Goal: Task Accomplishment & Management: Complete application form

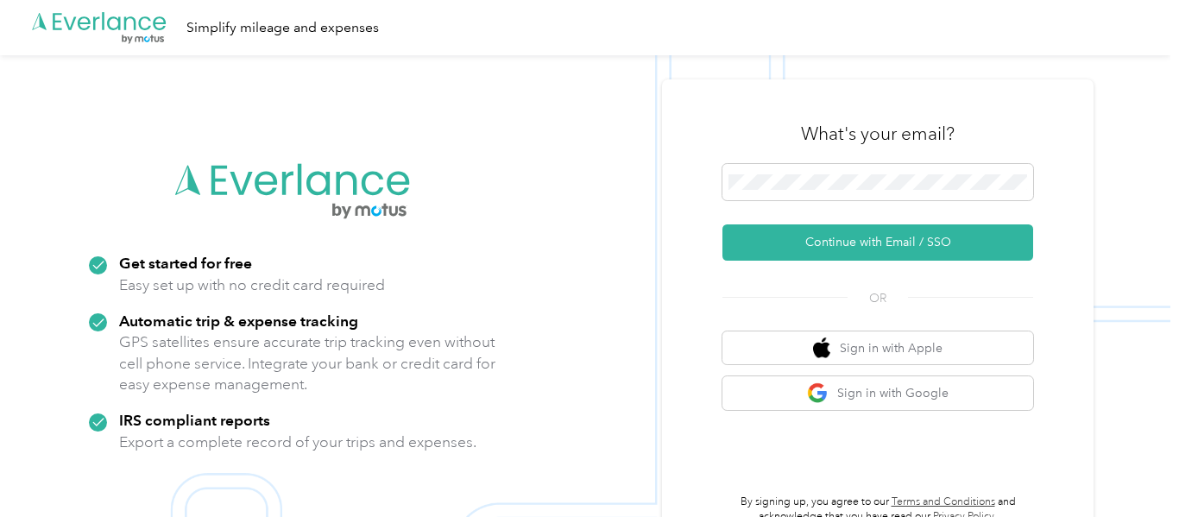
click at [879, 239] on button "Continue with Email / SSO" at bounding box center [877, 242] width 311 height 36
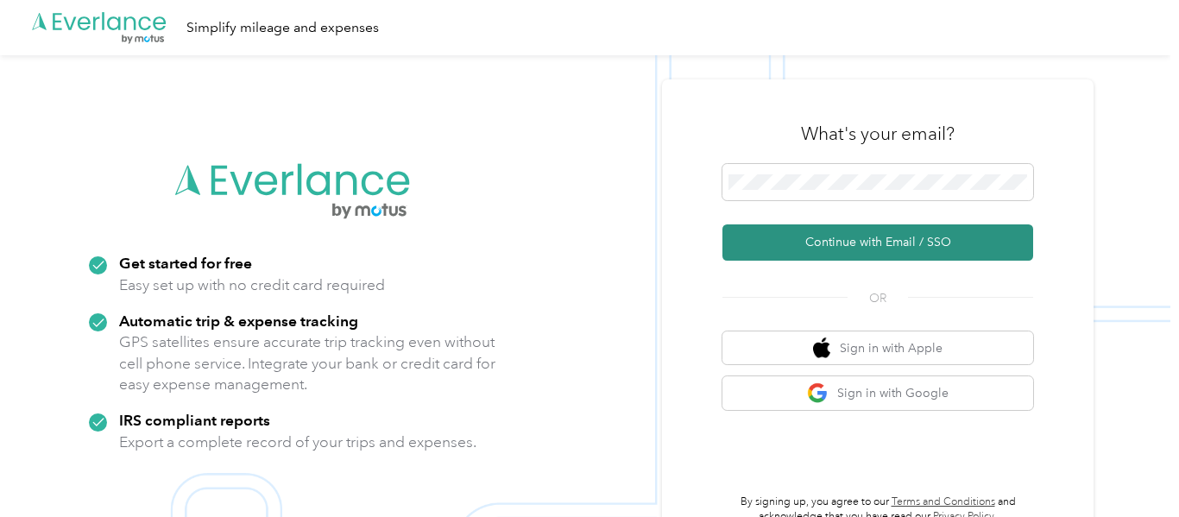
click at [906, 247] on button "Continue with Email / SSO" at bounding box center [877, 242] width 311 height 36
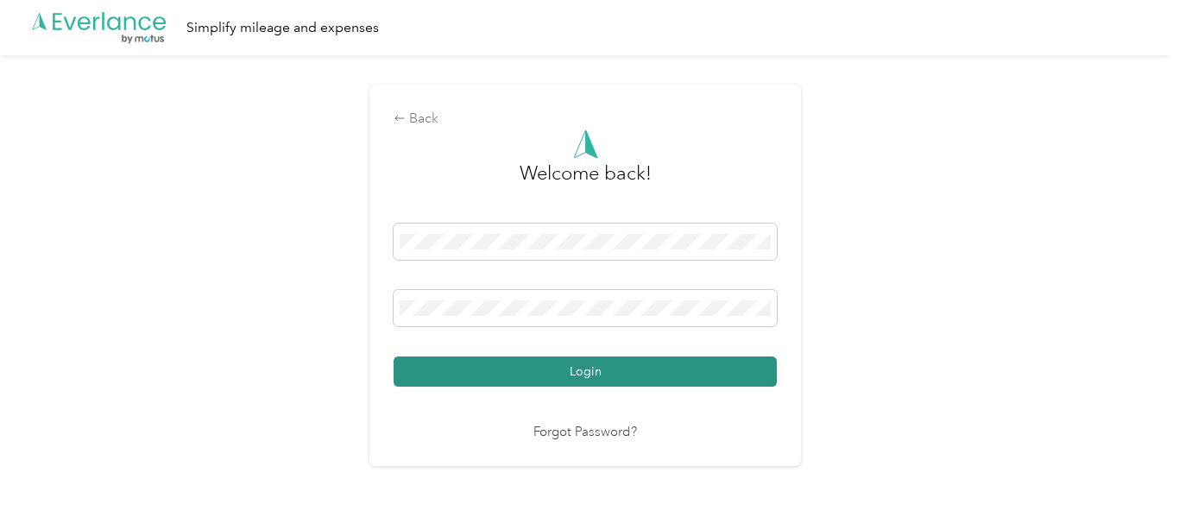
click at [603, 369] on button "Login" at bounding box center [585, 371] width 383 height 30
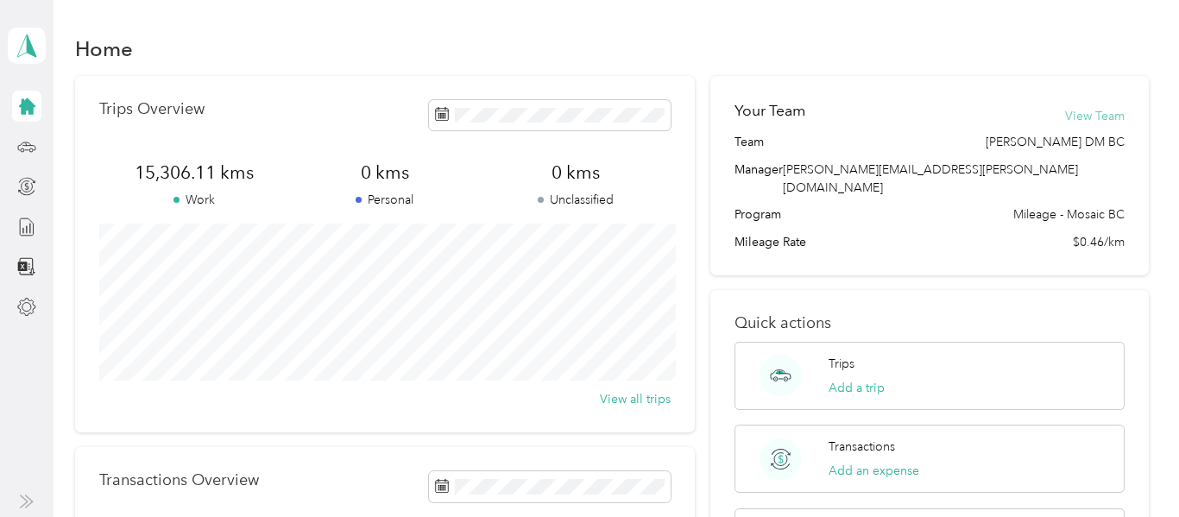
click at [1119, 113] on button "View Team" at bounding box center [1095, 116] width 60 height 18
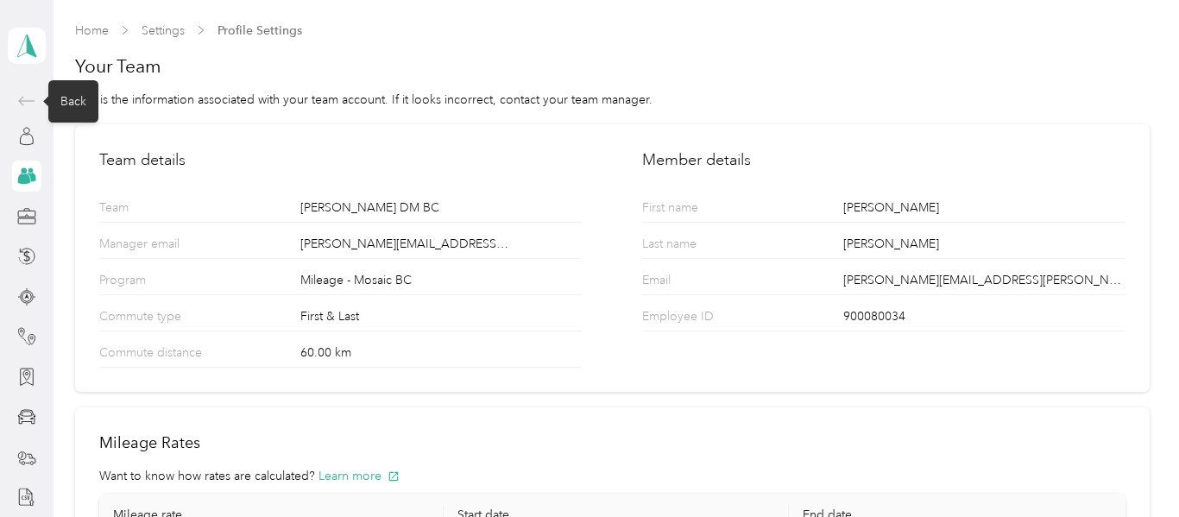
click at [31, 100] on icon at bounding box center [26, 100] width 16 height 9
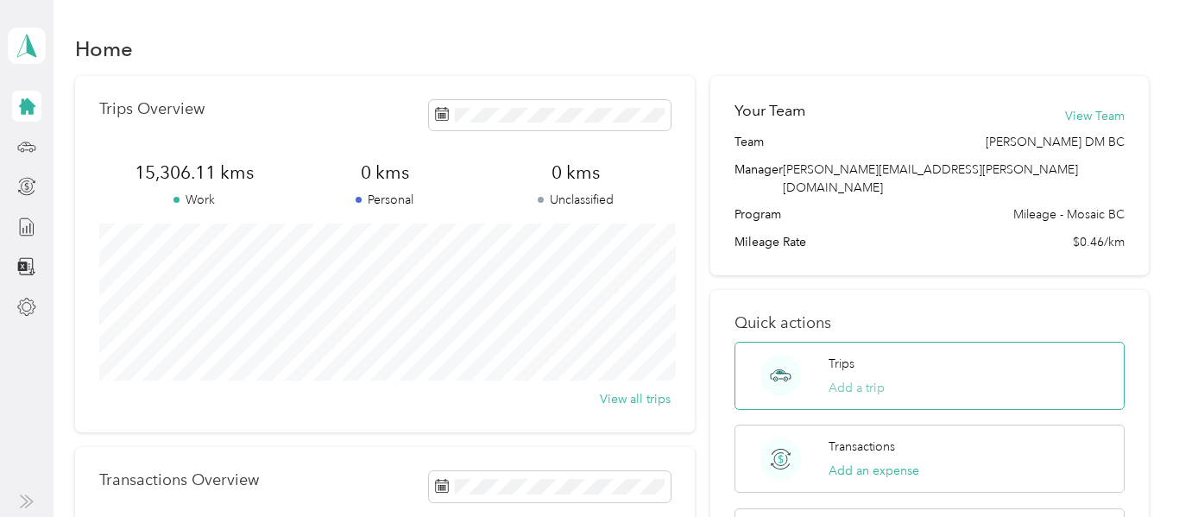
click at [864, 379] on button "Add a trip" at bounding box center [857, 388] width 56 height 18
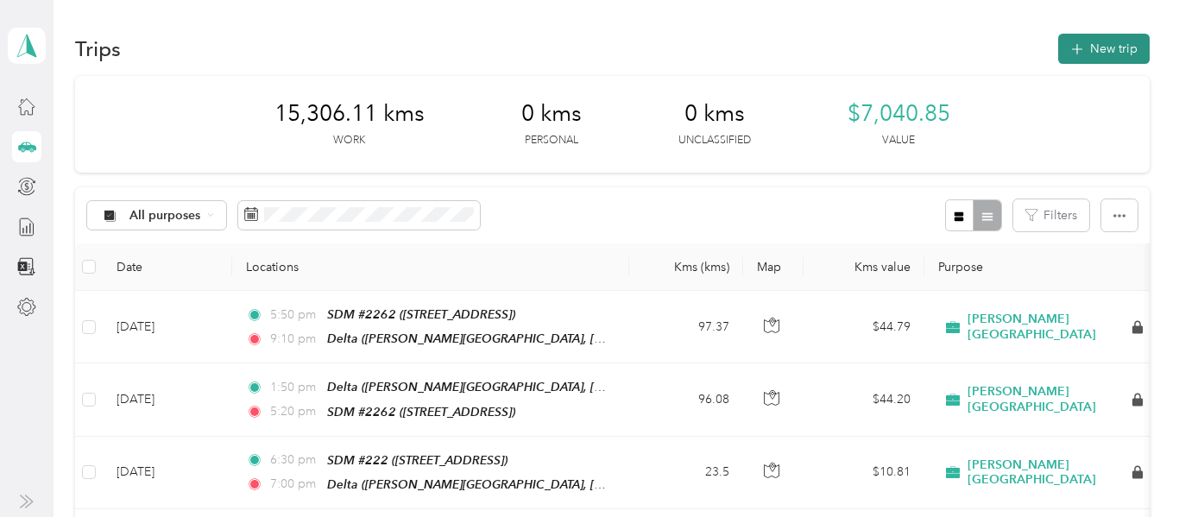
click at [1116, 43] on button "New trip" at bounding box center [1103, 49] width 91 height 30
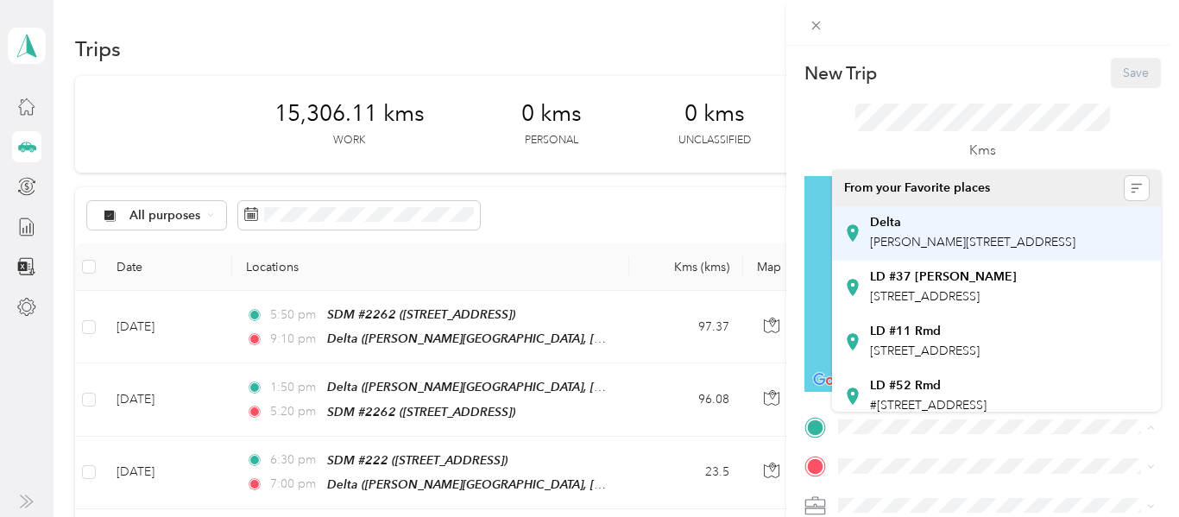
click at [910, 242] on span "[PERSON_NAME][STREET_ADDRESS]" at bounding box center [972, 242] width 205 height 15
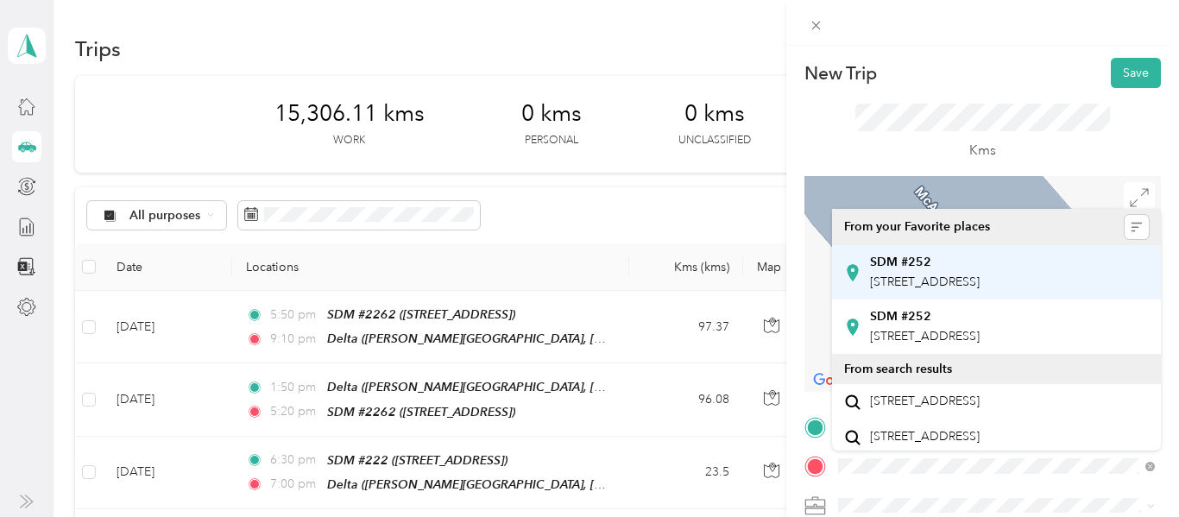
click at [932, 288] on span "[STREET_ADDRESS]" at bounding box center [925, 281] width 110 height 15
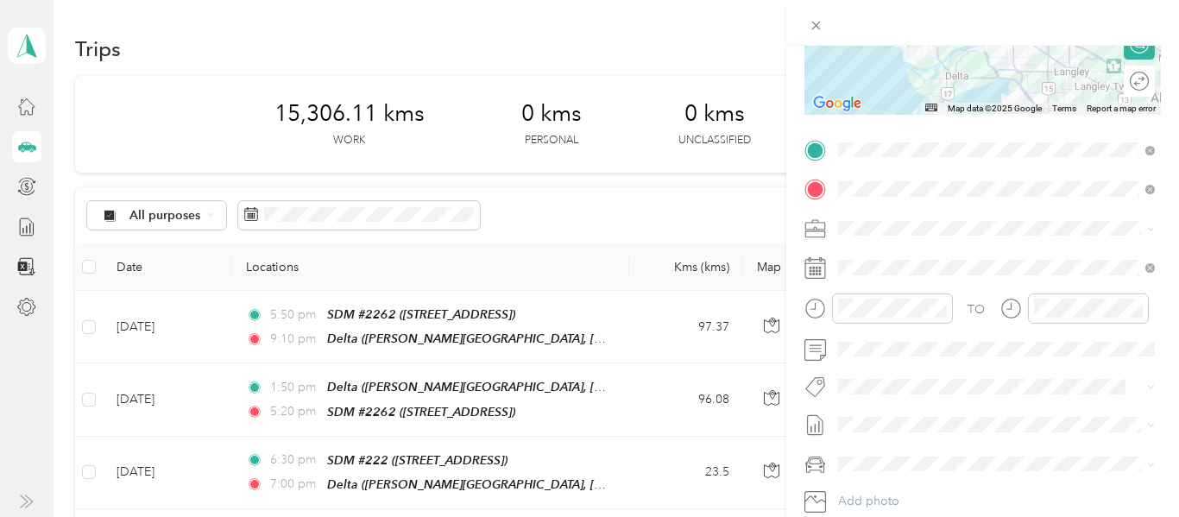
scroll to position [275, 0]
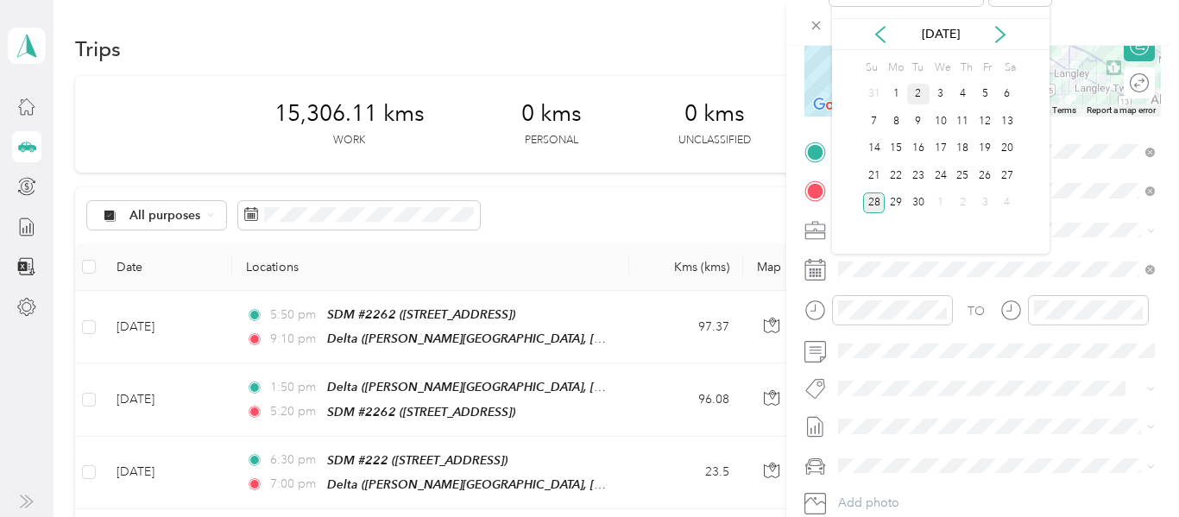
click at [917, 98] on div "2" at bounding box center [918, 95] width 22 height 22
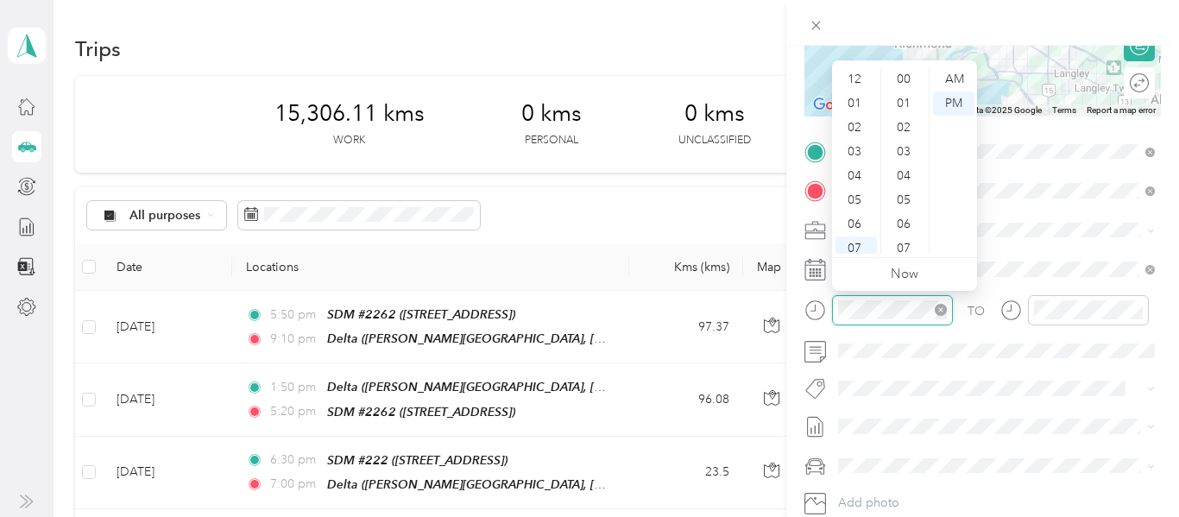
scroll to position [104, 0]
click at [852, 172] on div "08" at bounding box center [855, 169] width 41 height 24
click at [905, 148] on div "55" at bounding box center [905, 145] width 41 height 24
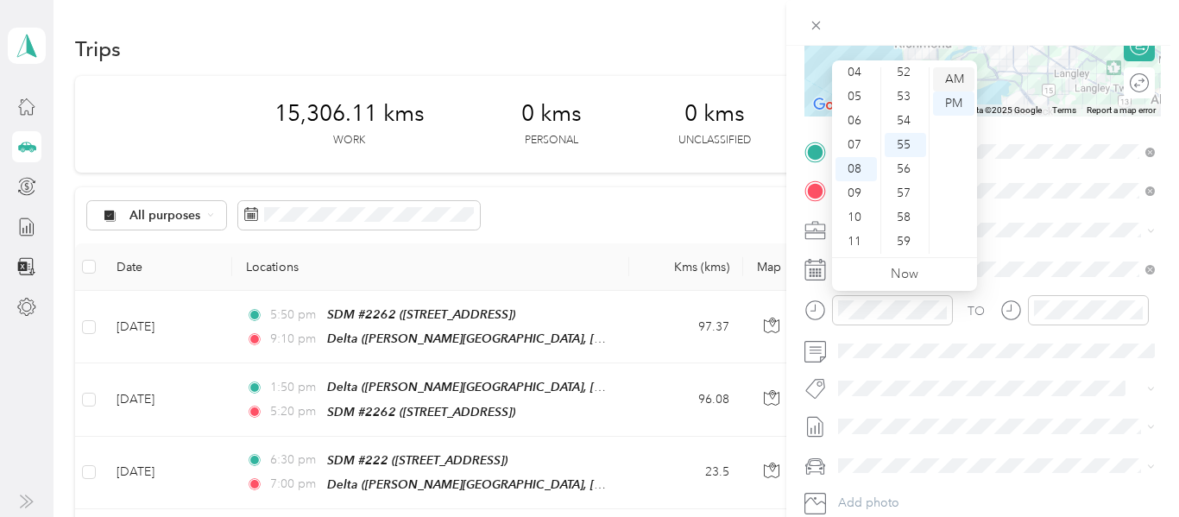
click at [961, 82] on div "AM" at bounding box center [953, 79] width 41 height 24
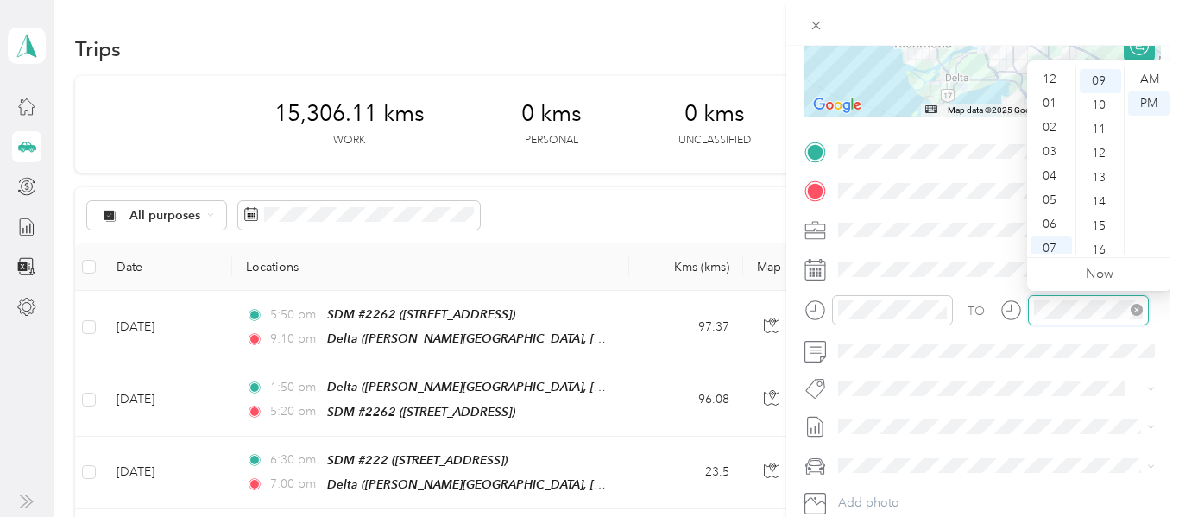
scroll to position [104, 0]
click at [1055, 217] on div "10" at bounding box center [1050, 217] width 41 height 24
click at [1100, 173] on div "20" at bounding box center [1100, 174] width 41 height 24
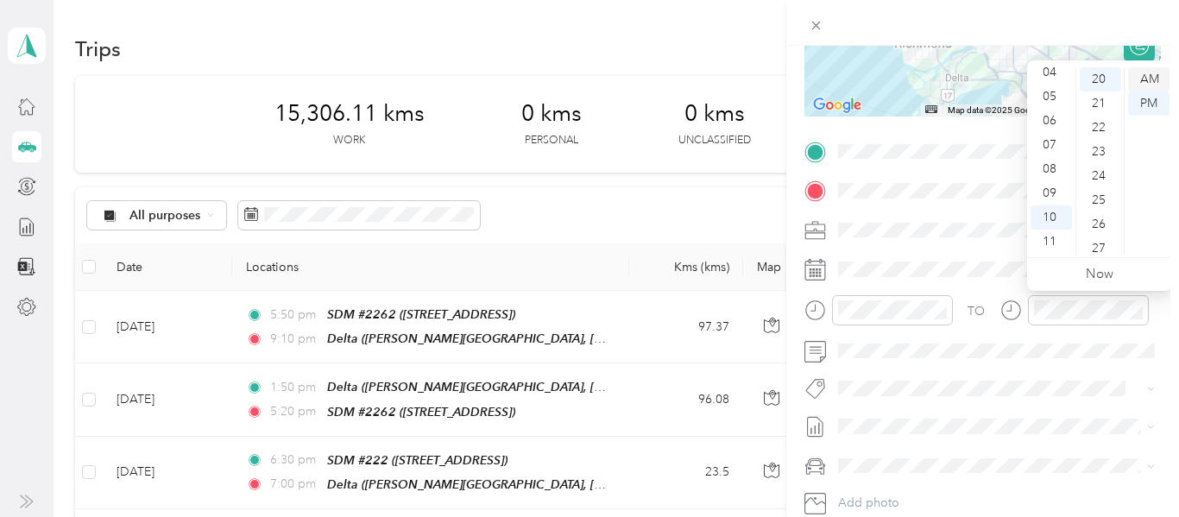
click at [1144, 83] on div "AM" at bounding box center [1148, 79] width 41 height 24
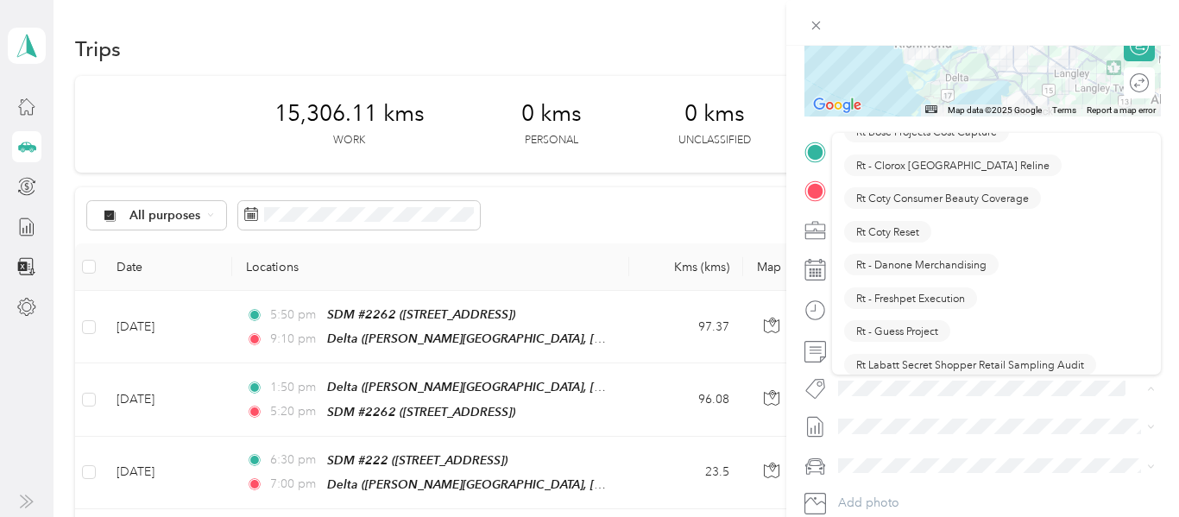
scroll to position [1153, 0]
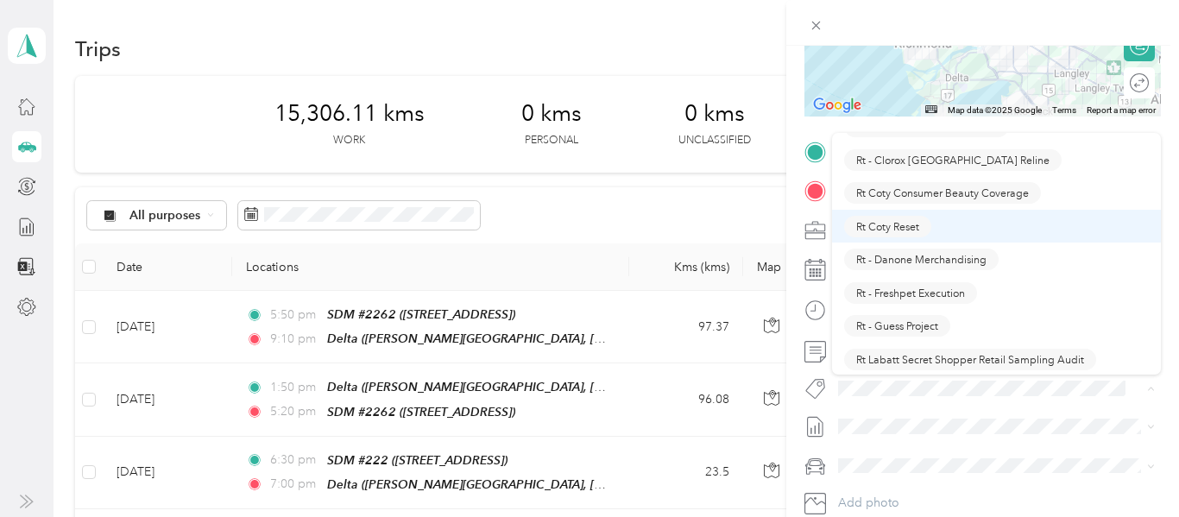
click at [904, 227] on span "Rt Coty Reset" at bounding box center [887, 226] width 63 height 16
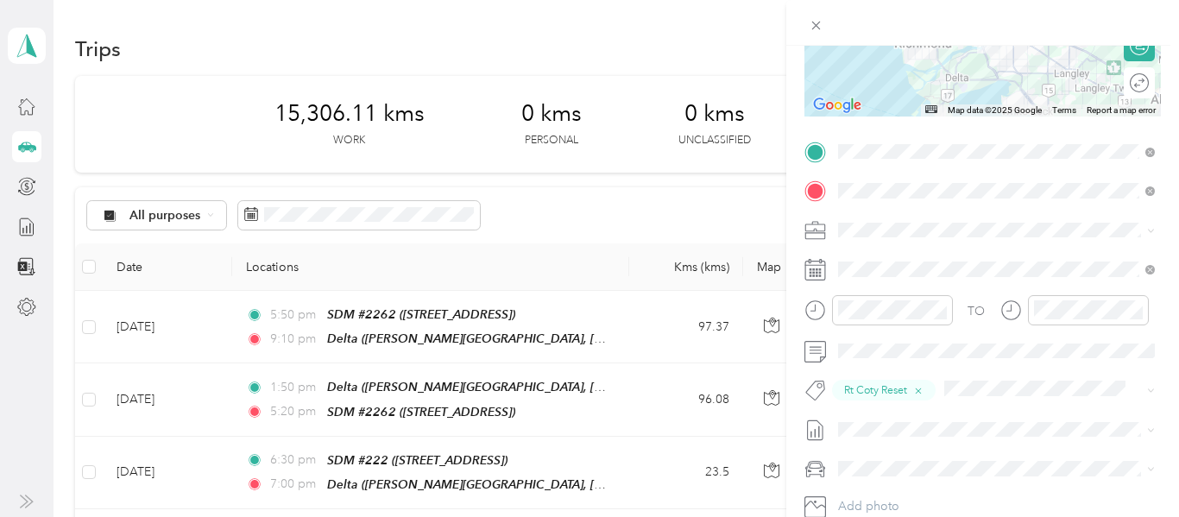
scroll to position [0, 0]
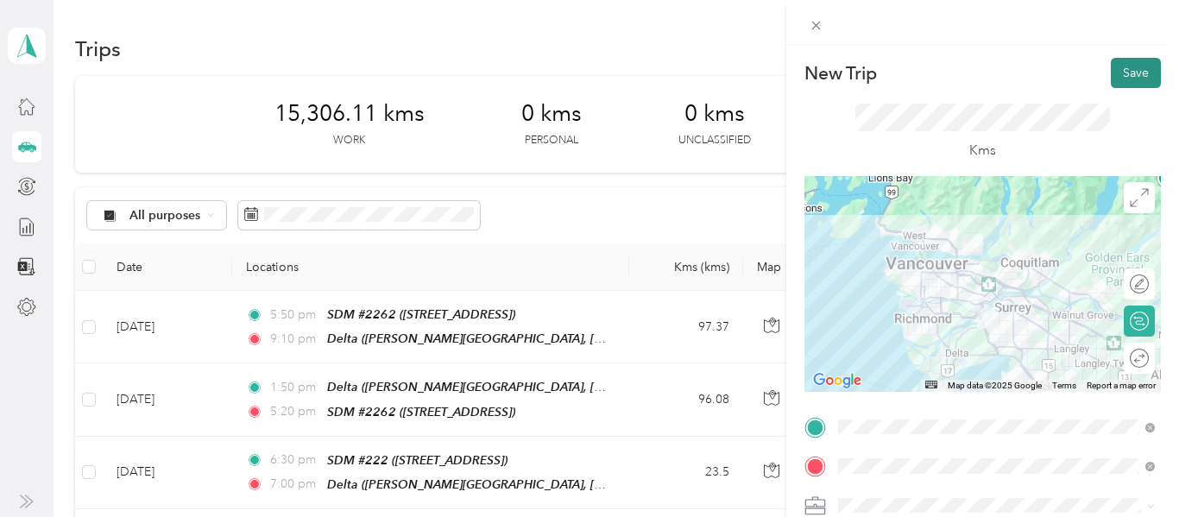
click at [1149, 79] on button "Save" at bounding box center [1136, 73] width 50 height 30
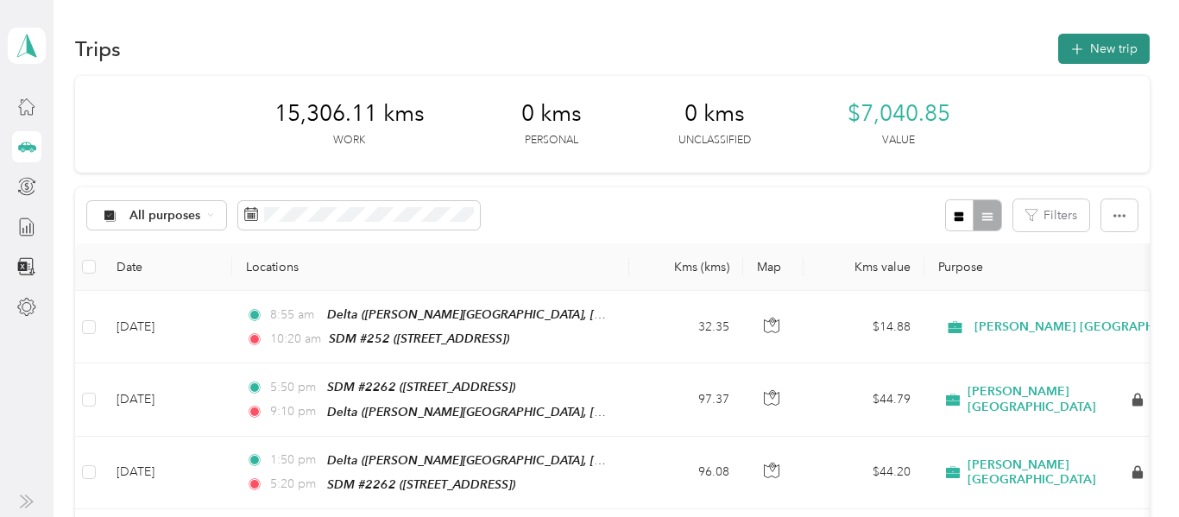
click at [1121, 57] on button "New trip" at bounding box center [1103, 49] width 91 height 30
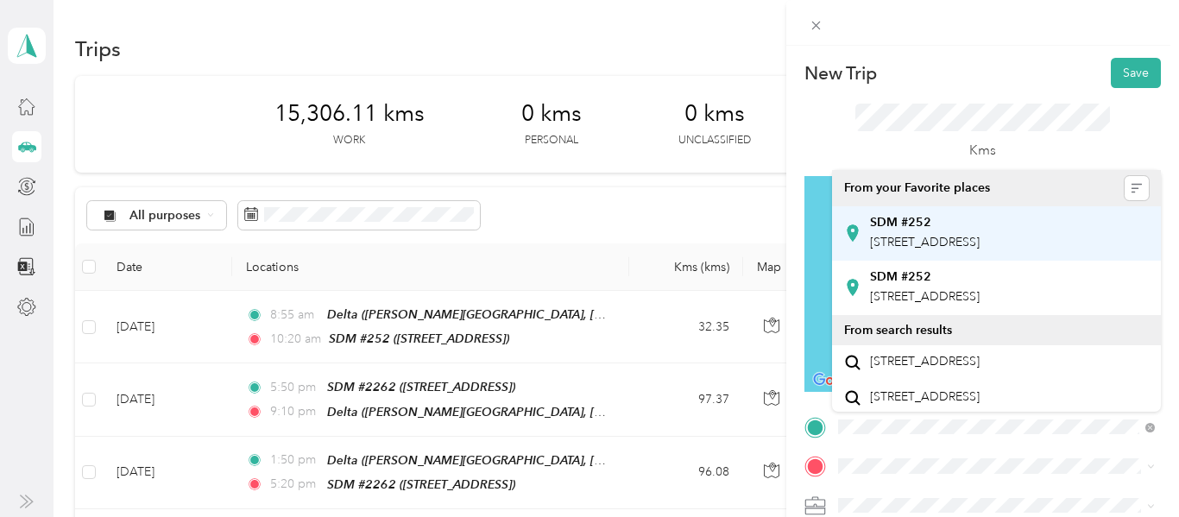
click at [938, 249] on span "[STREET_ADDRESS]" at bounding box center [925, 242] width 110 height 15
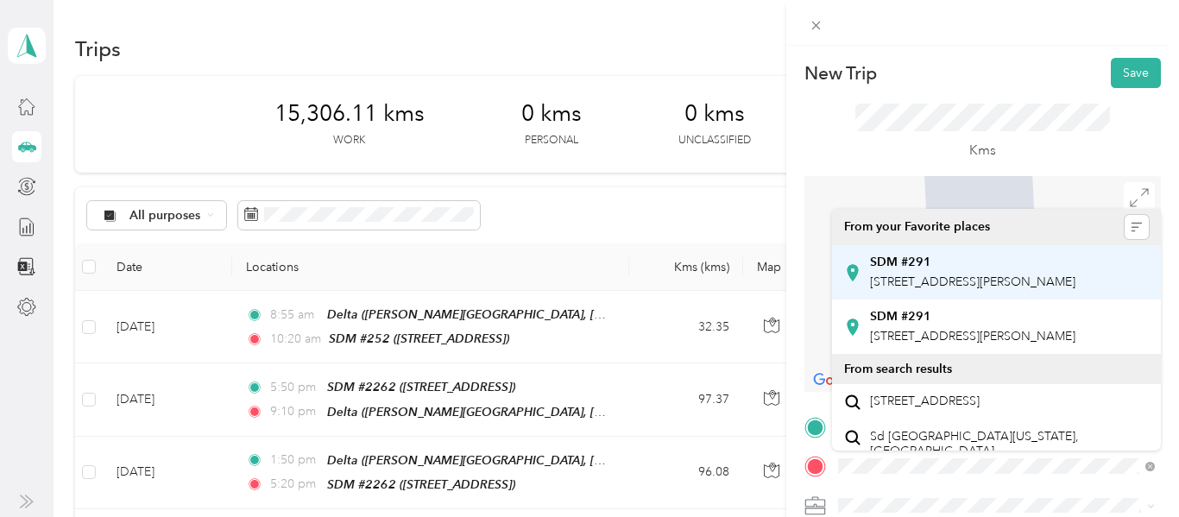
click at [967, 283] on span "[STREET_ADDRESS][PERSON_NAME]" at bounding box center [972, 281] width 205 height 15
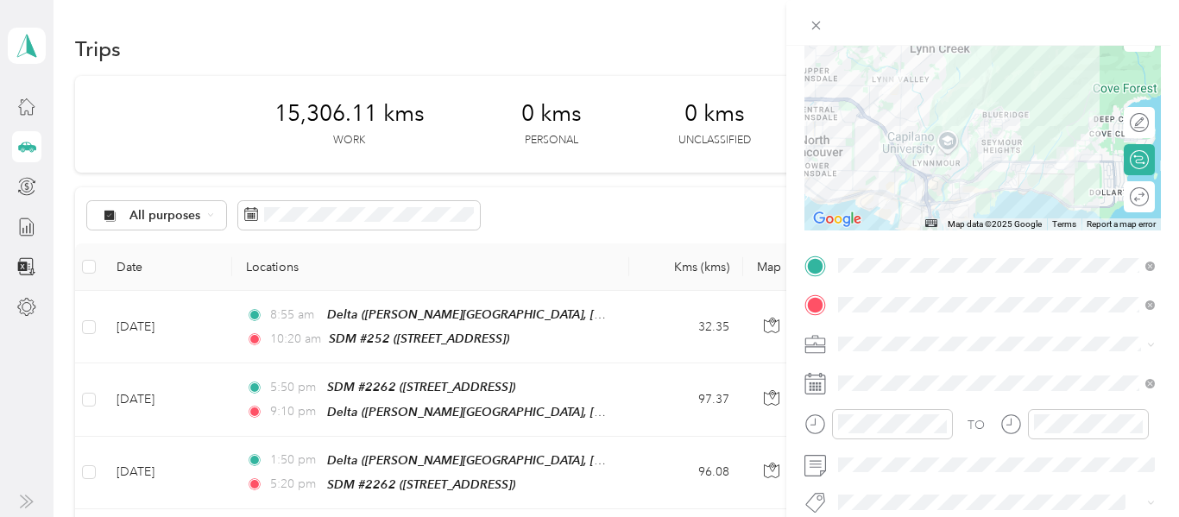
scroll to position [158, 0]
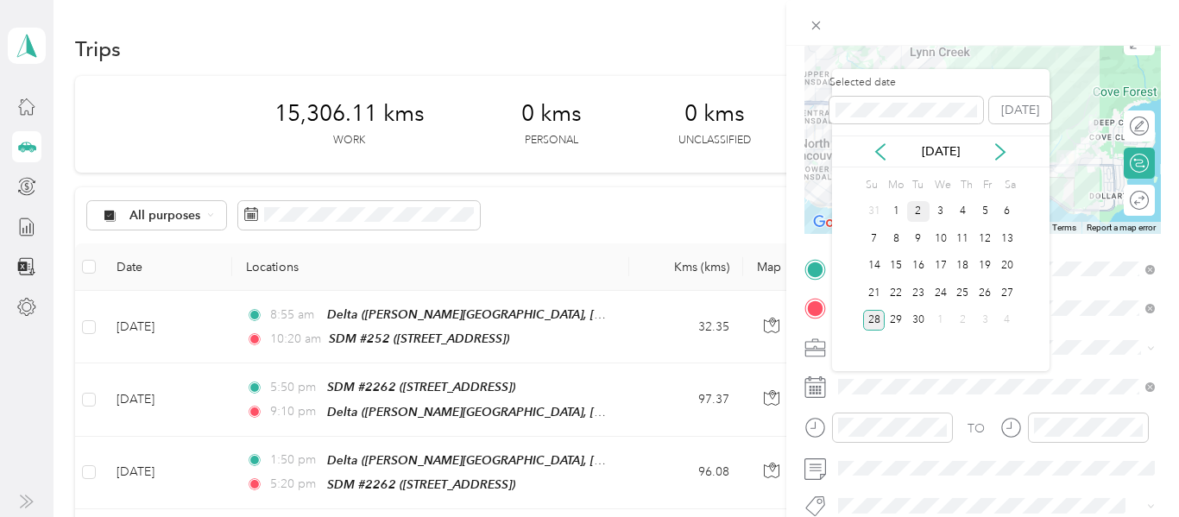
click at [918, 212] on div "2" at bounding box center [918, 212] width 22 height 22
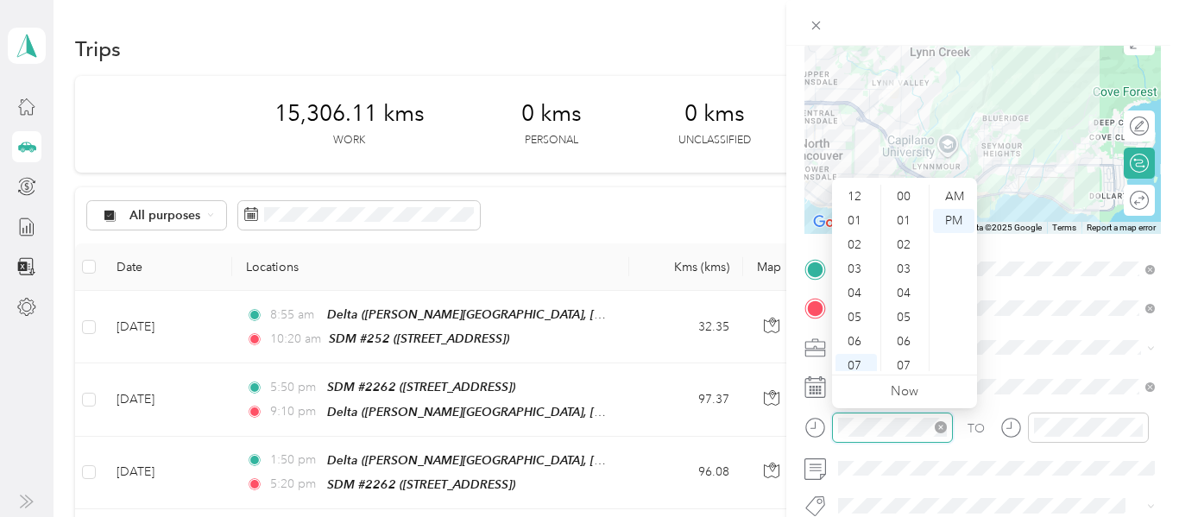
scroll to position [104, 0]
click at [862, 359] on div "11" at bounding box center [855, 359] width 41 height 24
click at [898, 268] on div "55" at bounding box center [905, 262] width 41 height 24
click at [960, 192] on div "AM" at bounding box center [953, 197] width 41 height 24
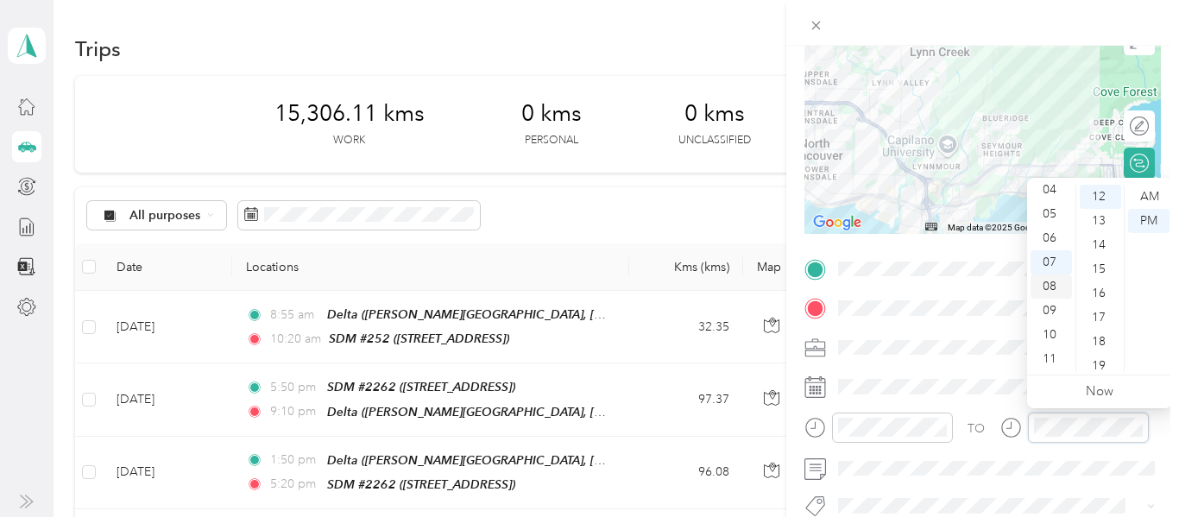
scroll to position [0, 0]
click at [1050, 219] on div "01" at bounding box center [1050, 221] width 41 height 24
click at [1096, 266] on div "15" at bounding box center [1100, 269] width 41 height 24
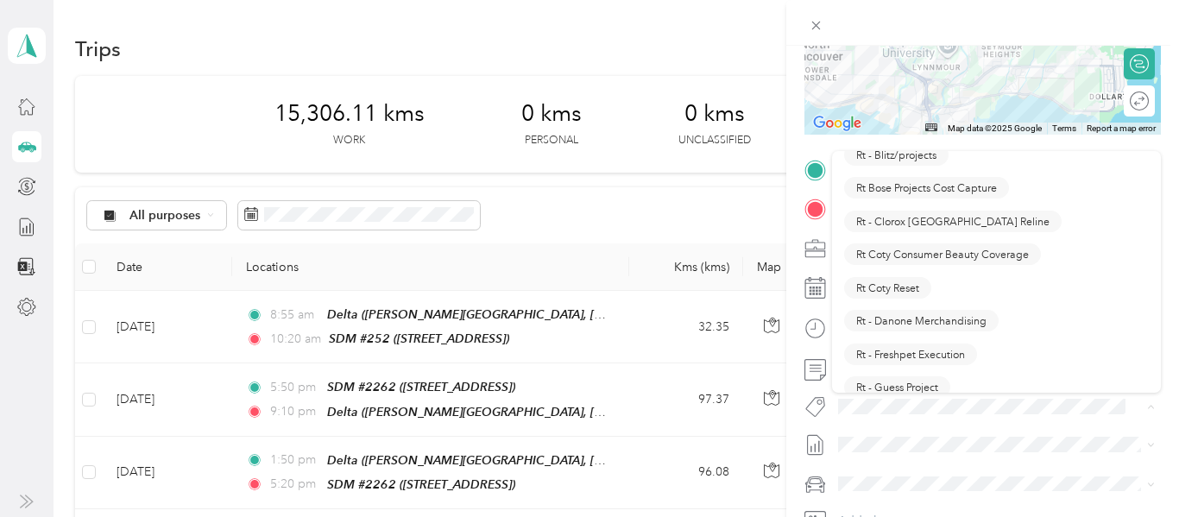
scroll to position [1131, 0]
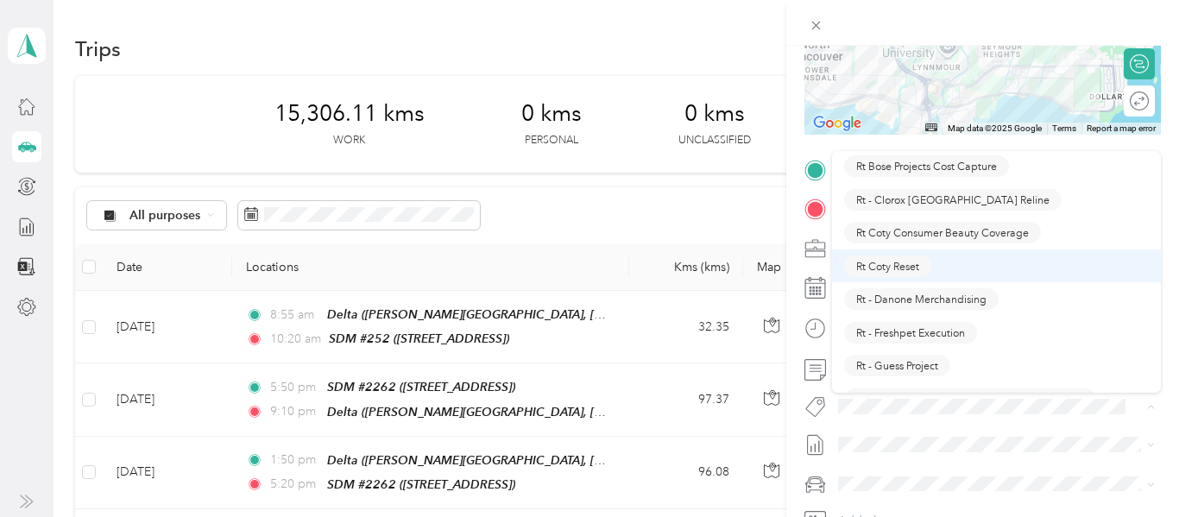
click at [893, 268] on span "Rt Coty Reset" at bounding box center [887, 266] width 63 height 16
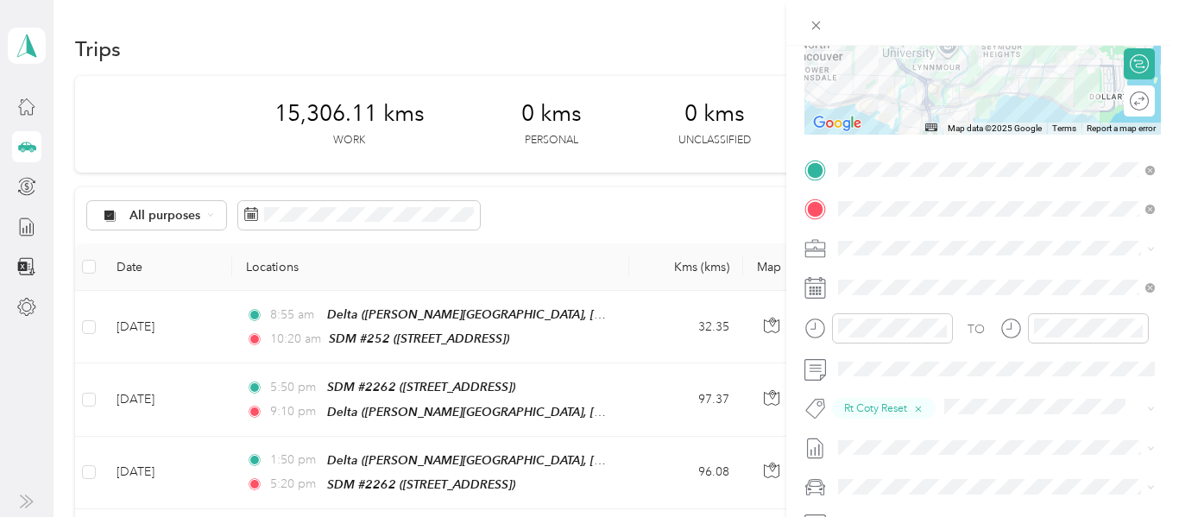
scroll to position [0, 0]
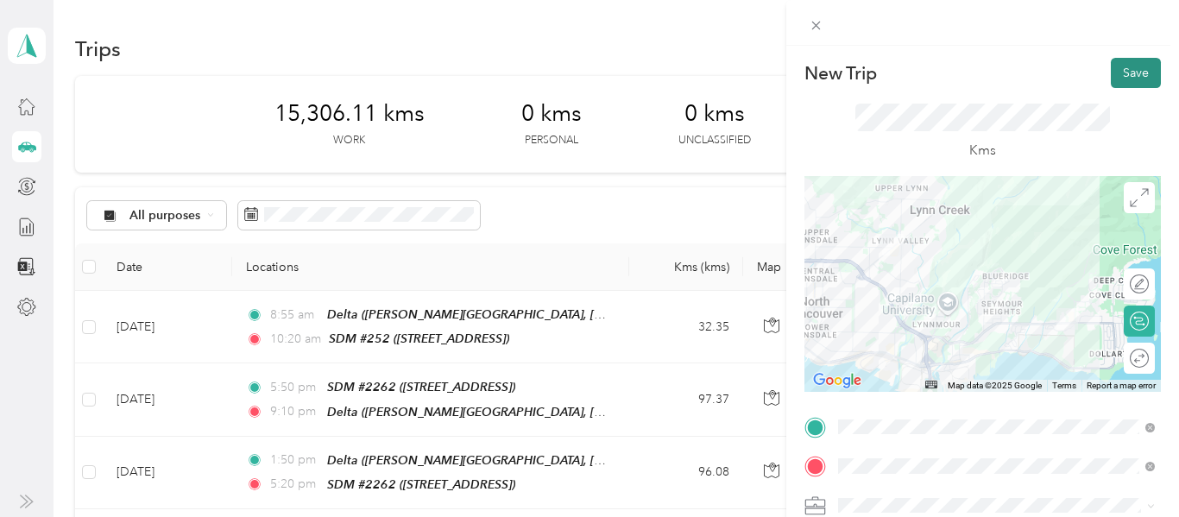
click at [1139, 71] on button "Save" at bounding box center [1136, 73] width 50 height 30
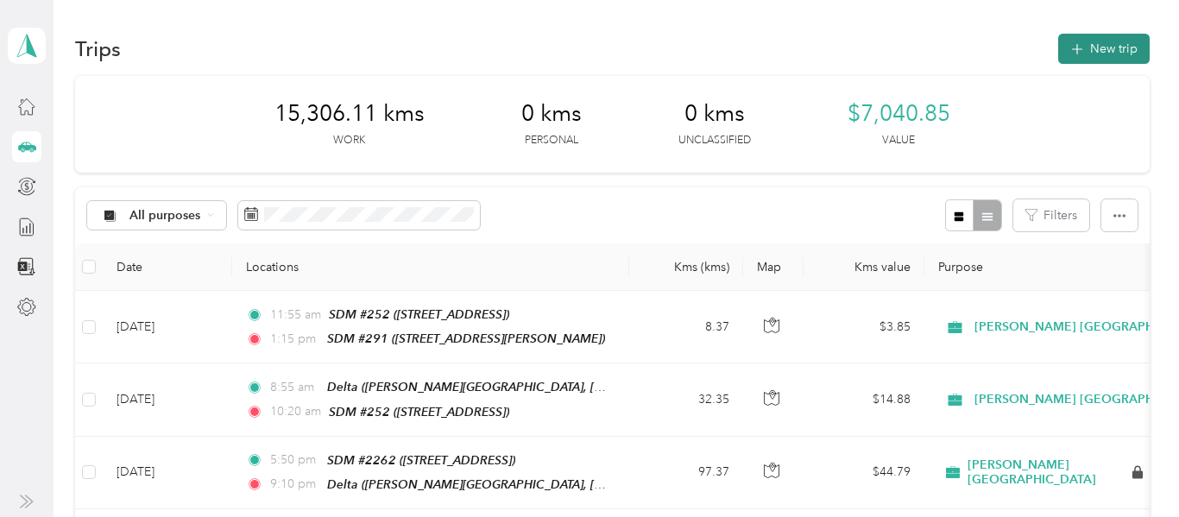
click at [1125, 55] on button "New trip" at bounding box center [1103, 49] width 91 height 30
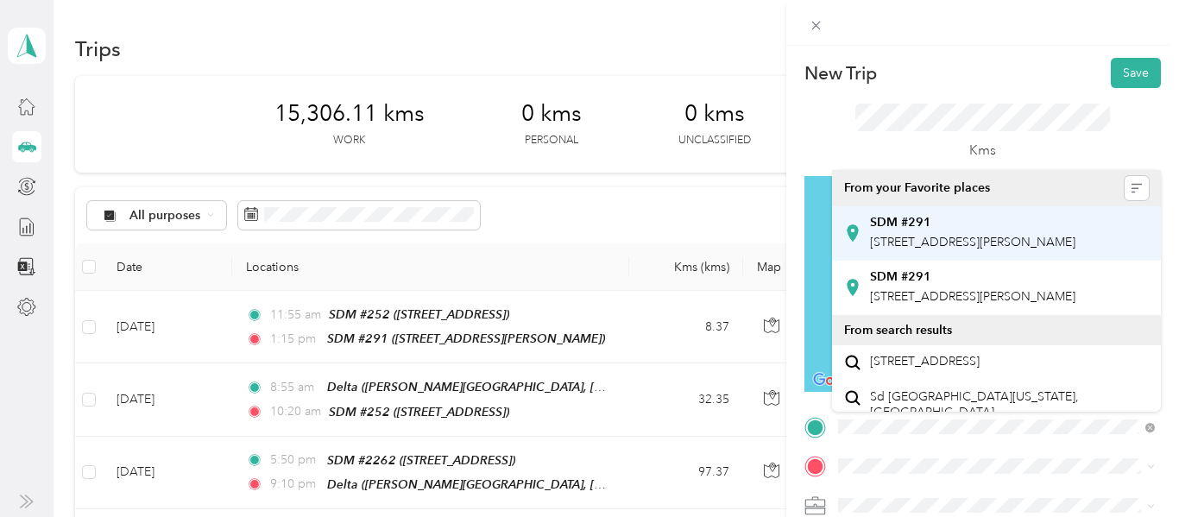
click at [931, 236] on span "[STREET_ADDRESS][PERSON_NAME]" at bounding box center [972, 242] width 205 height 15
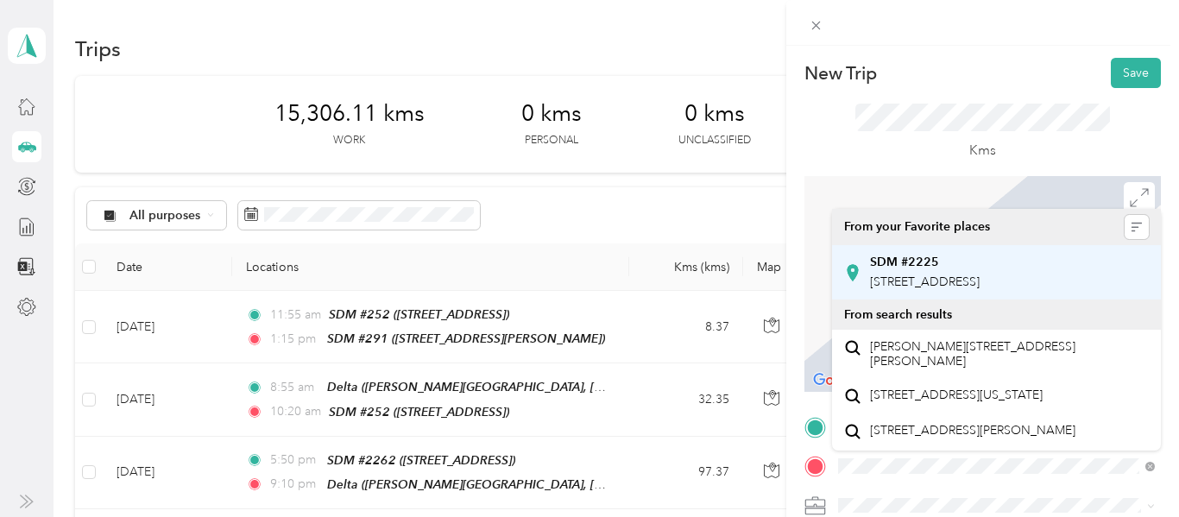
click at [980, 289] on span "[STREET_ADDRESS]" at bounding box center [925, 281] width 110 height 15
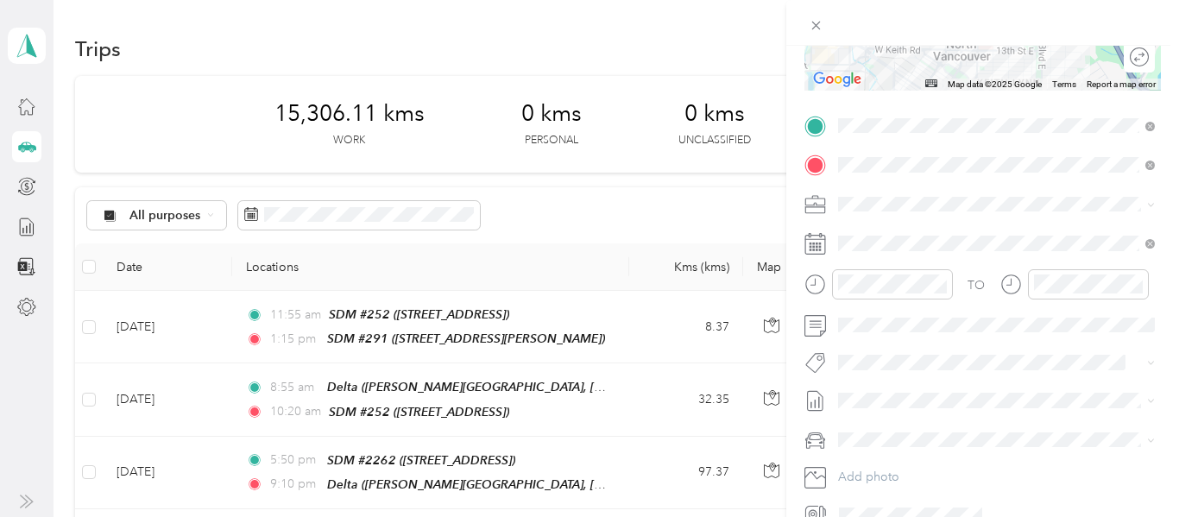
scroll to position [314, 0]
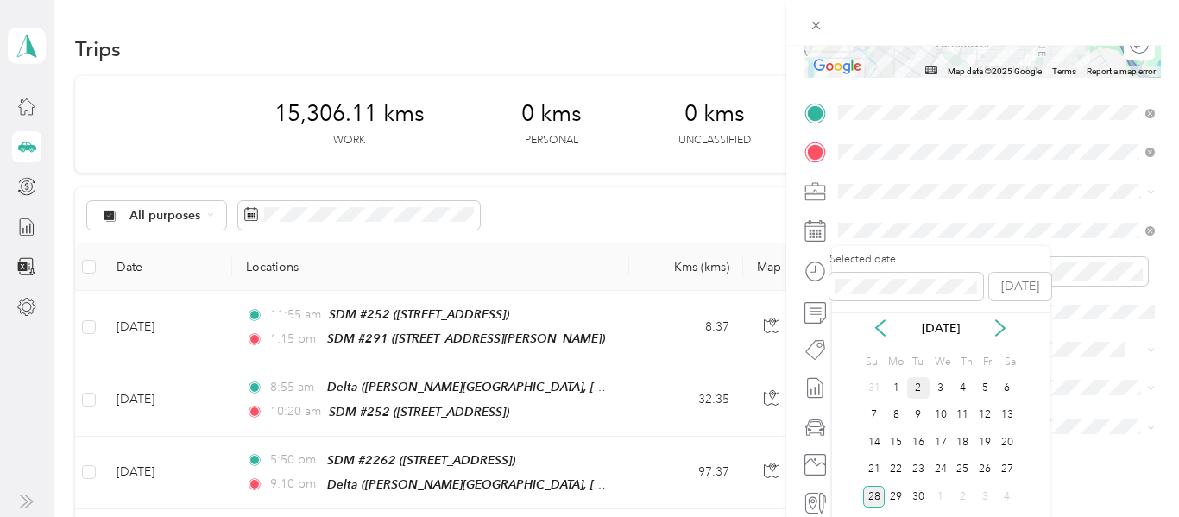
click at [923, 385] on div "2" at bounding box center [918, 388] width 22 height 22
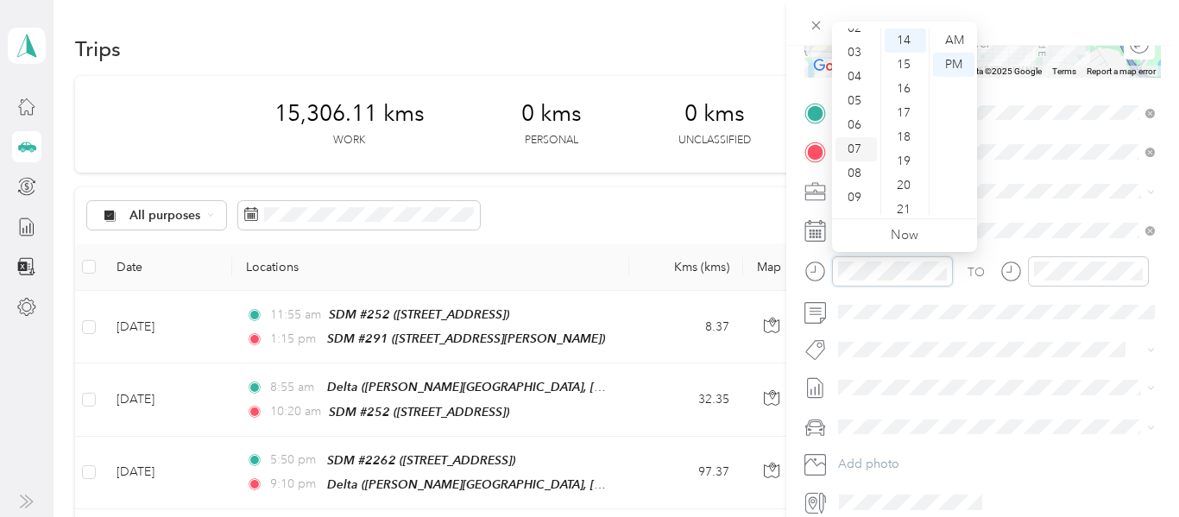
scroll to position [57, 0]
click at [860, 54] on div "03" at bounding box center [855, 56] width 41 height 24
click at [909, 186] on div "25" at bounding box center [905, 187] width 41 height 24
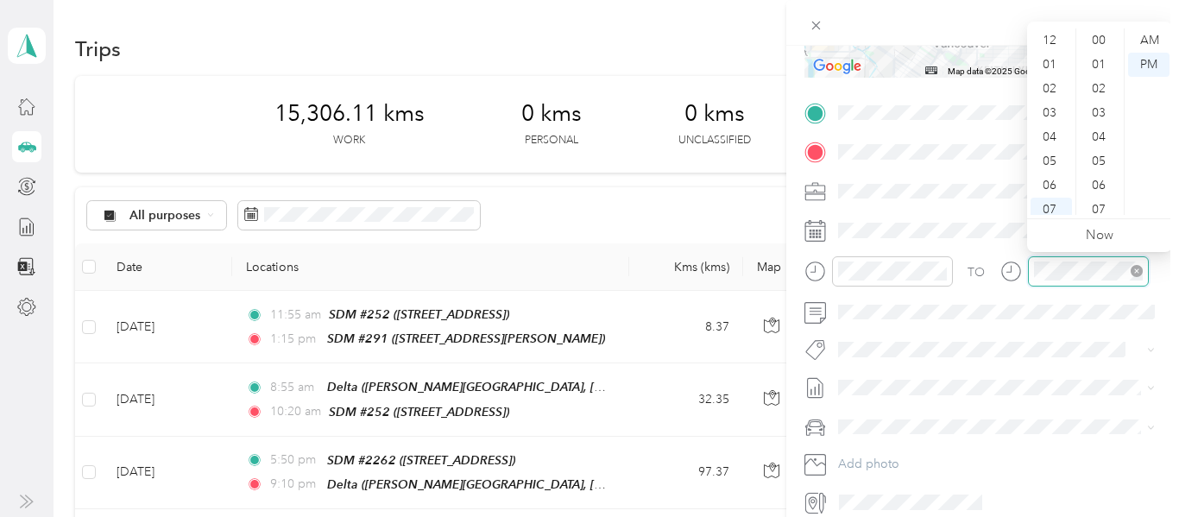
scroll to position [104, 0]
click at [1053, 25] on div "12 01 02 03 04 05 06 07 08 09 10 11 00 01 02 03 04 05 06 07 08 09 10 11 12 13 1…" at bounding box center [1099, 121] width 145 height 193
click at [1053, 34] on div "04" at bounding box center [1050, 34] width 41 height 24
click at [1099, 155] on div "30" at bounding box center [1100, 154] width 41 height 24
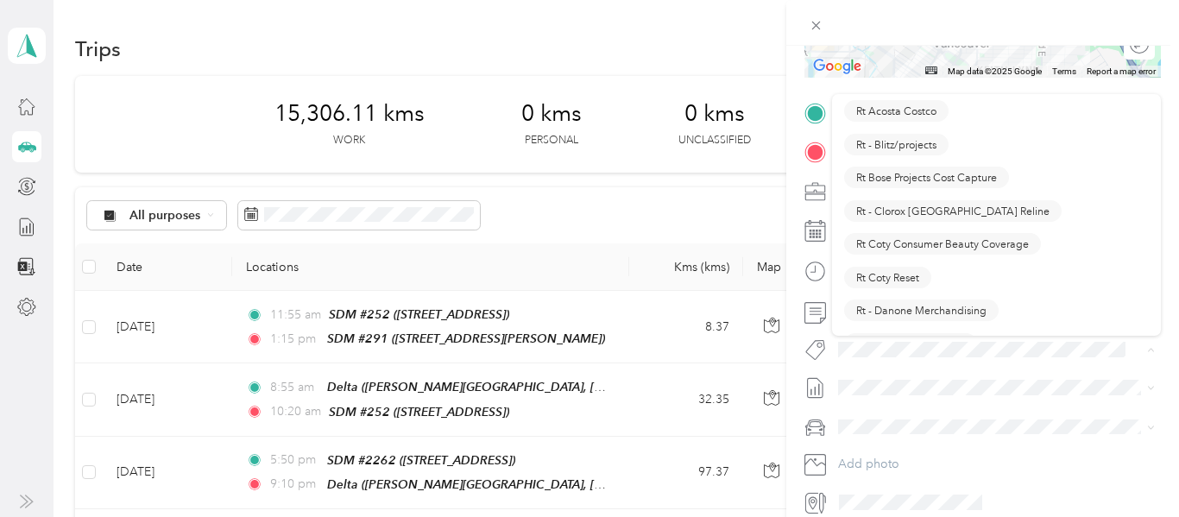
scroll to position [1082, 0]
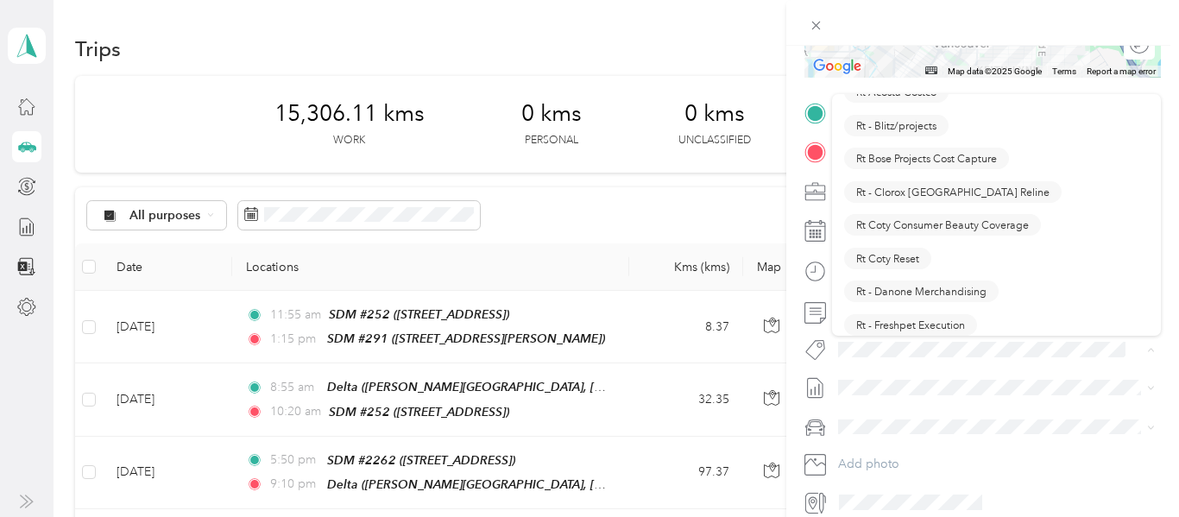
click at [888, 260] on span "Rt Coty Reset" at bounding box center [887, 258] width 63 height 16
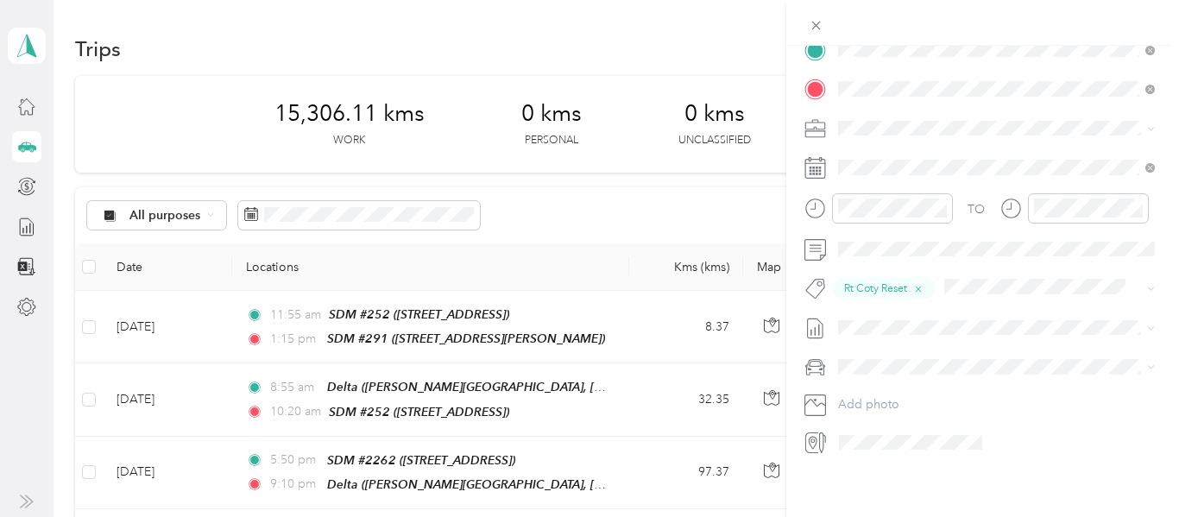
scroll to position [0, 0]
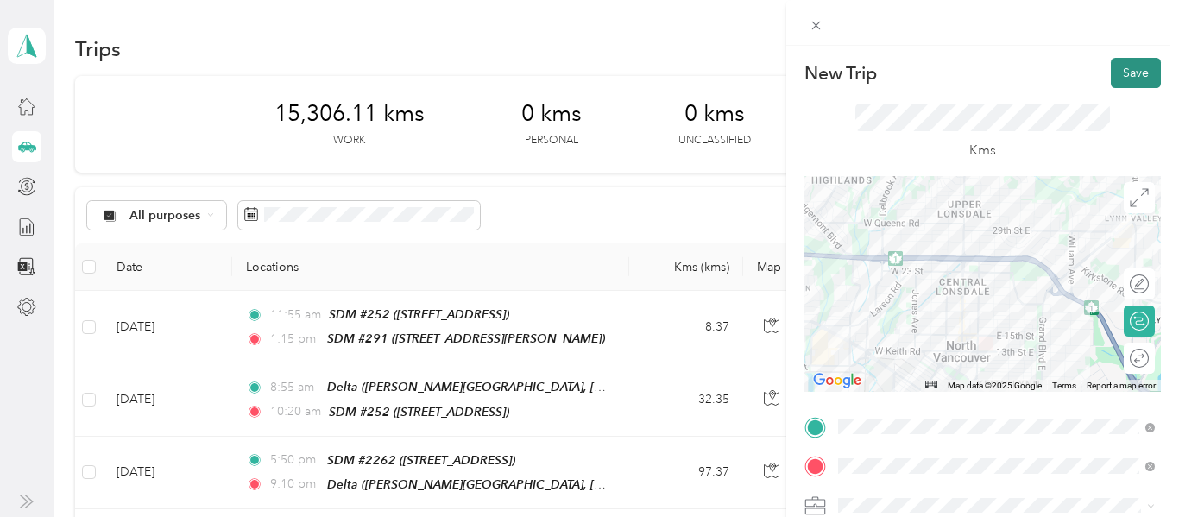
click at [1135, 71] on button "Save" at bounding box center [1136, 73] width 50 height 30
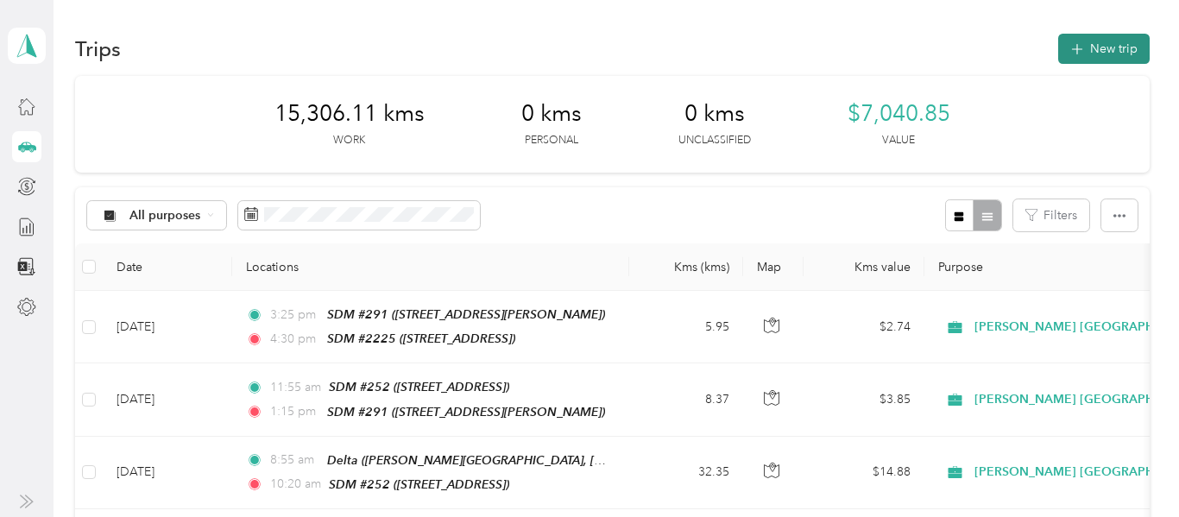
click at [1124, 54] on button "New trip" at bounding box center [1103, 49] width 91 height 30
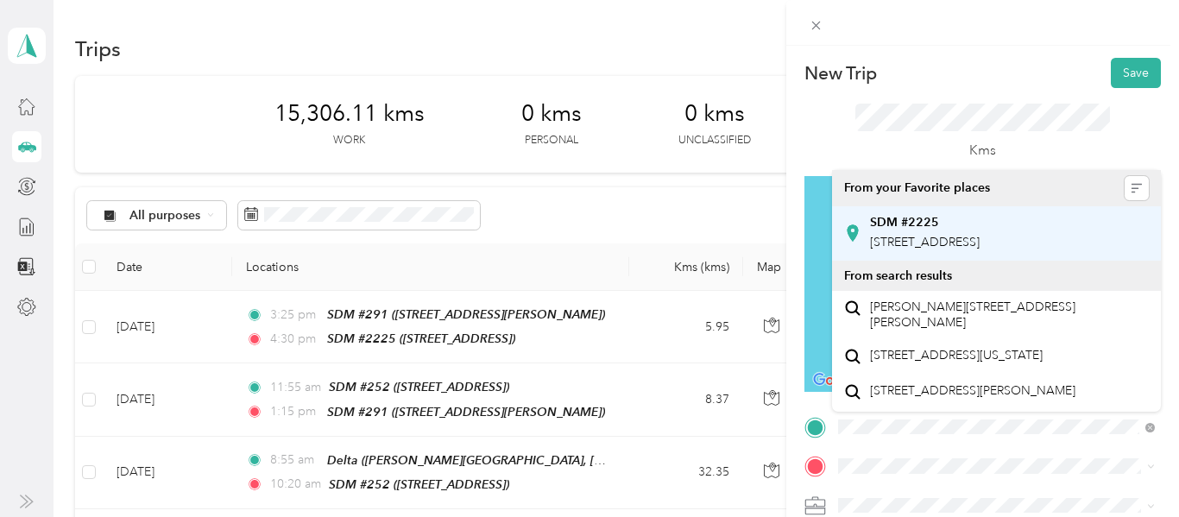
click at [980, 249] on div "SDM #2225 [STREET_ADDRESS]" at bounding box center [925, 233] width 110 height 36
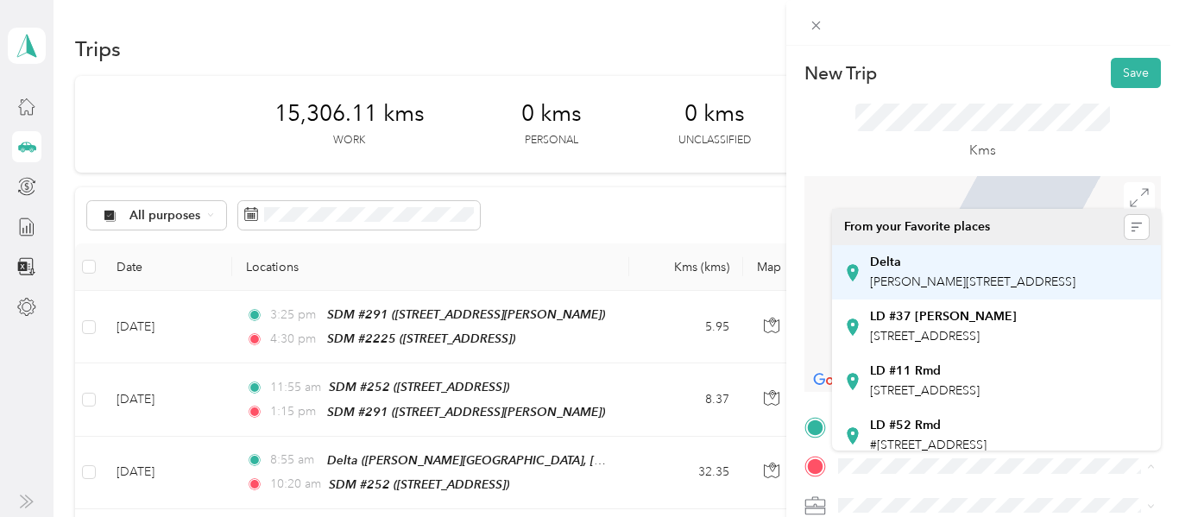
click at [916, 284] on span "[PERSON_NAME][STREET_ADDRESS]" at bounding box center [972, 281] width 205 height 15
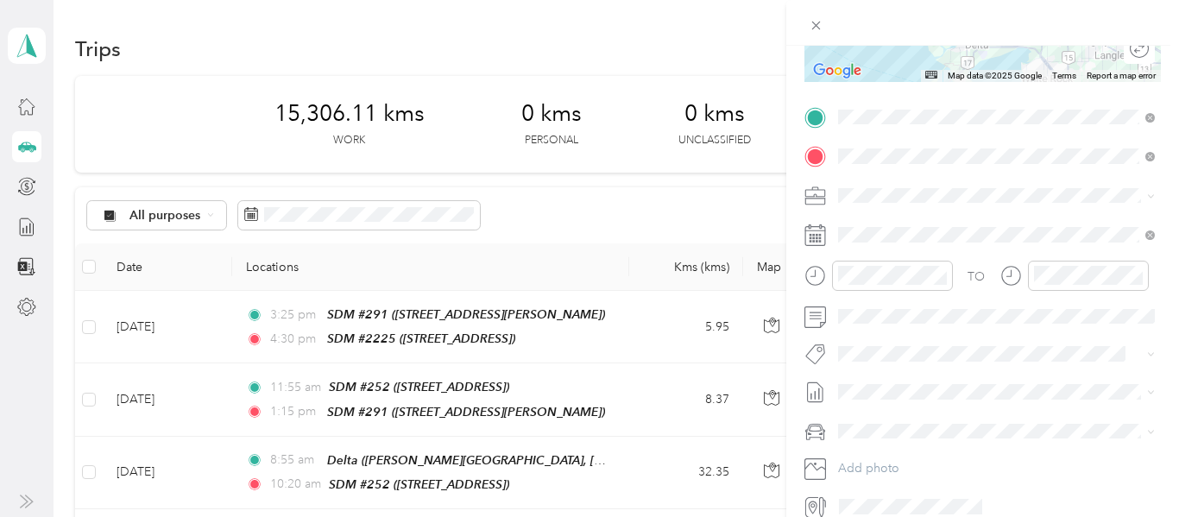
scroll to position [345, 0]
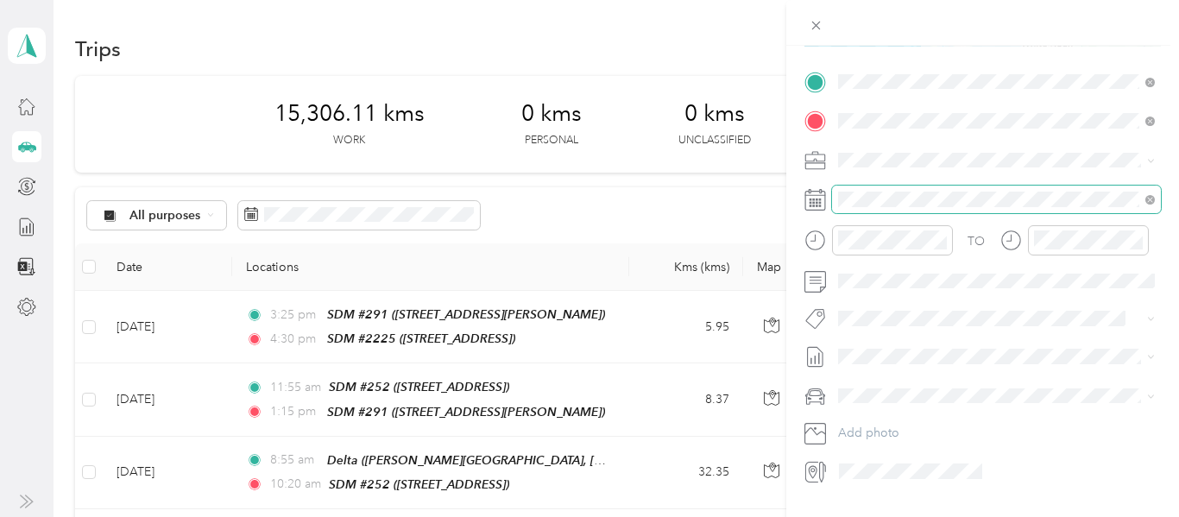
click at [888, 190] on span at bounding box center [996, 200] width 329 height 28
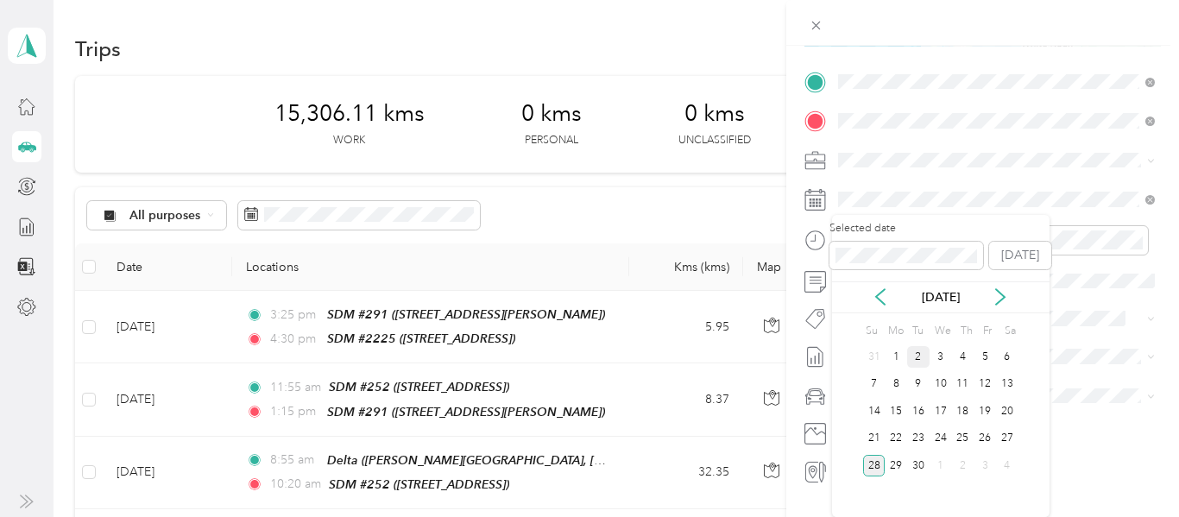
click at [918, 356] on div "2" at bounding box center [918, 357] width 22 height 22
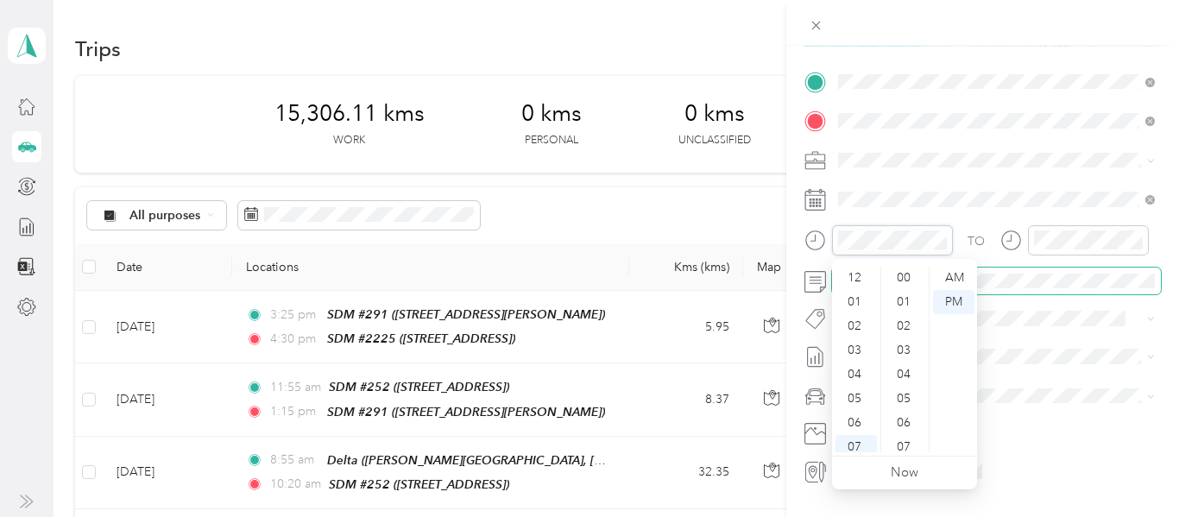
scroll to position [104, 0]
click at [857, 321] on div "06" at bounding box center [855, 319] width 41 height 24
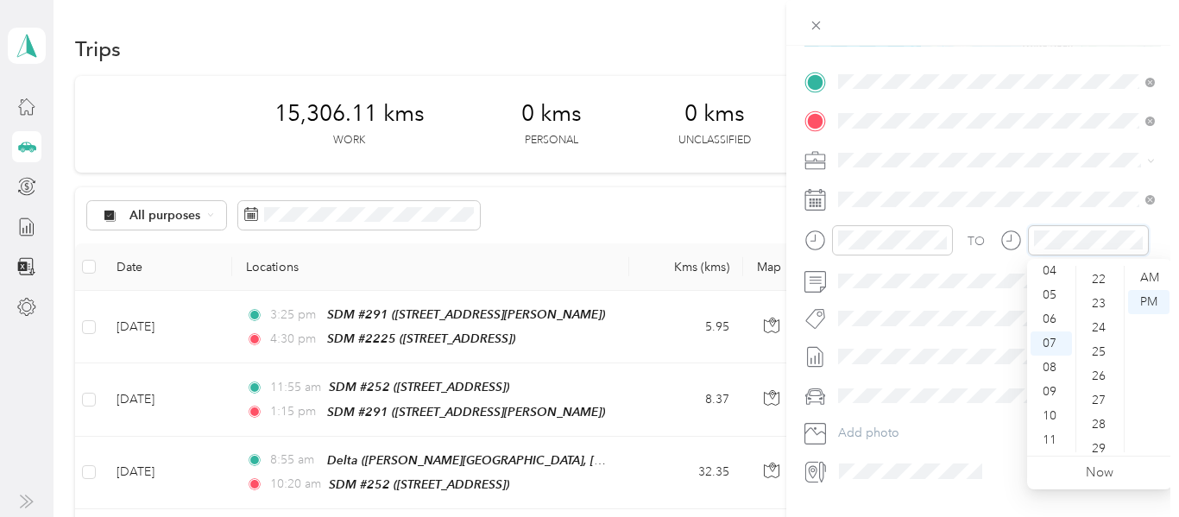
scroll to position [532, 0]
click at [1101, 350] on div "25" at bounding box center [1100, 350] width 41 height 24
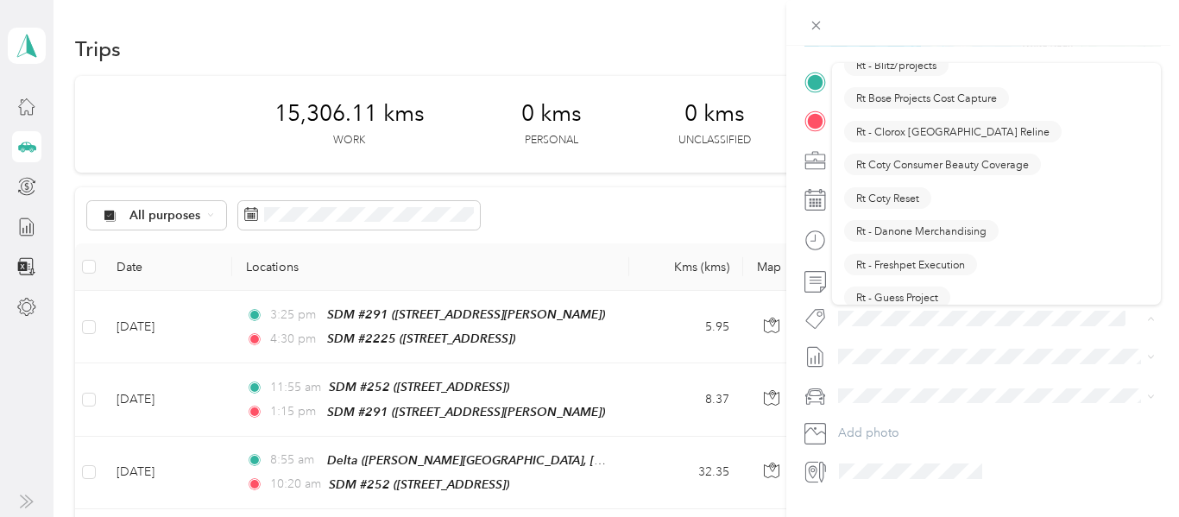
scroll to position [1117, 0]
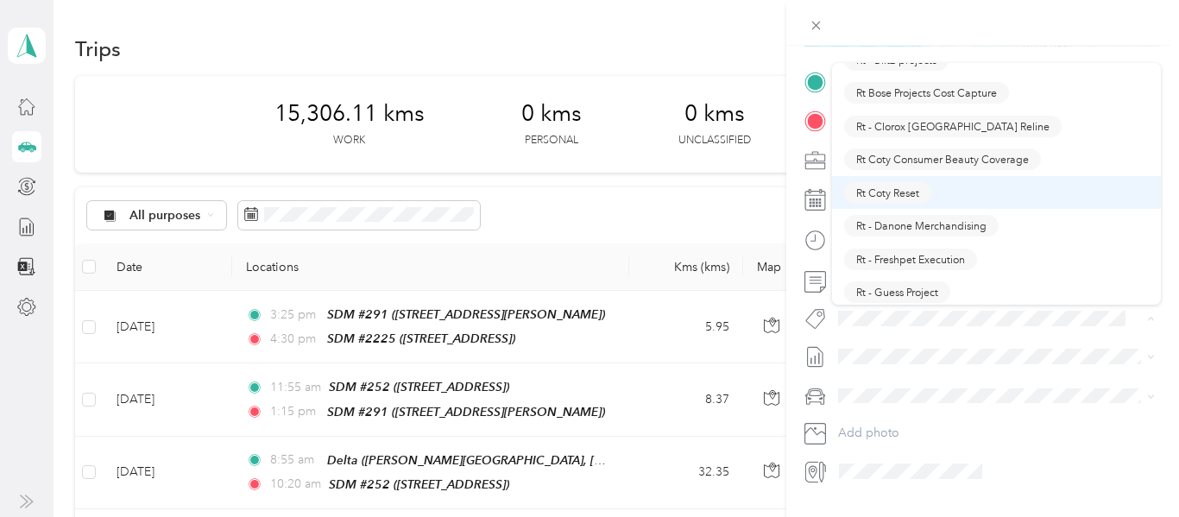
click at [899, 187] on span "Rt Coty Reset" at bounding box center [887, 193] width 63 height 16
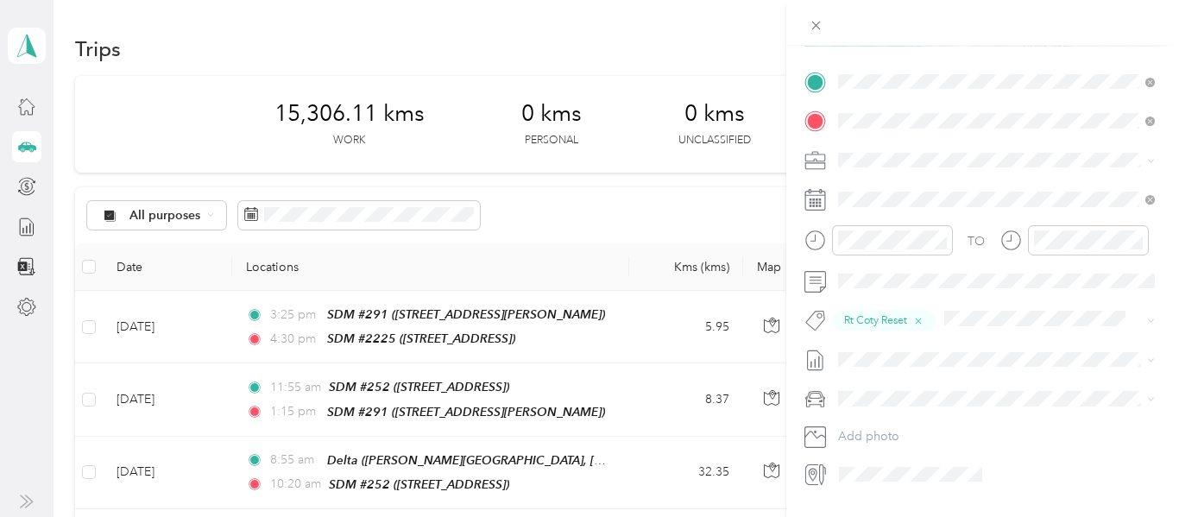
scroll to position [0, 0]
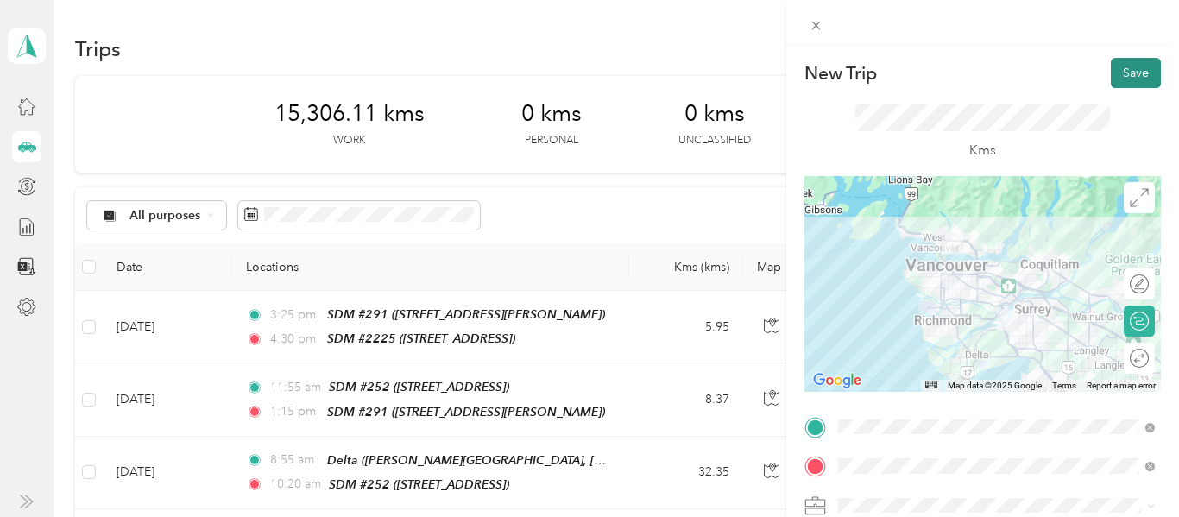
click at [1150, 67] on button "Save" at bounding box center [1136, 73] width 50 height 30
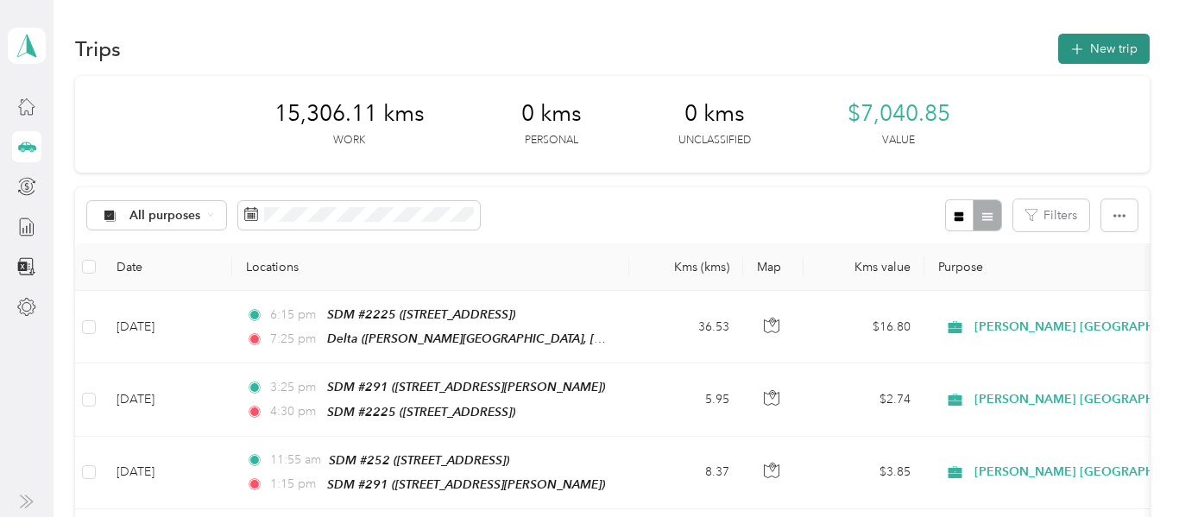
click at [1127, 48] on button "New trip" at bounding box center [1103, 49] width 91 height 30
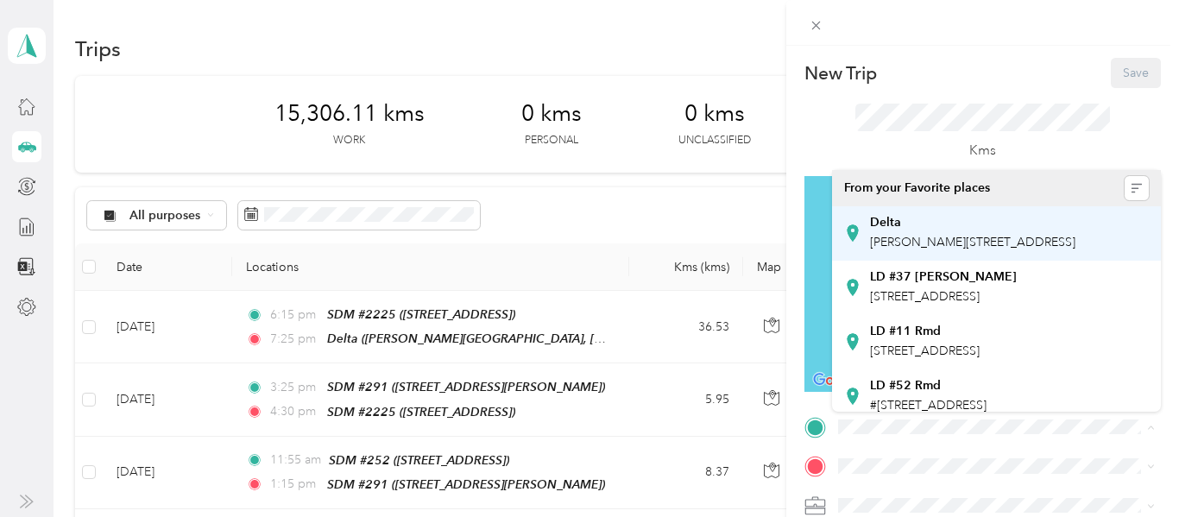
click at [934, 242] on span "[PERSON_NAME][STREET_ADDRESS]" at bounding box center [972, 242] width 205 height 15
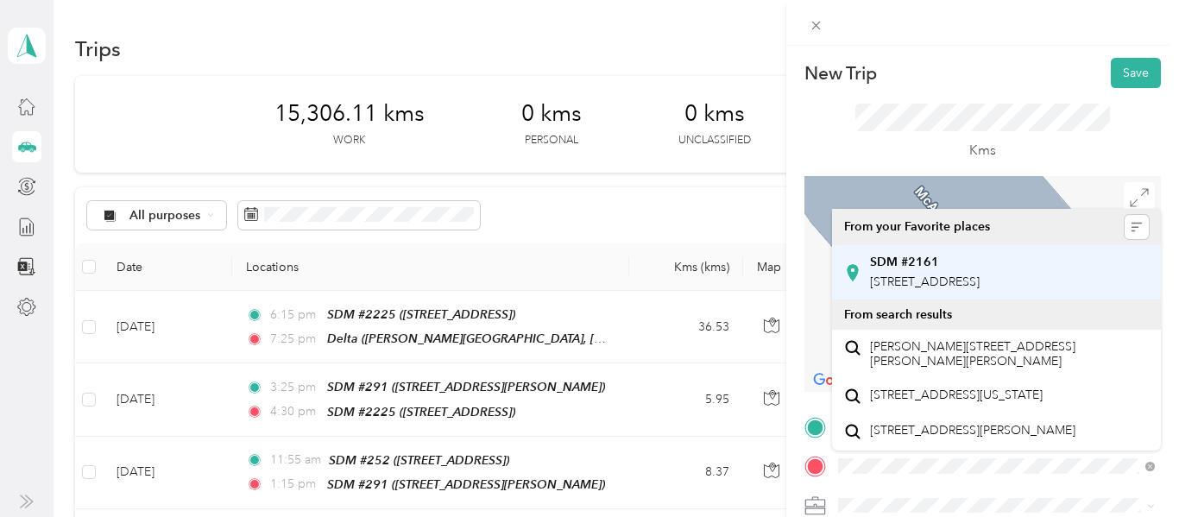
click at [934, 284] on span "[STREET_ADDRESS]" at bounding box center [925, 281] width 110 height 15
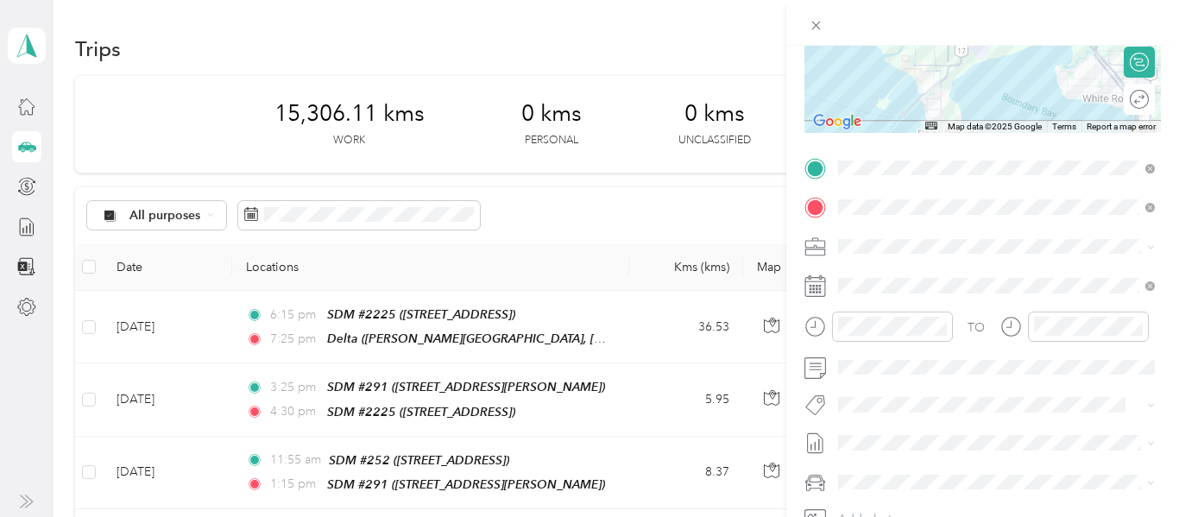
scroll to position [258, 0]
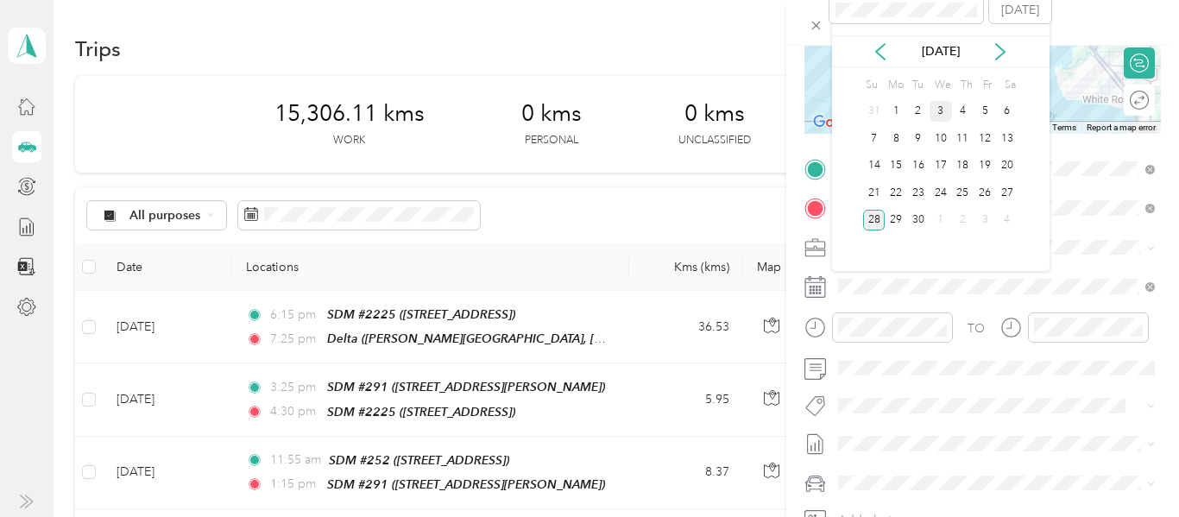
click at [939, 108] on div "3" at bounding box center [941, 112] width 22 height 22
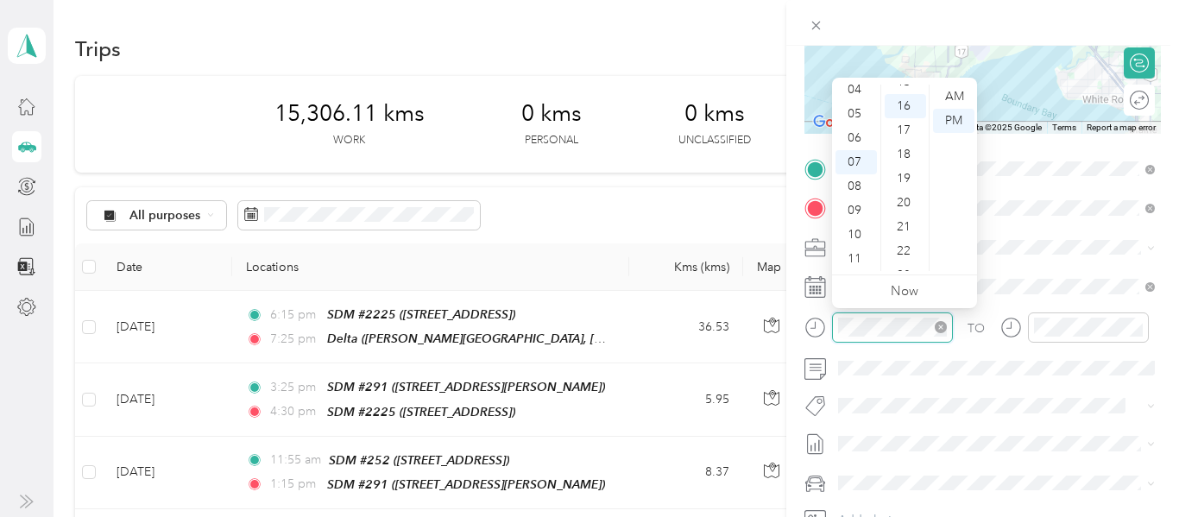
scroll to position [387, 0]
click at [857, 211] on div "09" at bounding box center [855, 211] width 41 height 24
click at [904, 140] on div "15" at bounding box center [905, 140] width 41 height 24
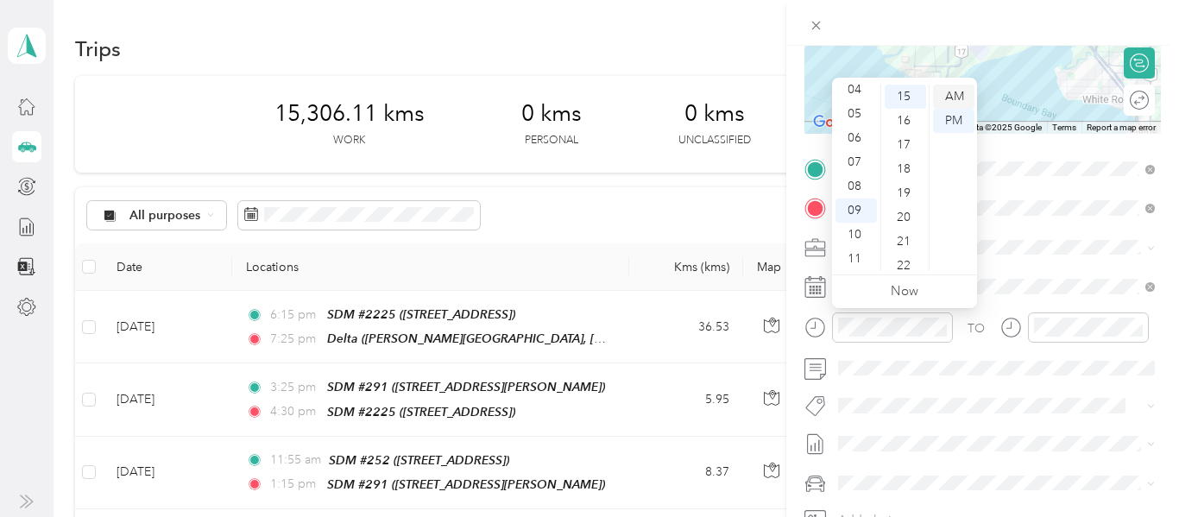
click at [952, 92] on div "AM" at bounding box center [953, 97] width 41 height 24
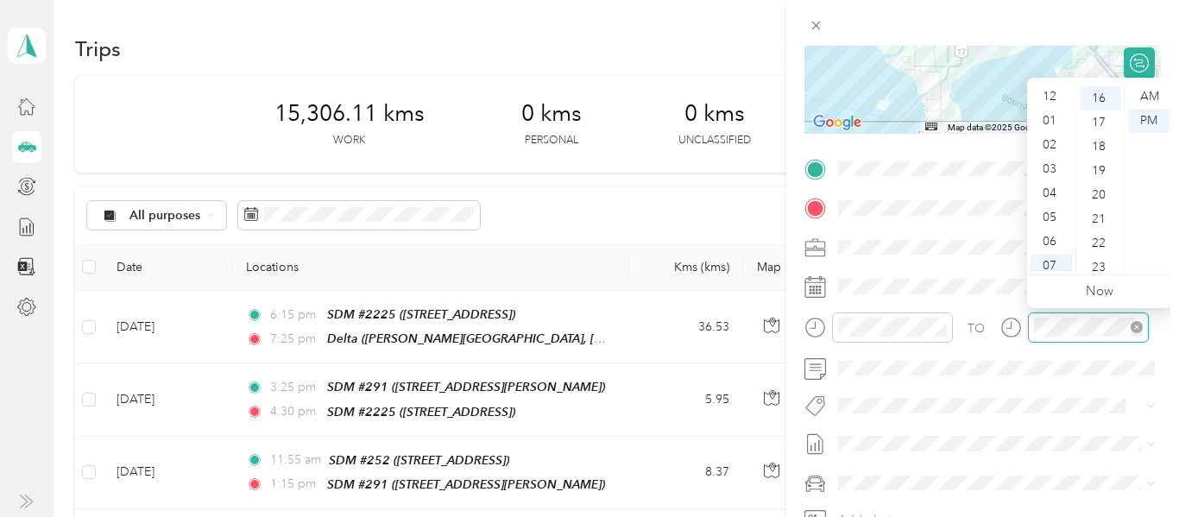
scroll to position [104, 0]
click at [1060, 239] on div "10" at bounding box center [1050, 235] width 41 height 24
click at [1100, 178] on div "05" at bounding box center [1100, 179] width 41 height 24
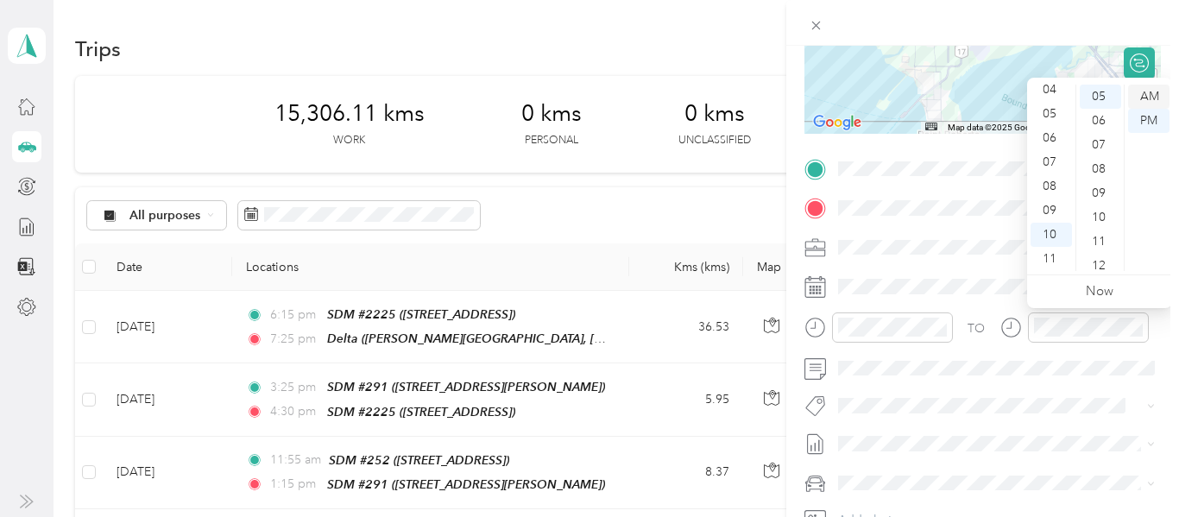
click at [1150, 98] on div "AM" at bounding box center [1148, 97] width 41 height 24
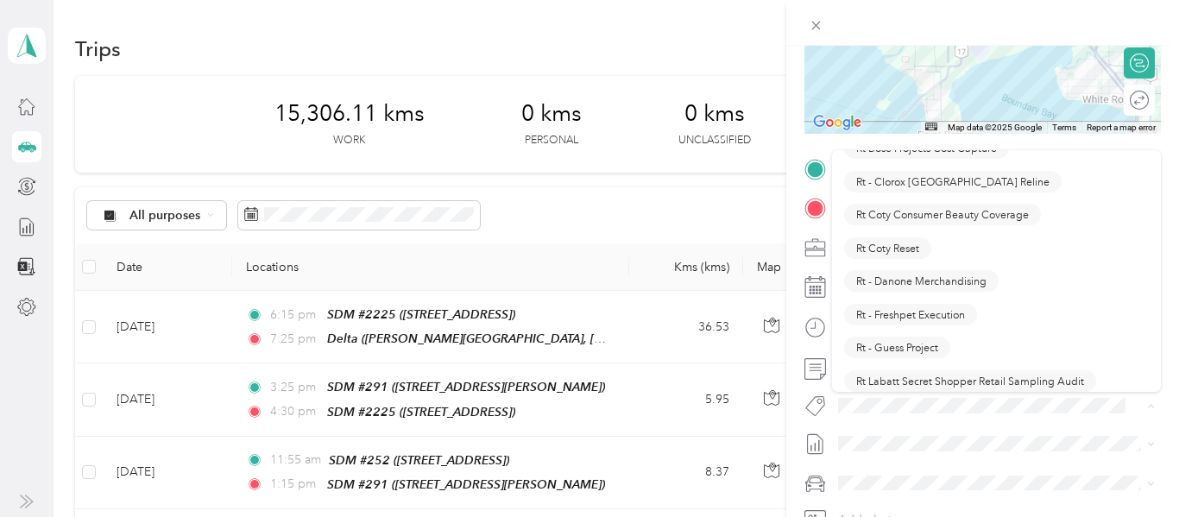
scroll to position [1145, 0]
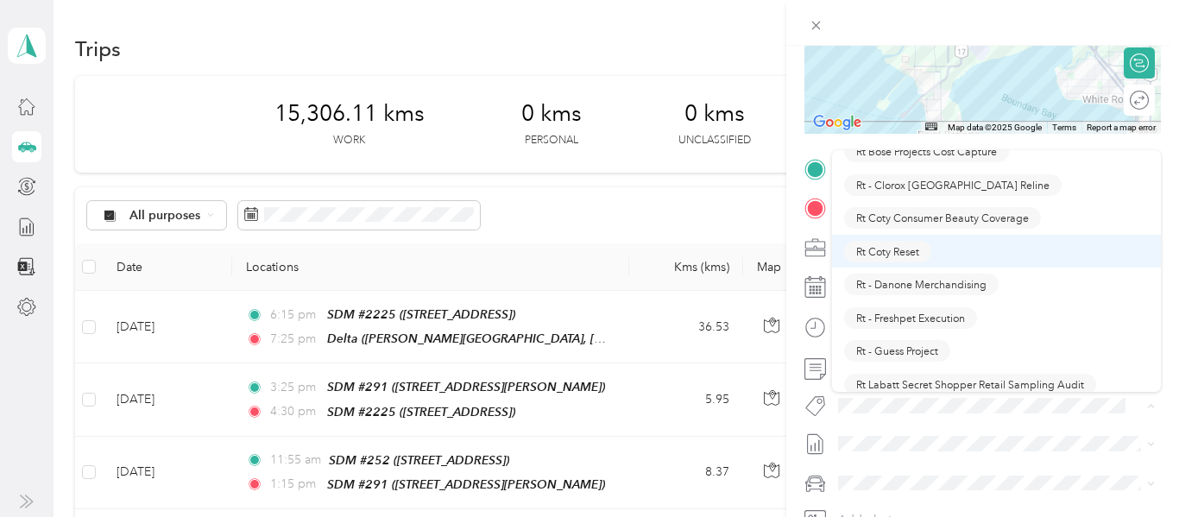
click at [895, 255] on span "Rt Coty Reset" at bounding box center [887, 251] width 63 height 16
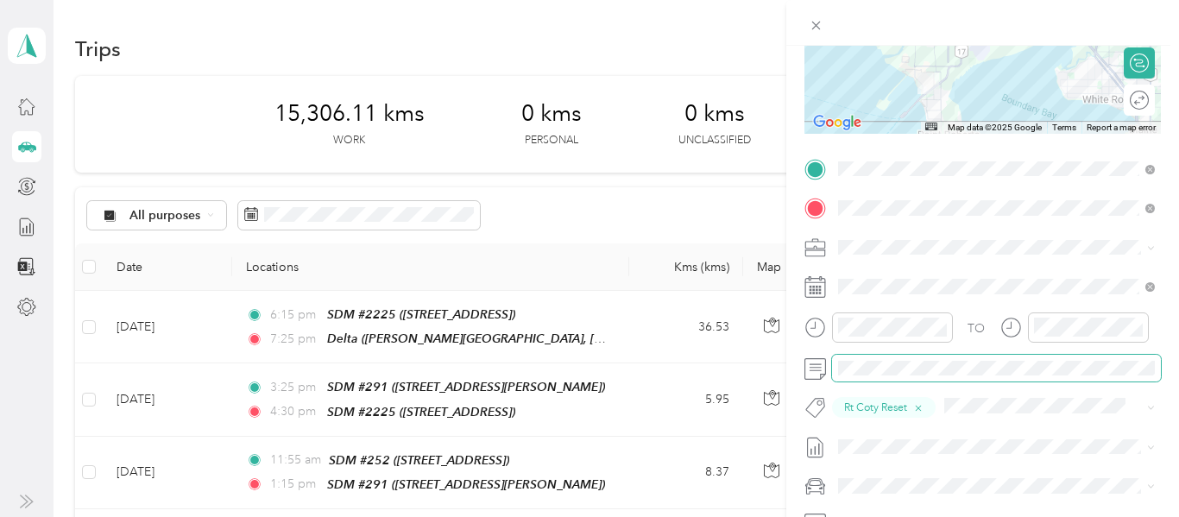
scroll to position [0, 0]
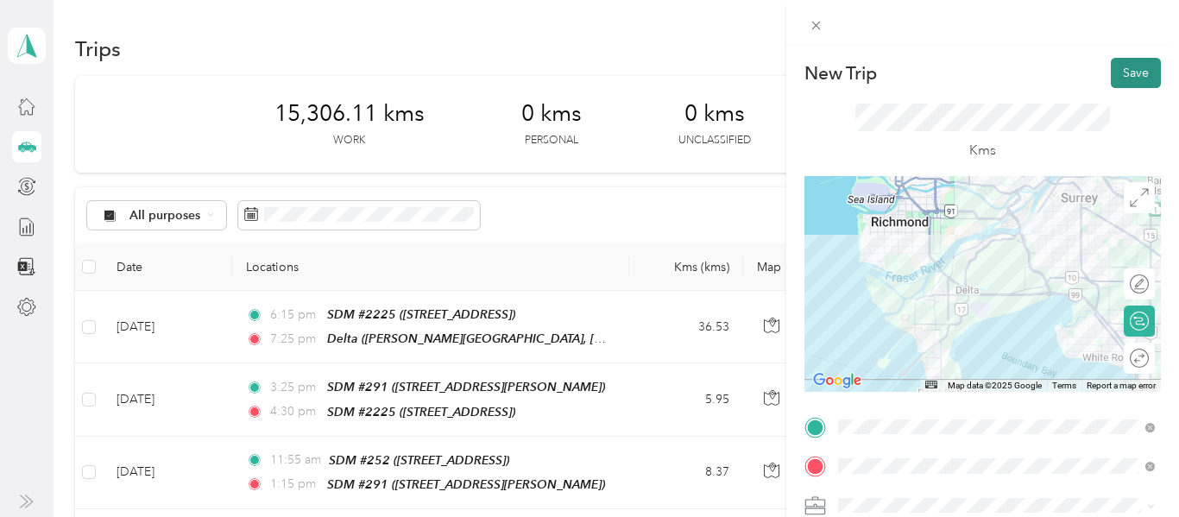
click at [1134, 74] on button "Save" at bounding box center [1136, 73] width 50 height 30
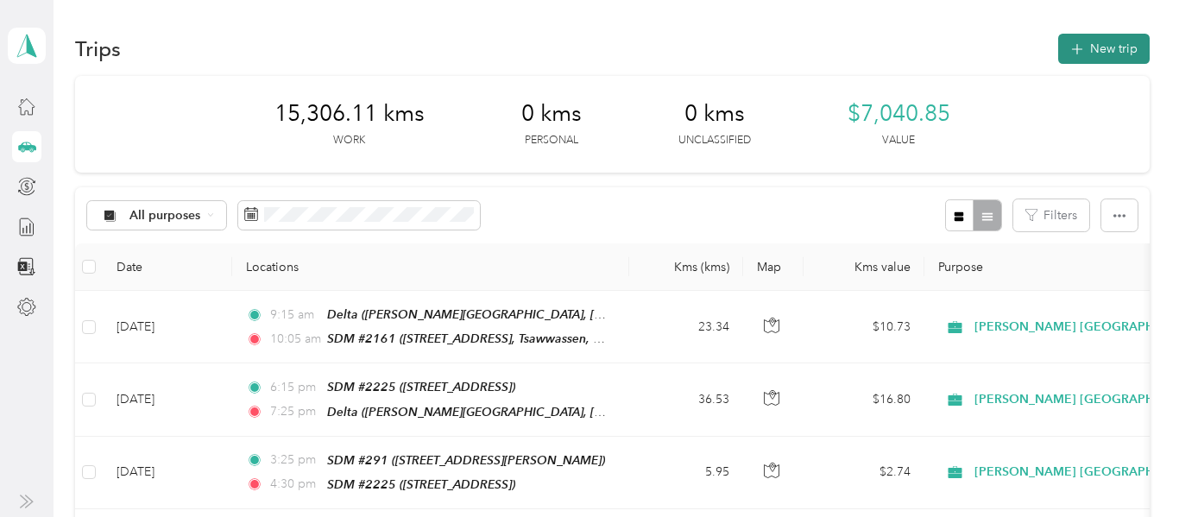
click at [1126, 47] on button "New trip" at bounding box center [1103, 49] width 91 height 30
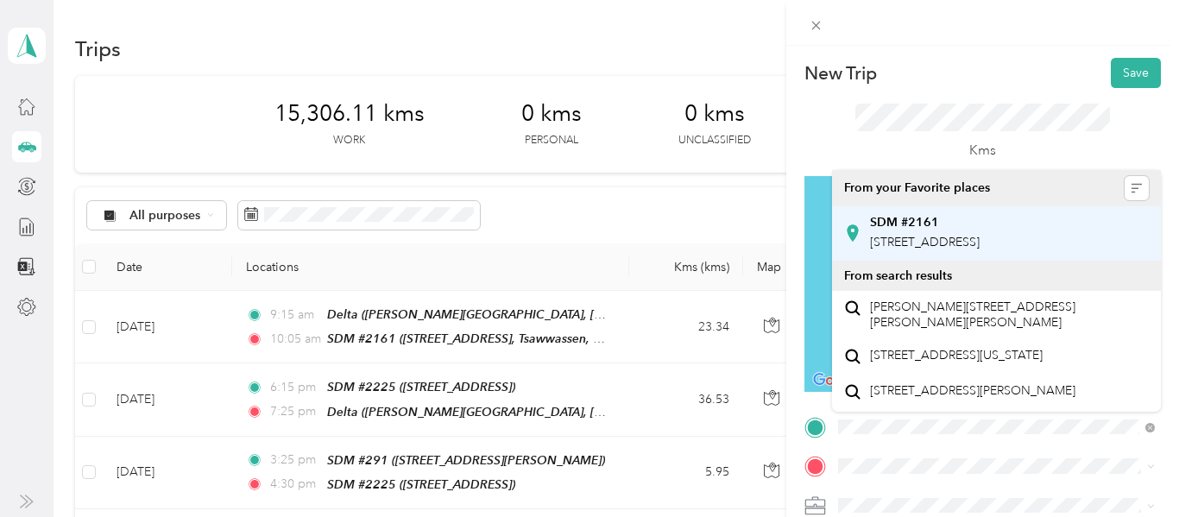
click at [972, 249] on span "[STREET_ADDRESS]" at bounding box center [925, 242] width 110 height 15
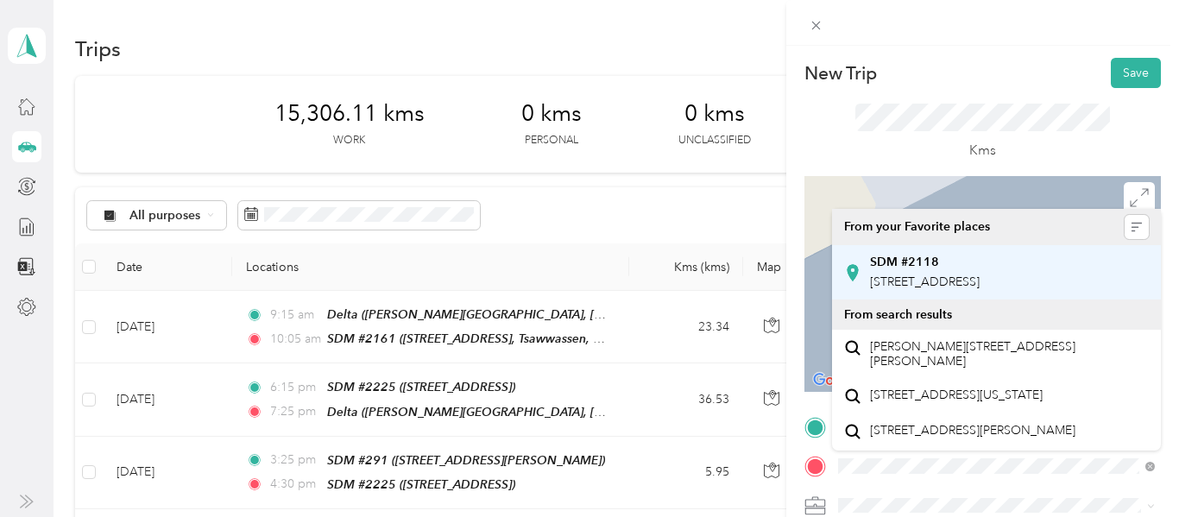
click at [971, 278] on span "[STREET_ADDRESS]" at bounding box center [925, 281] width 110 height 15
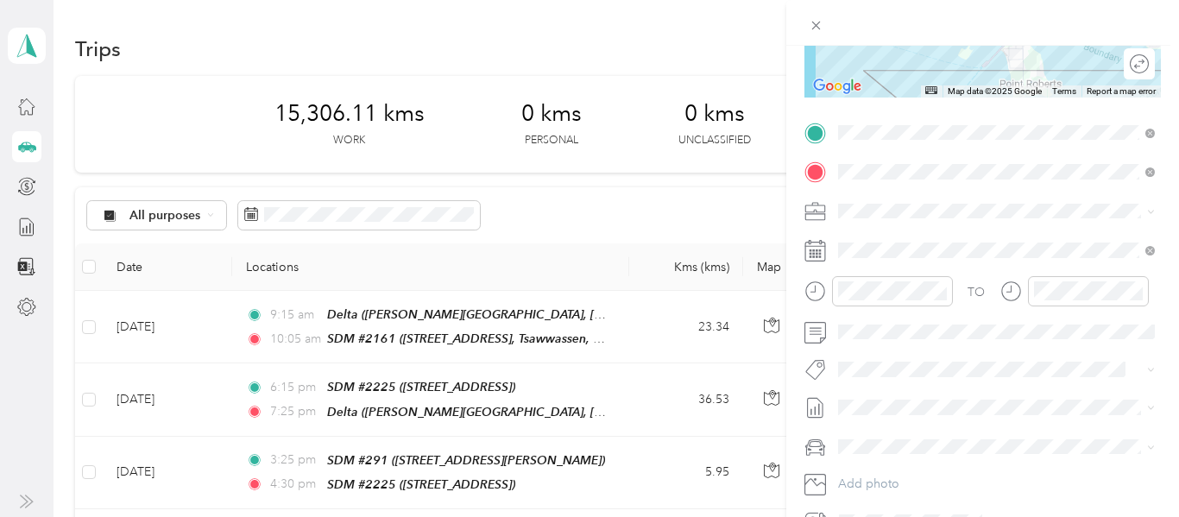
scroll to position [293, 0]
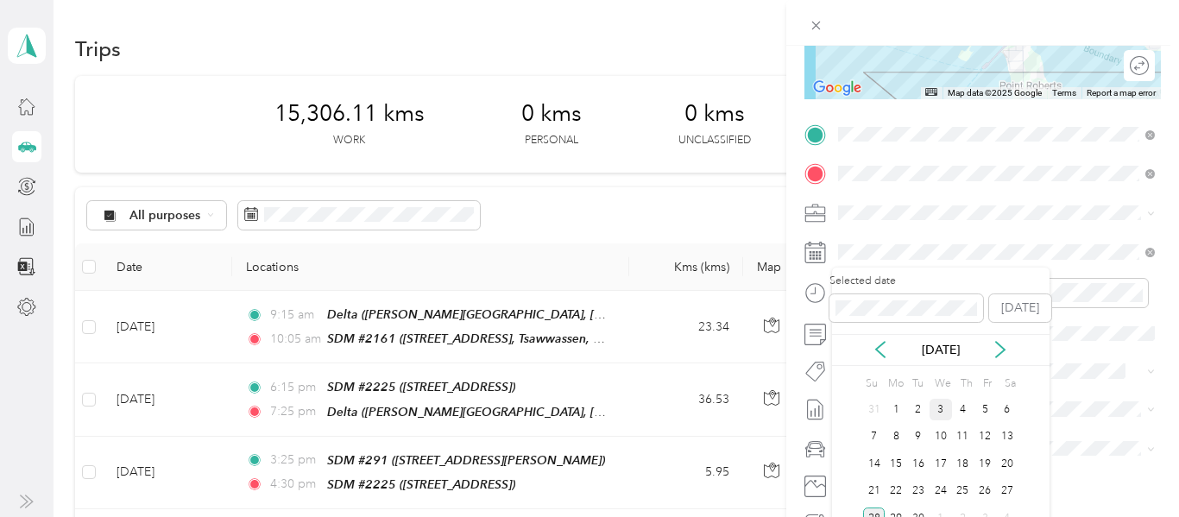
click at [942, 411] on div "3" at bounding box center [941, 410] width 22 height 22
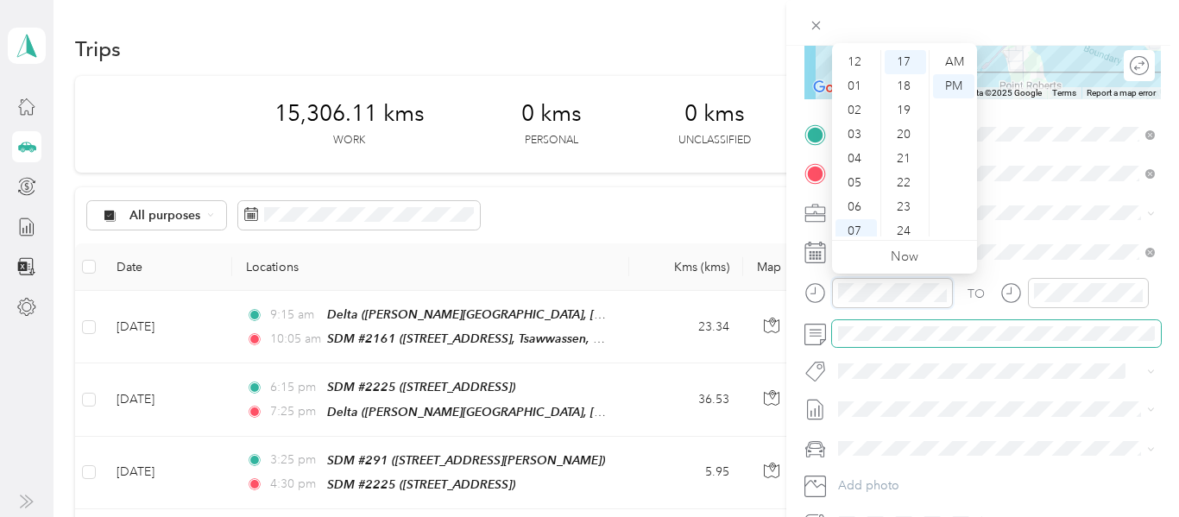
scroll to position [104, 0]
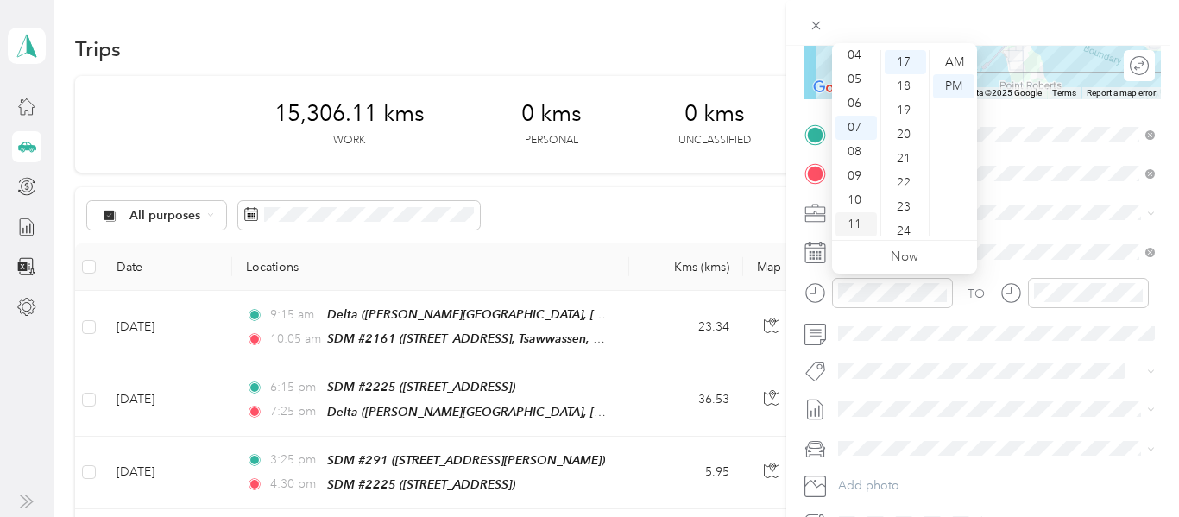
click at [854, 223] on div "11" at bounding box center [855, 224] width 41 height 24
click at [905, 156] on div "50" at bounding box center [905, 163] width 41 height 24
click at [961, 60] on div "AM" at bounding box center [953, 62] width 41 height 24
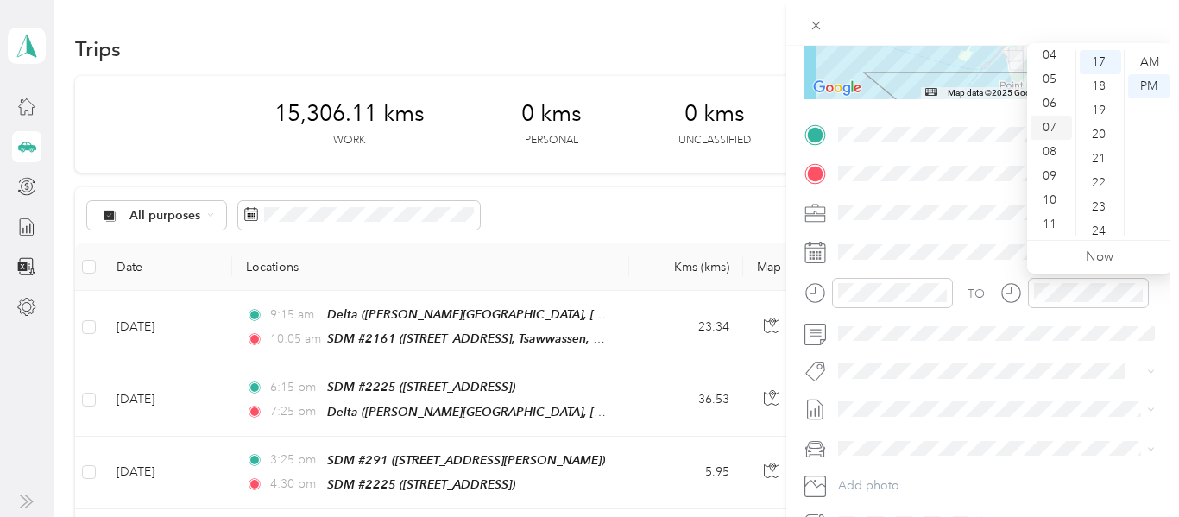
scroll to position [0, 0]
click at [1056, 64] on div "12" at bounding box center [1050, 62] width 41 height 24
click at [1096, 98] on div "50" at bounding box center [1100, 95] width 41 height 24
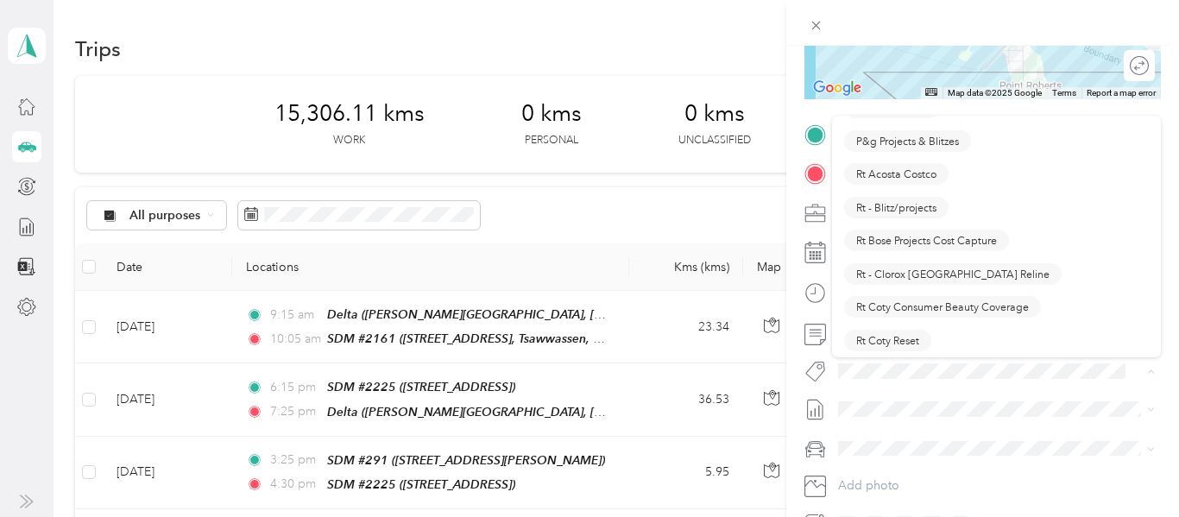
scroll to position [1040, 0]
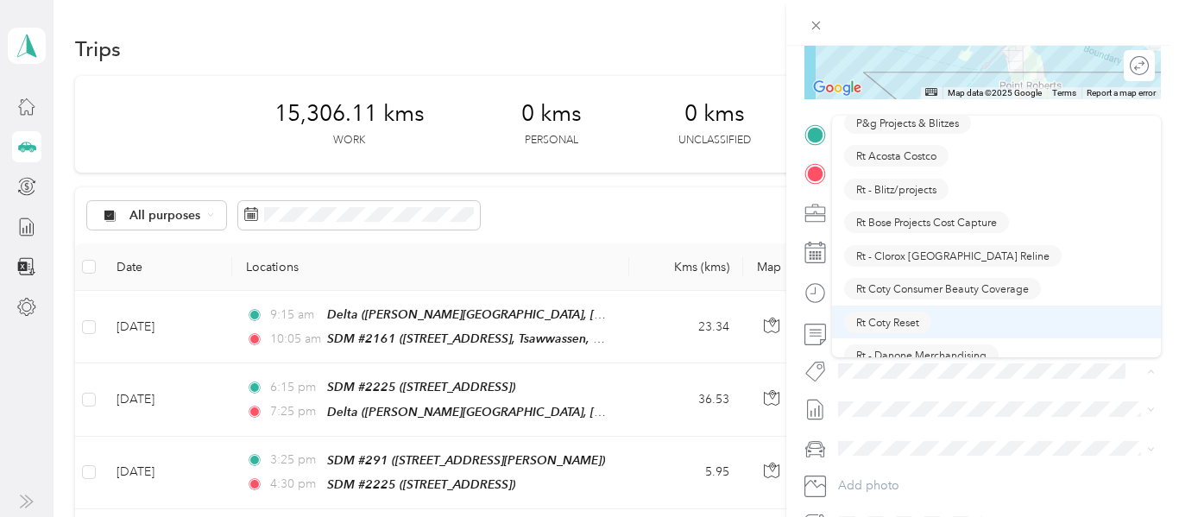
click at [876, 318] on span "Rt Coty Reset" at bounding box center [887, 322] width 63 height 16
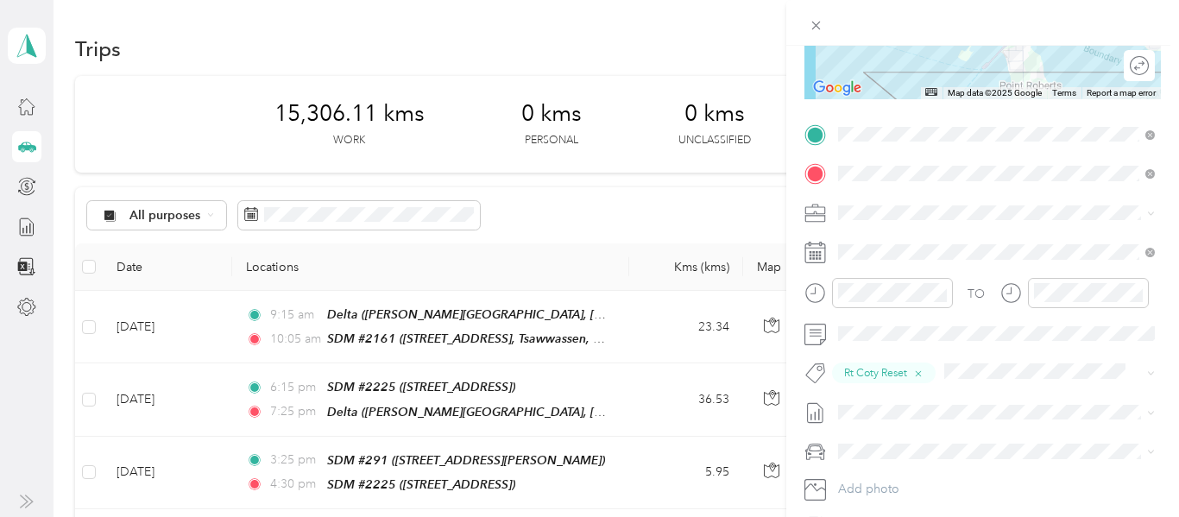
scroll to position [0, 0]
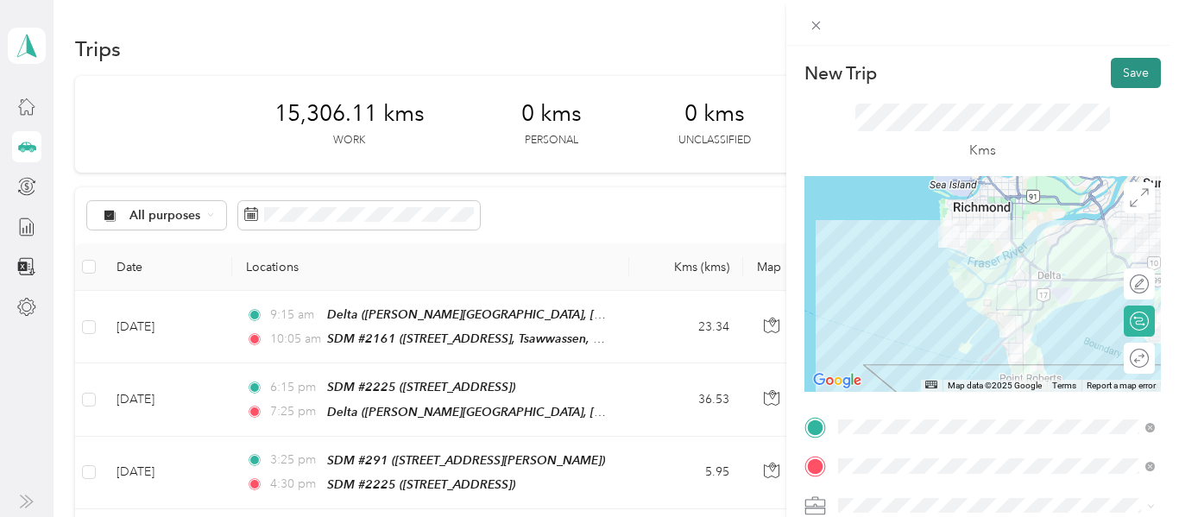
click at [1138, 70] on button "Save" at bounding box center [1136, 73] width 50 height 30
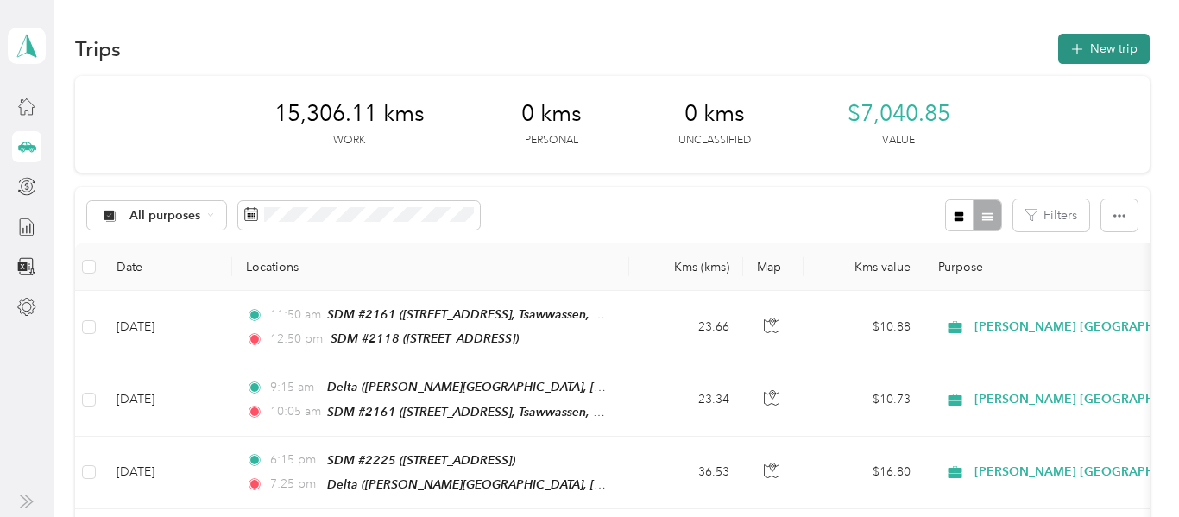
click at [1102, 50] on button "New trip" at bounding box center [1103, 49] width 91 height 30
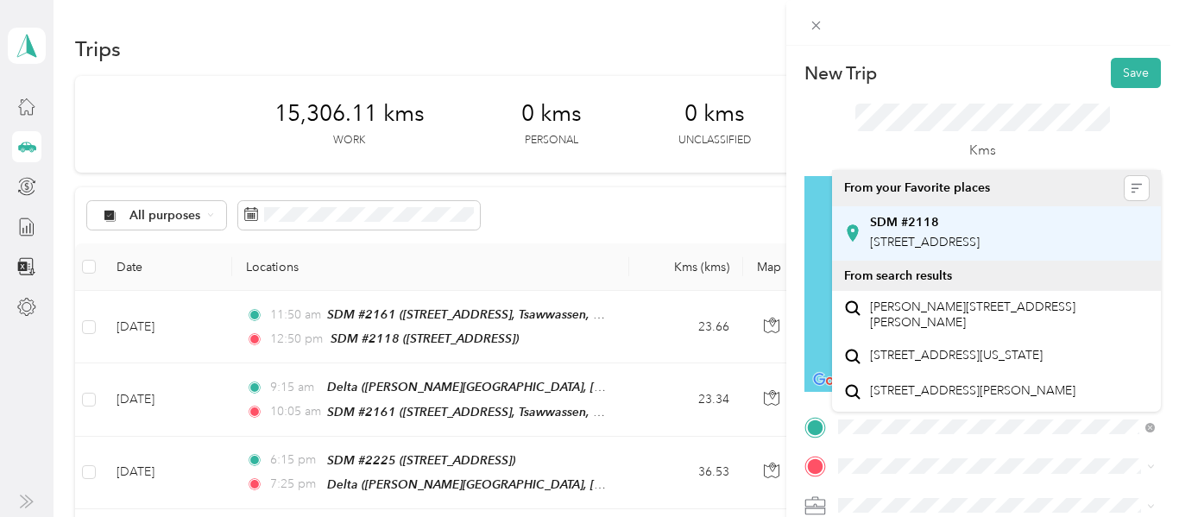
click at [969, 244] on span "[STREET_ADDRESS]" at bounding box center [925, 242] width 110 height 15
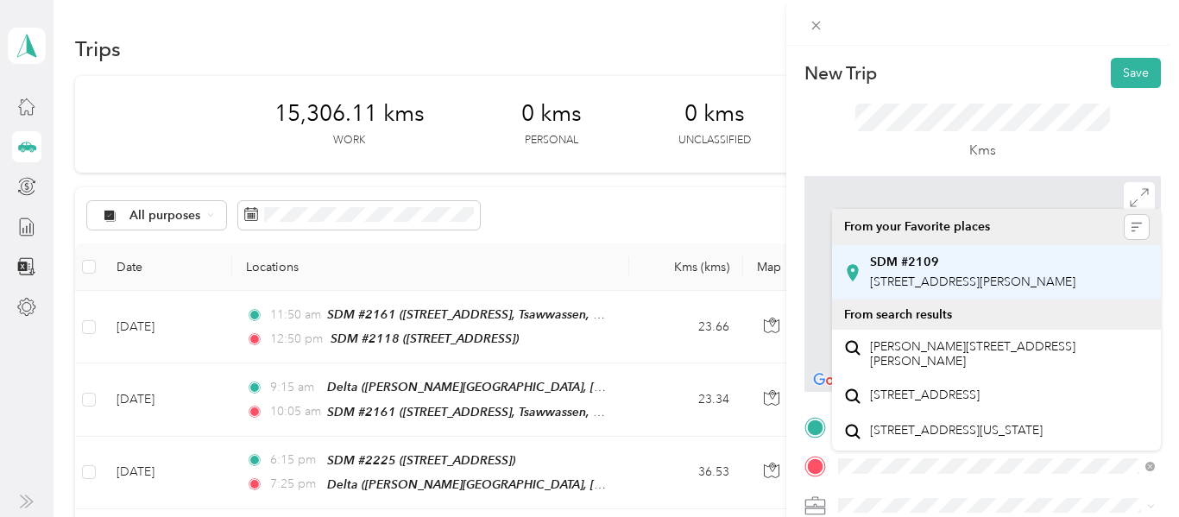
click at [974, 284] on span "[STREET_ADDRESS][PERSON_NAME]" at bounding box center [972, 281] width 205 height 15
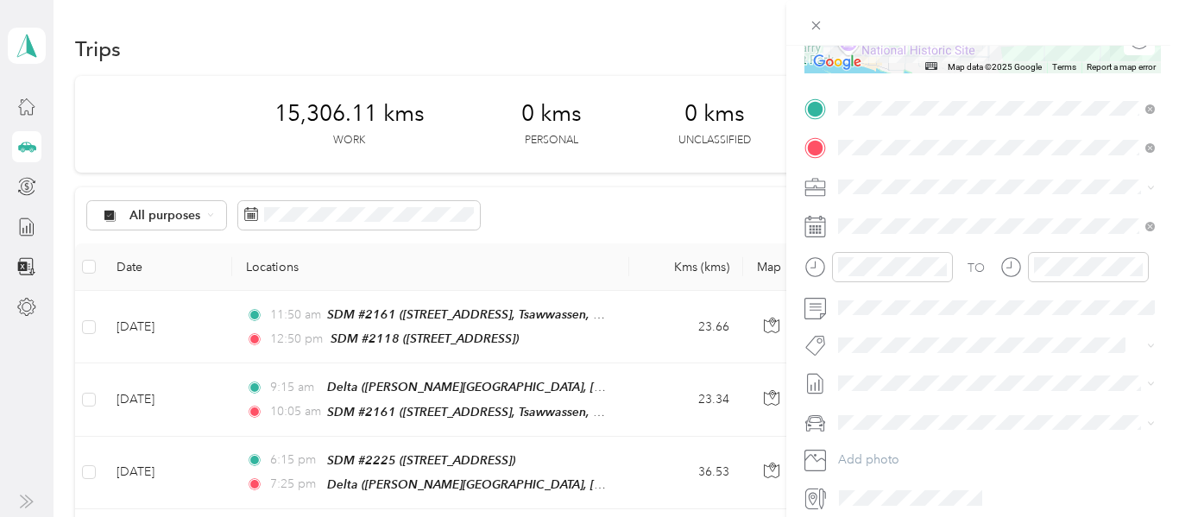
scroll to position [324, 0]
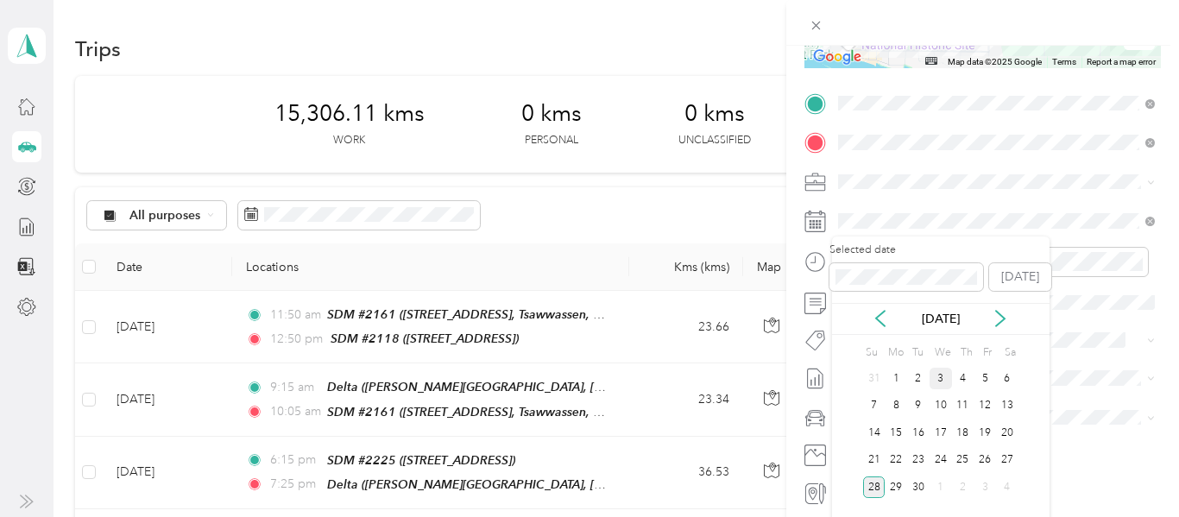
click at [945, 379] on div "3" at bounding box center [941, 379] width 22 height 22
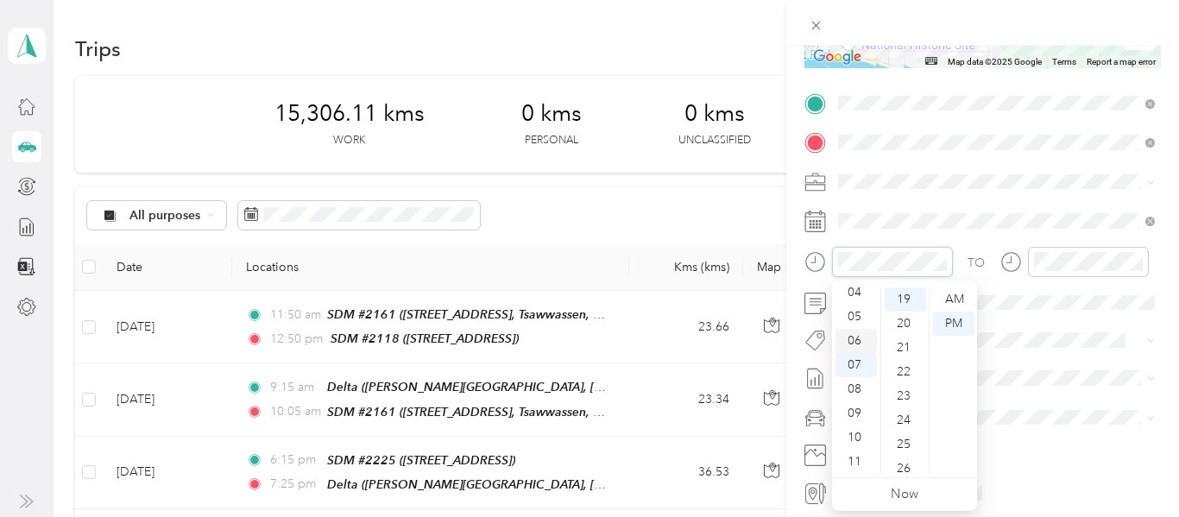
scroll to position [0, 0]
click at [855, 348] on div "02" at bounding box center [855, 348] width 41 height 24
click at [906, 333] on div "50" at bounding box center [905, 333] width 41 height 24
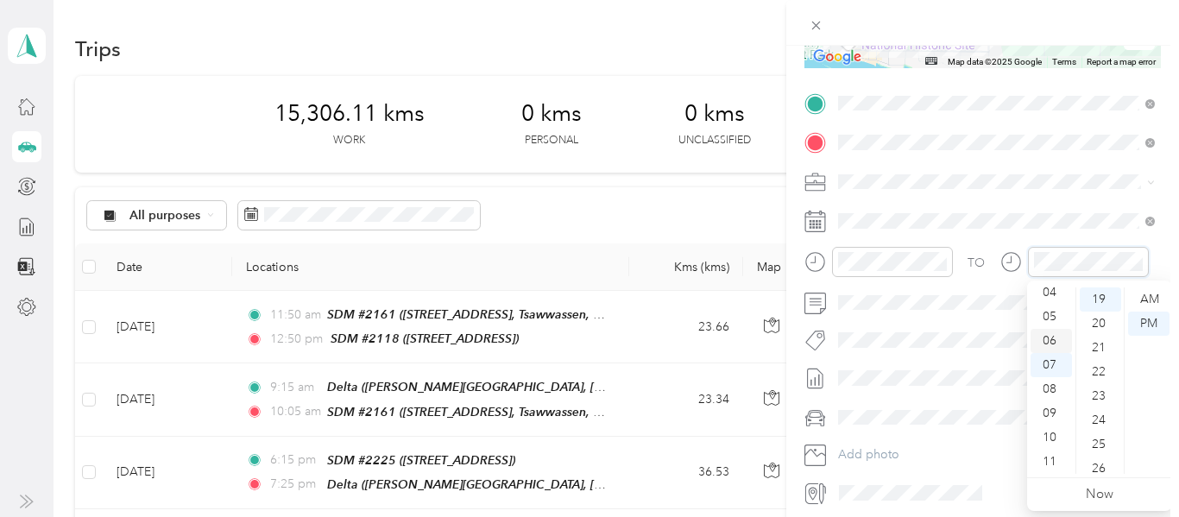
scroll to position [60, 0]
click at [1045, 310] on div "03" at bounding box center [1050, 312] width 41 height 24
click at [1100, 370] on div "40" at bounding box center [1100, 368] width 41 height 24
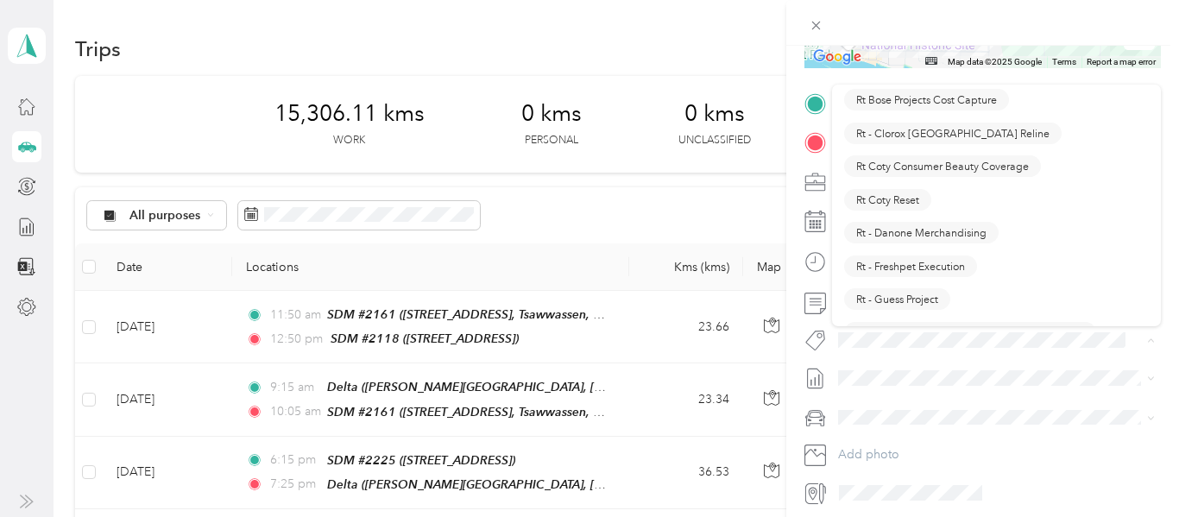
scroll to position [1131, 0]
click at [887, 194] on span "Rt Coty Reset" at bounding box center [887, 200] width 63 height 16
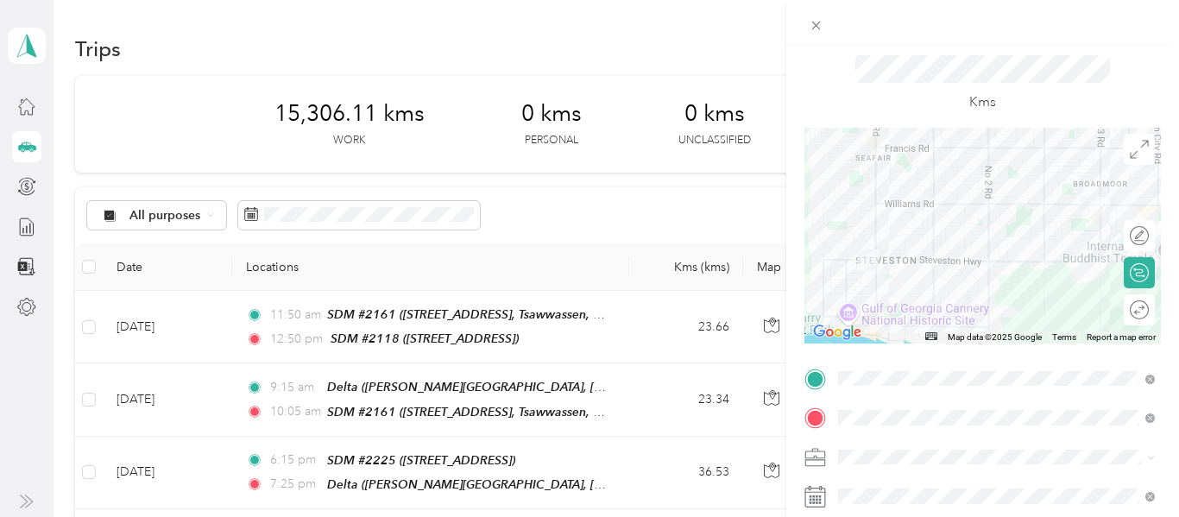
scroll to position [0, 0]
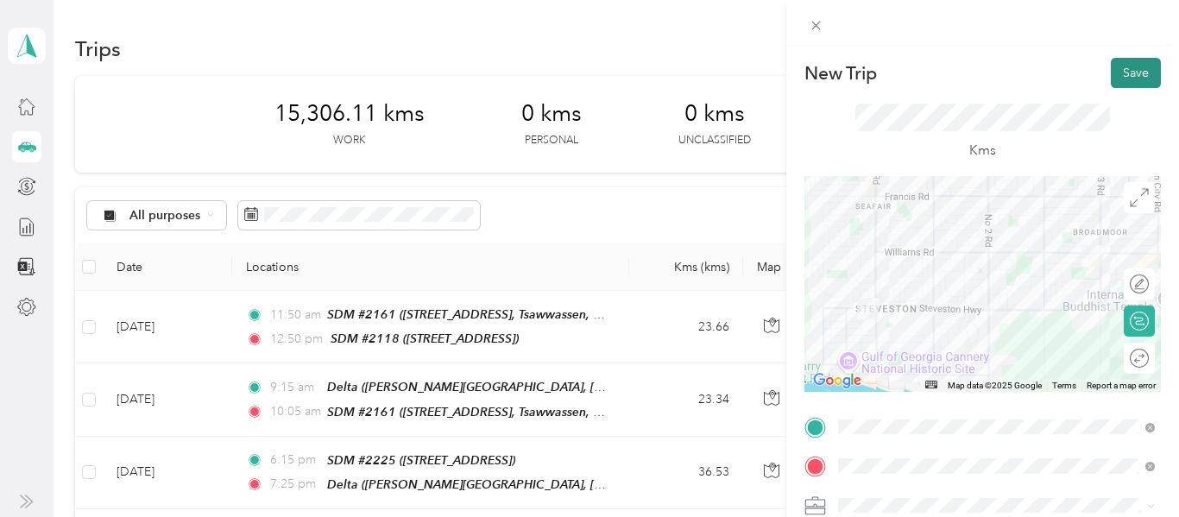
click at [1128, 64] on button "Save" at bounding box center [1136, 73] width 50 height 30
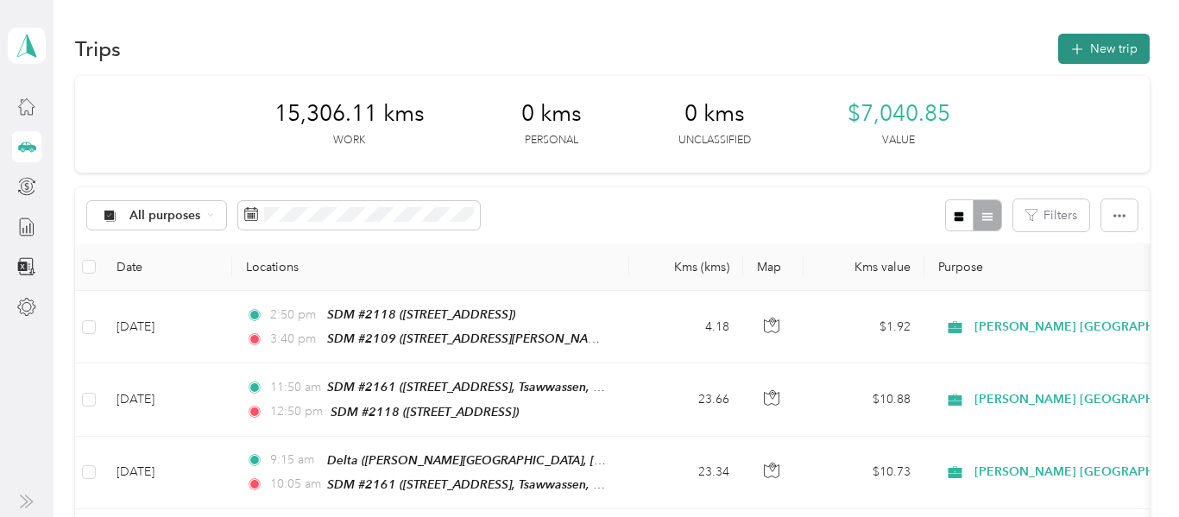
click at [1115, 46] on button "New trip" at bounding box center [1103, 49] width 91 height 30
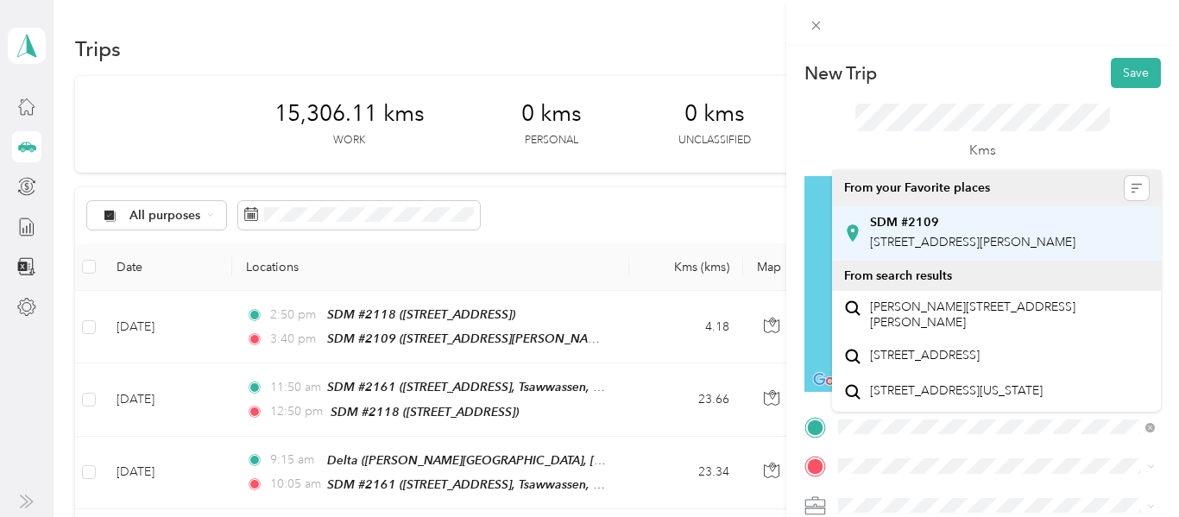
click at [1010, 249] on span "[STREET_ADDRESS][PERSON_NAME]" at bounding box center [972, 242] width 205 height 15
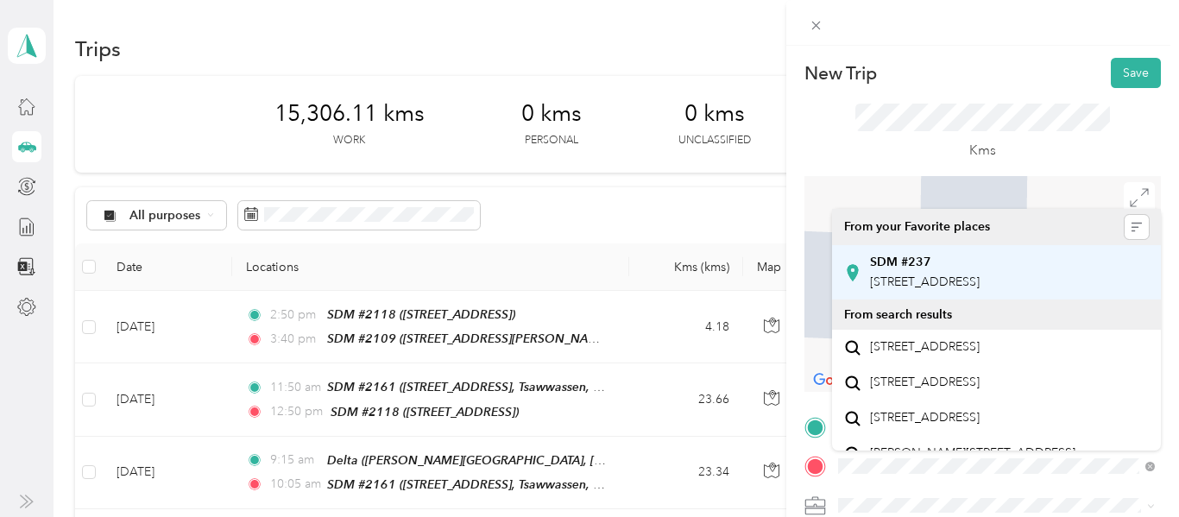
click at [917, 286] on span "[STREET_ADDRESS]" at bounding box center [925, 281] width 110 height 15
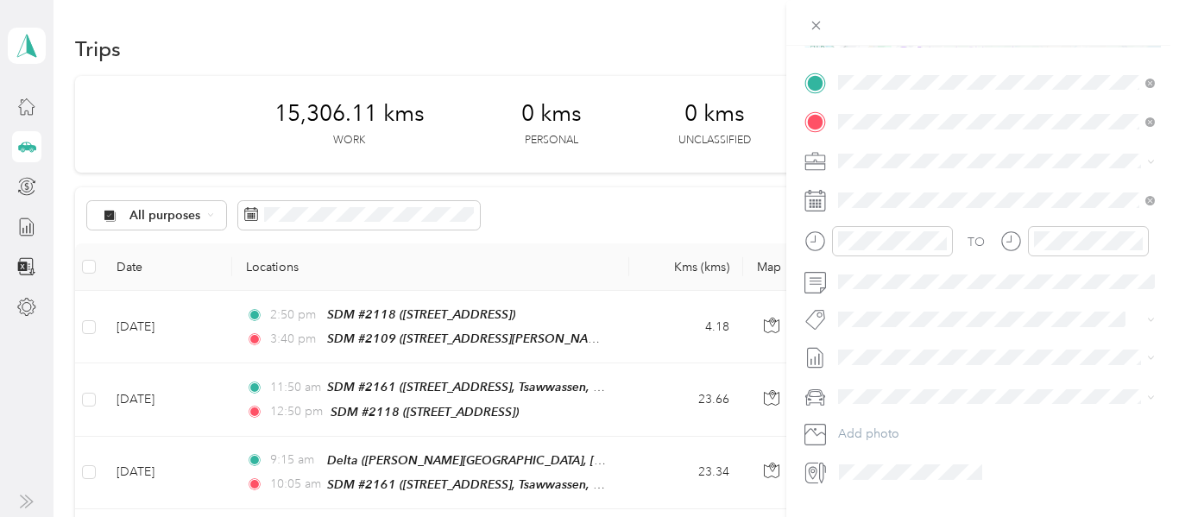
scroll to position [376, 0]
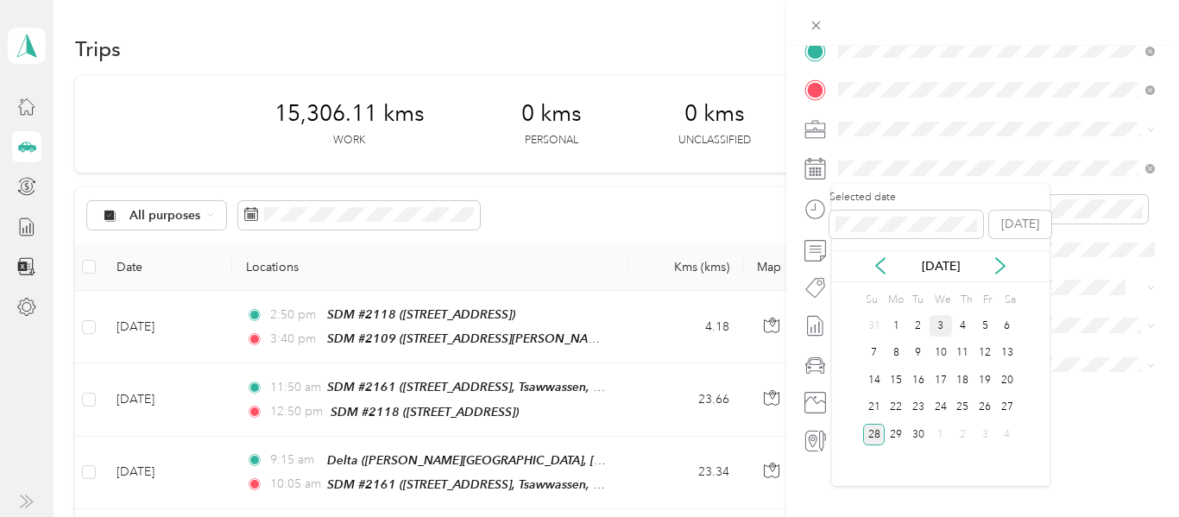
click at [942, 327] on div "3" at bounding box center [941, 326] width 22 height 22
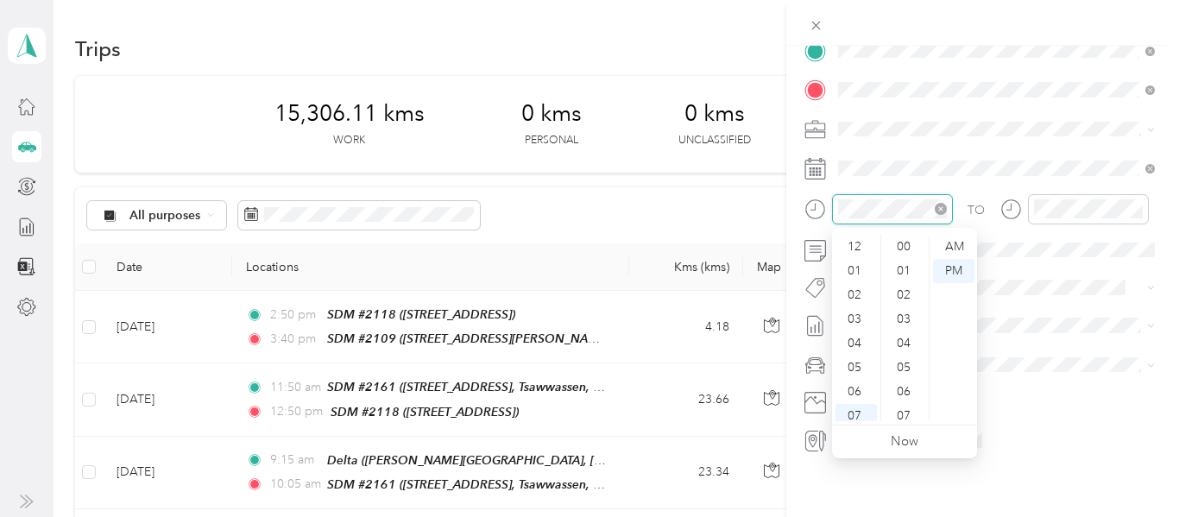
scroll to position [104, 0]
click at [858, 258] on div "05" at bounding box center [855, 264] width 41 height 24
click at [899, 245] on div "00" at bounding box center [905, 247] width 41 height 24
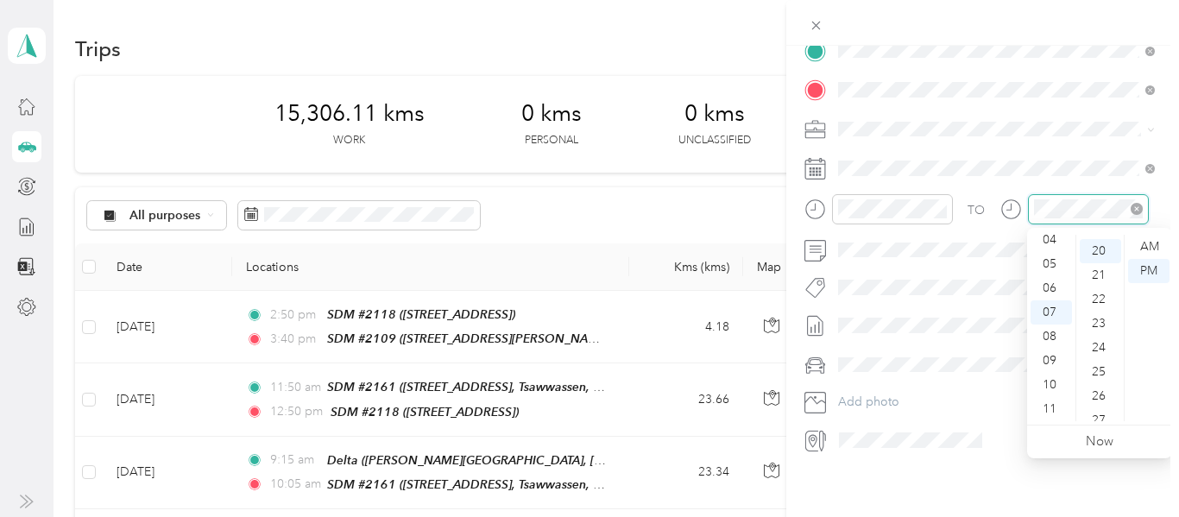
scroll to position [483, 0]
click at [1051, 265] on div "05" at bounding box center [1050, 264] width 41 height 24
click at [1099, 308] on div "40" at bounding box center [1100, 310] width 41 height 24
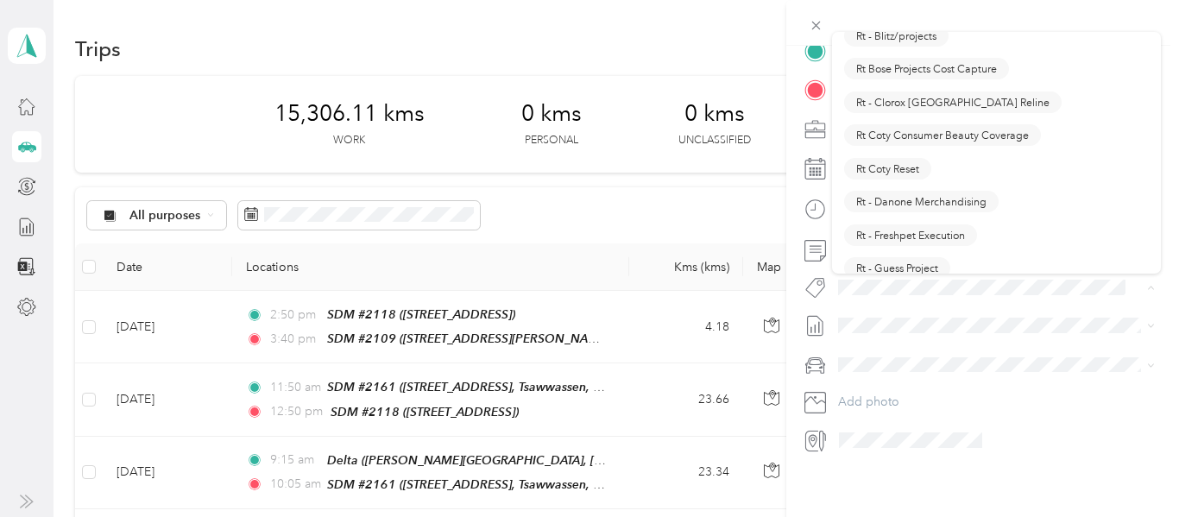
scroll to position [1112, 0]
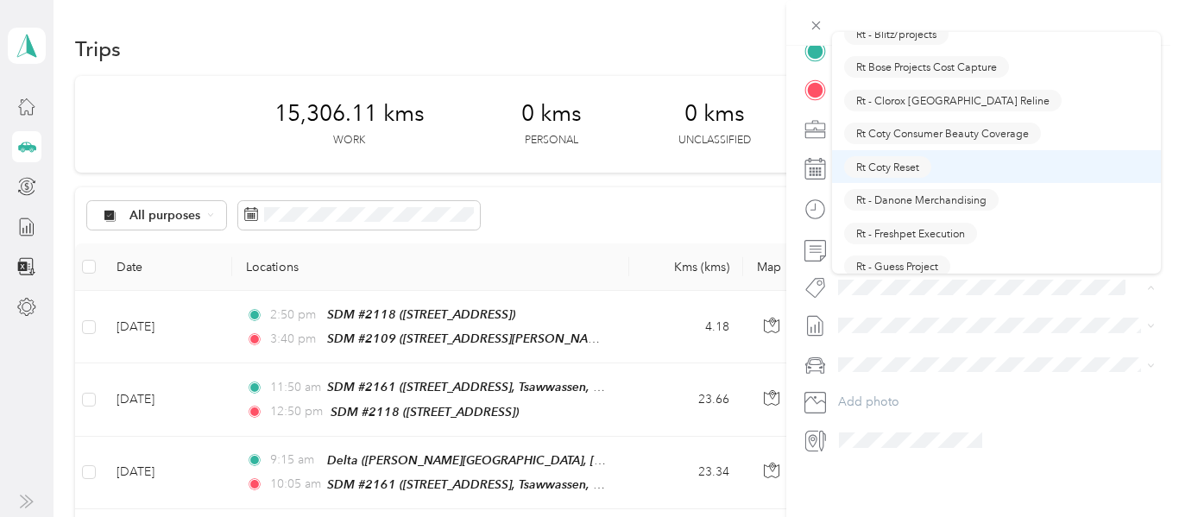
click at [909, 162] on span "Rt Coty Reset" at bounding box center [887, 167] width 63 height 16
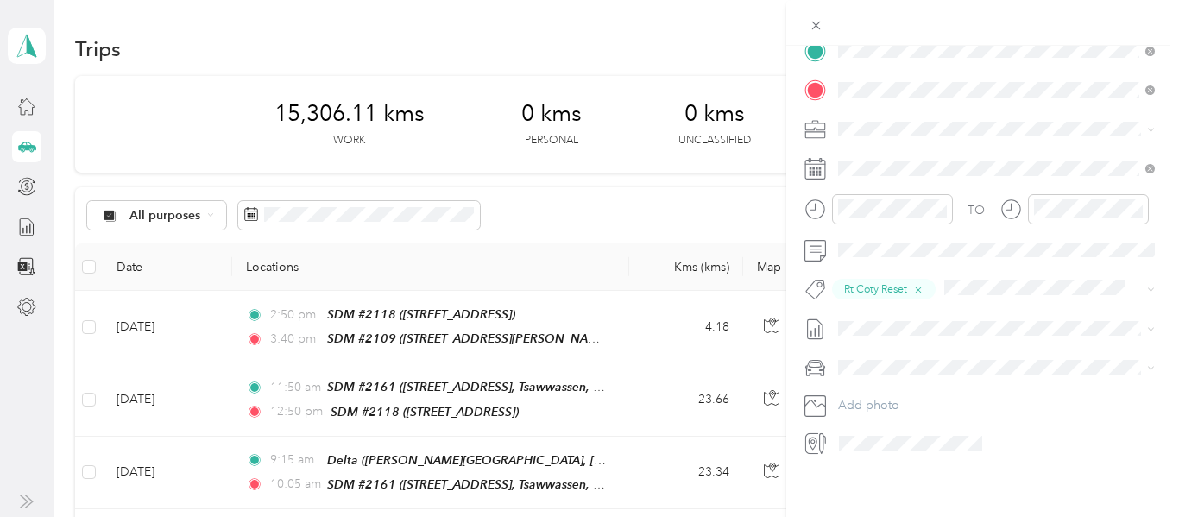
scroll to position [0, 0]
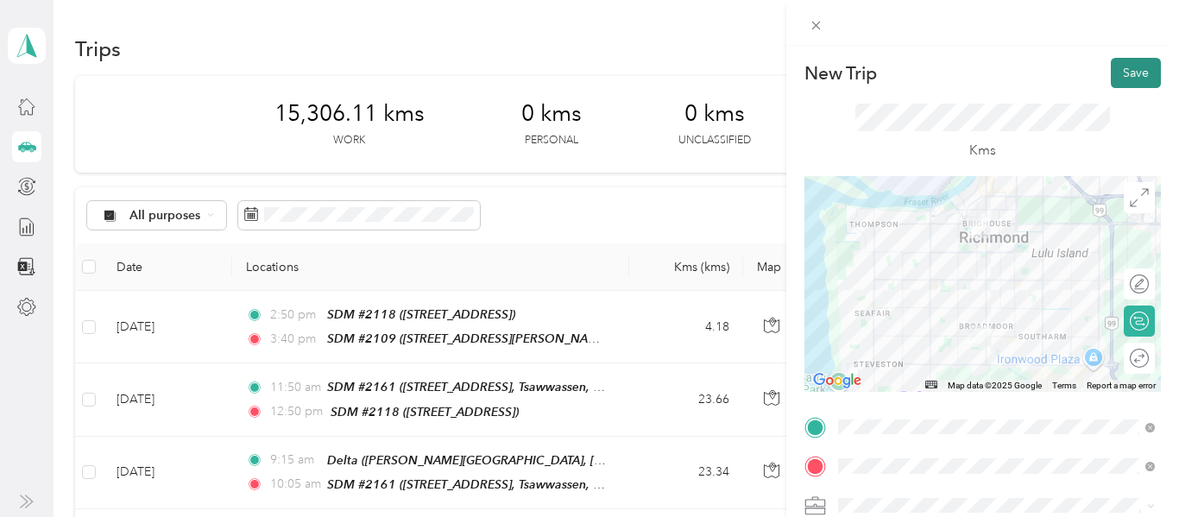
click at [1140, 68] on button "Save" at bounding box center [1136, 73] width 50 height 30
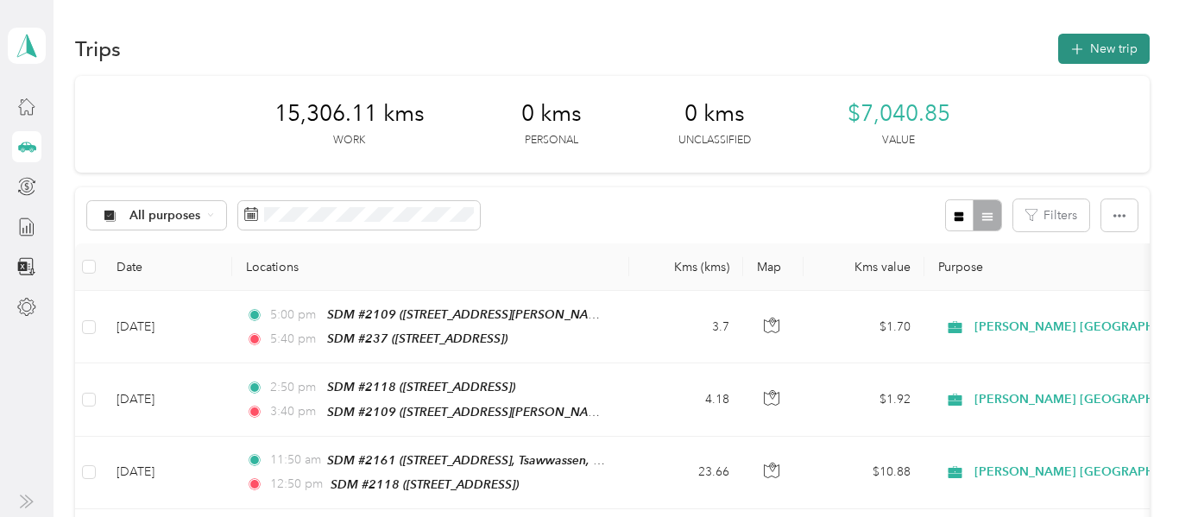
click at [1137, 51] on button "New trip" at bounding box center [1103, 49] width 91 height 30
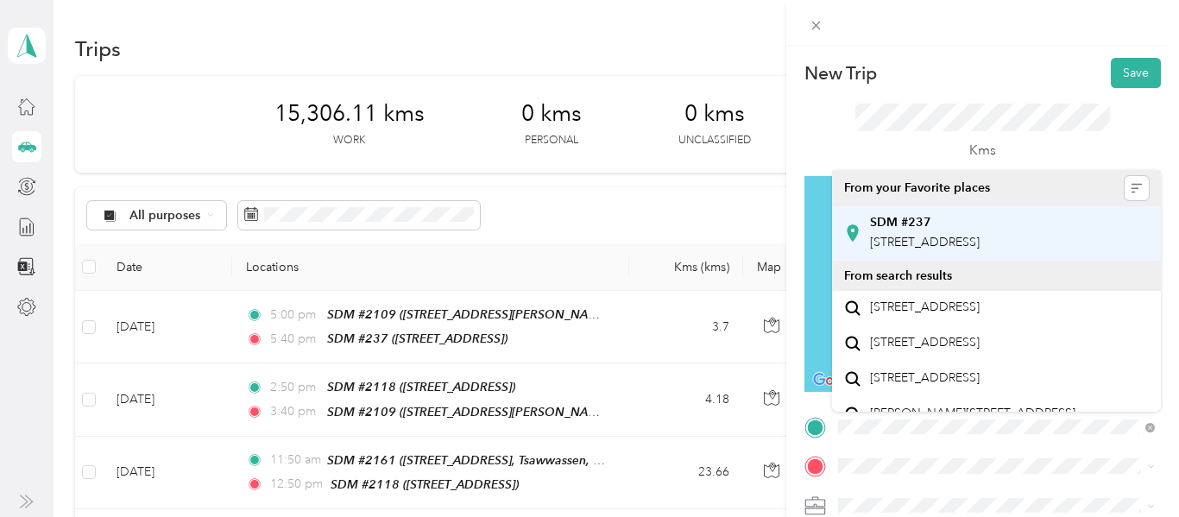
click at [937, 245] on span "[STREET_ADDRESS]" at bounding box center [925, 242] width 110 height 15
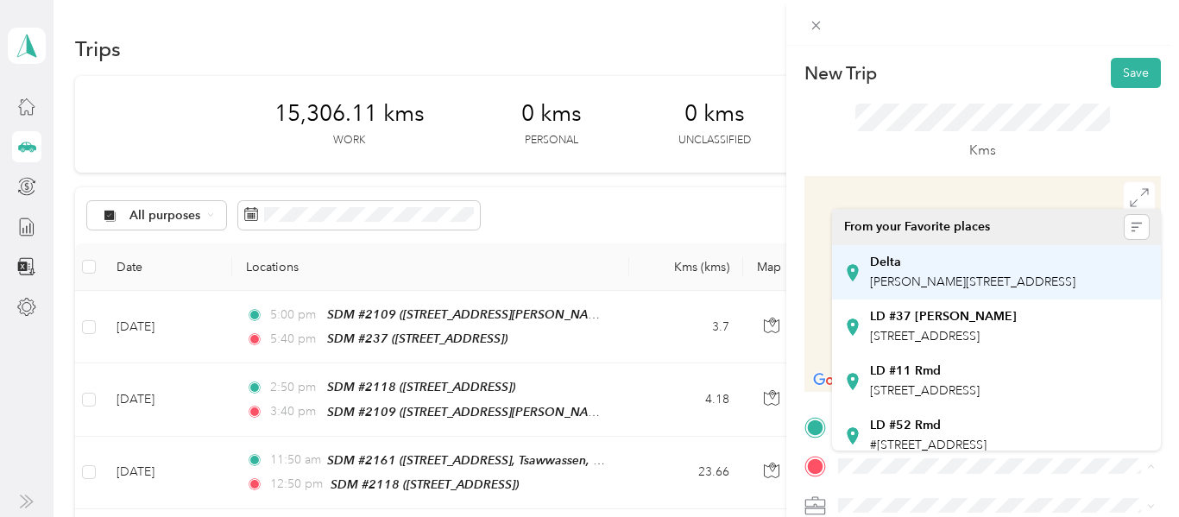
click at [908, 289] on div "Delta [PERSON_NAME][STREET_ADDRESS]" at bounding box center [972, 273] width 205 height 36
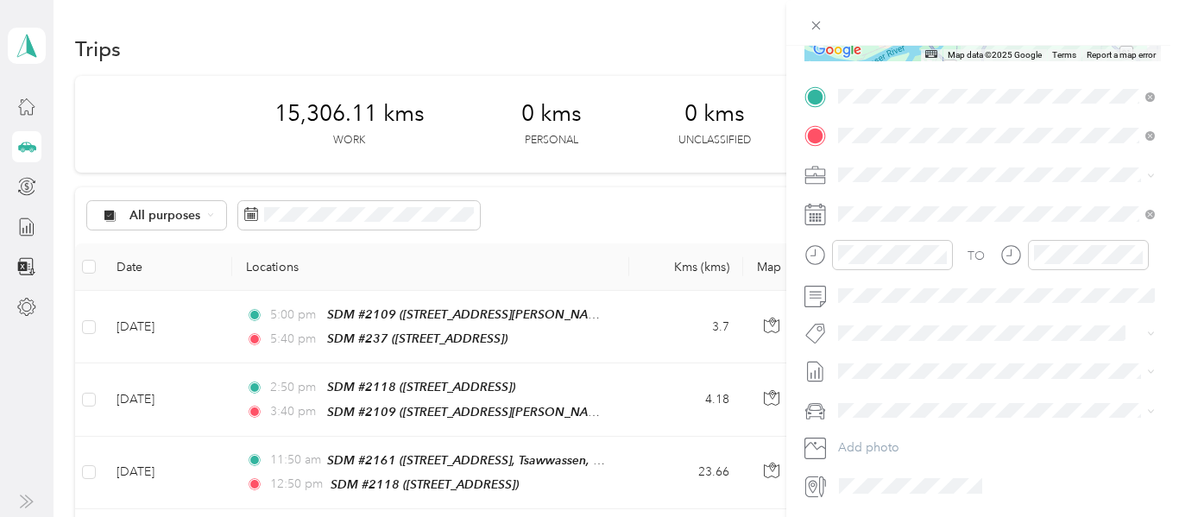
scroll to position [331, 0]
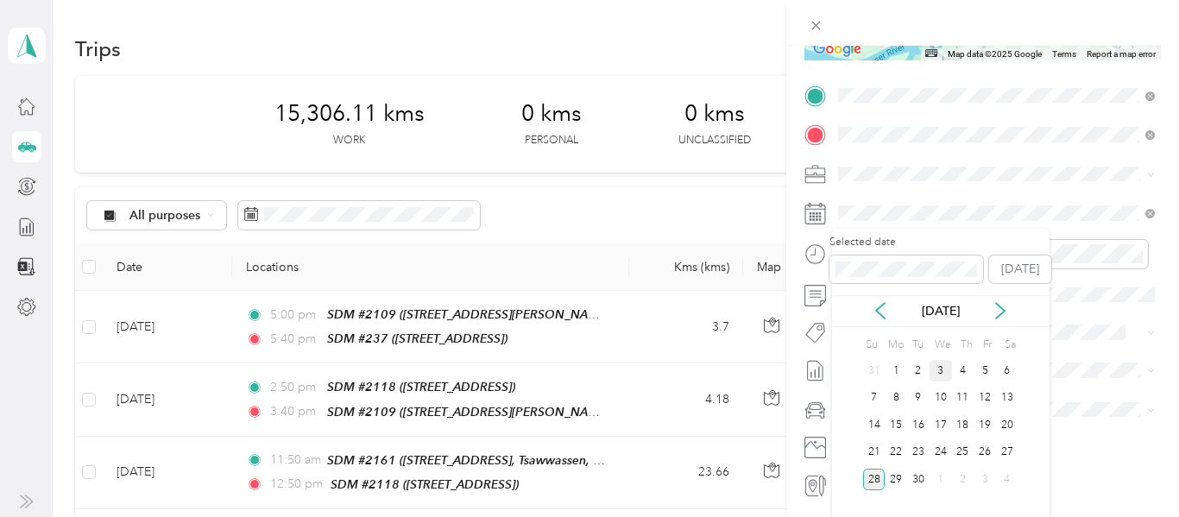
click at [941, 369] on div "3" at bounding box center [941, 371] width 22 height 22
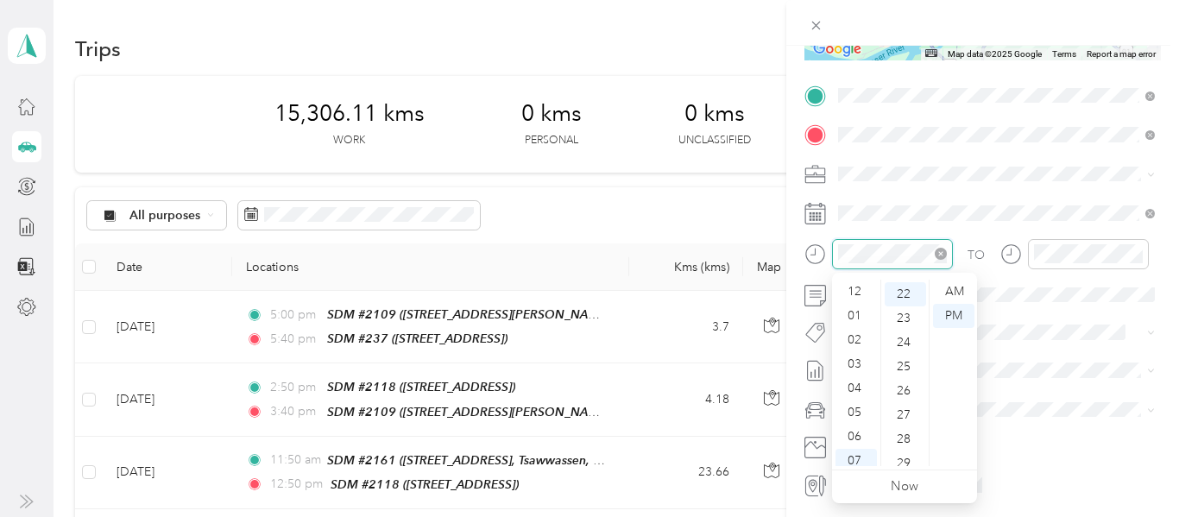
scroll to position [104, 0]
click at [860, 362] on div "07" at bounding box center [855, 357] width 41 height 24
click at [905, 325] on div "30" at bounding box center [905, 324] width 41 height 24
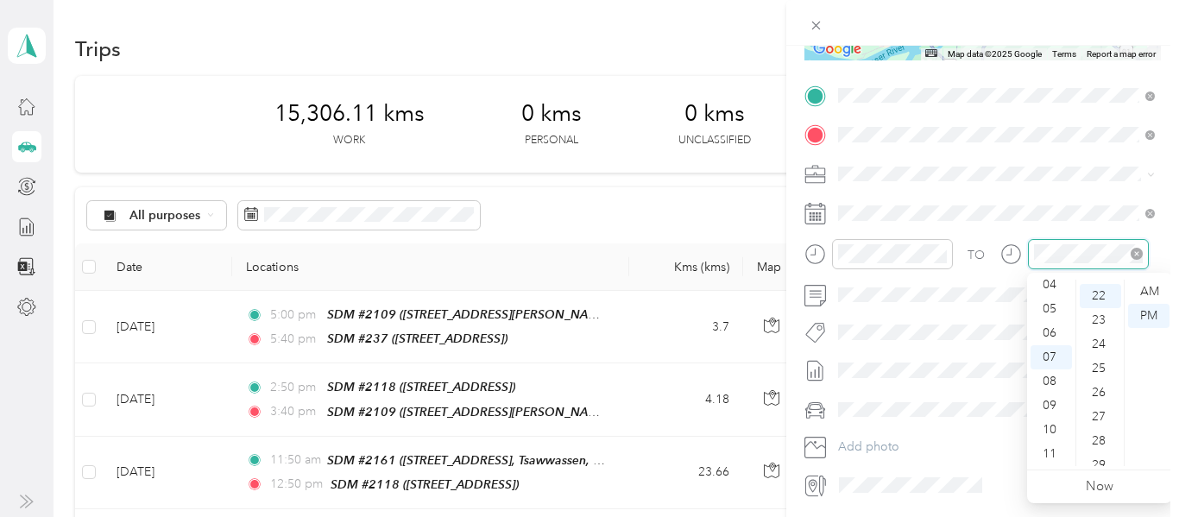
scroll to position [532, 0]
click at [1046, 381] on div "08" at bounding box center [1050, 381] width 41 height 24
click at [1099, 323] on div "15" at bounding box center [1100, 324] width 41 height 24
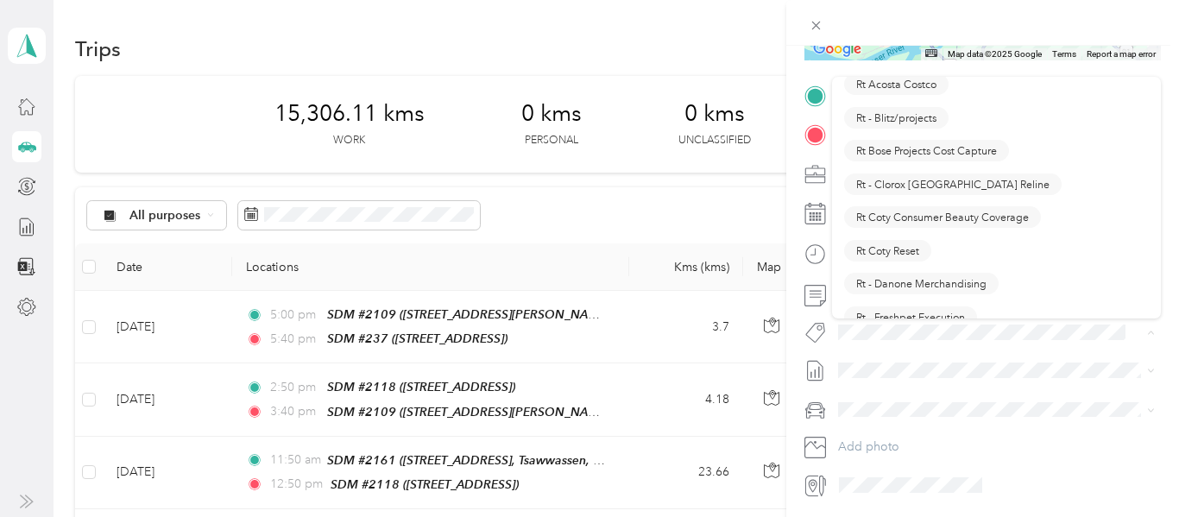
scroll to position [1076, 0]
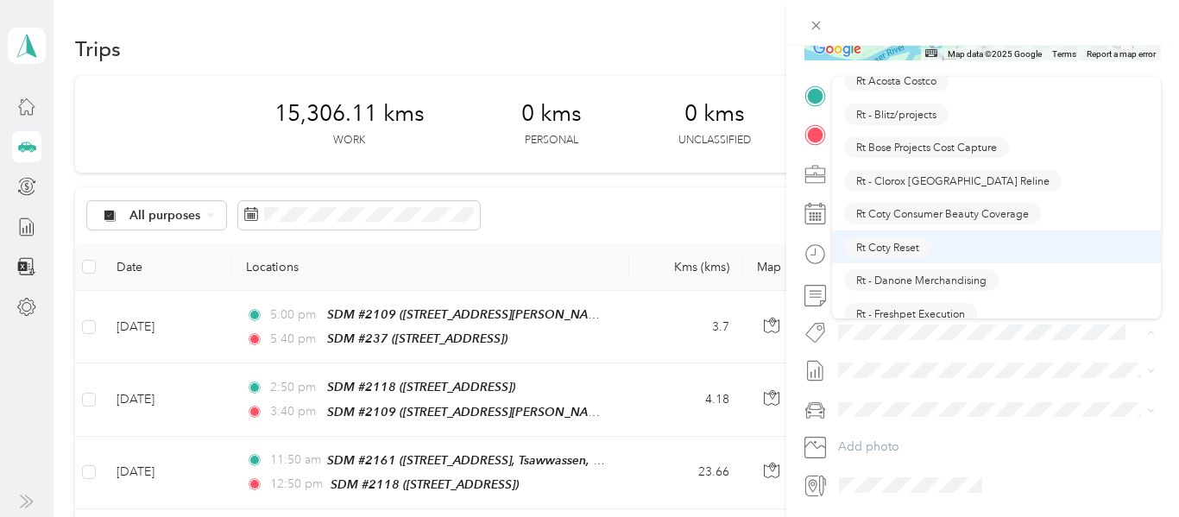
click at [905, 245] on span "Rt Coty Reset" at bounding box center [887, 247] width 63 height 16
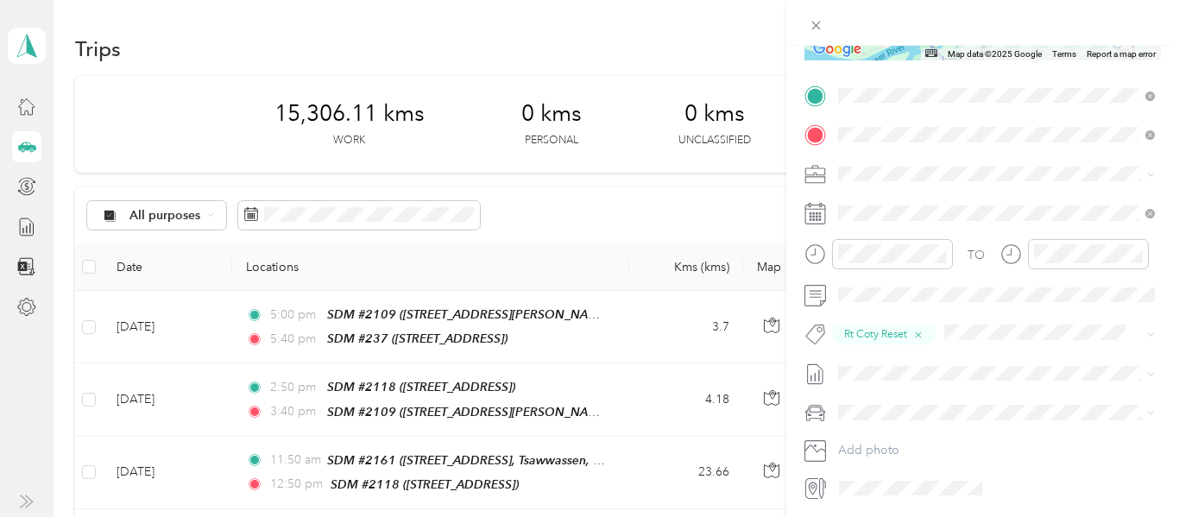
scroll to position [0, 0]
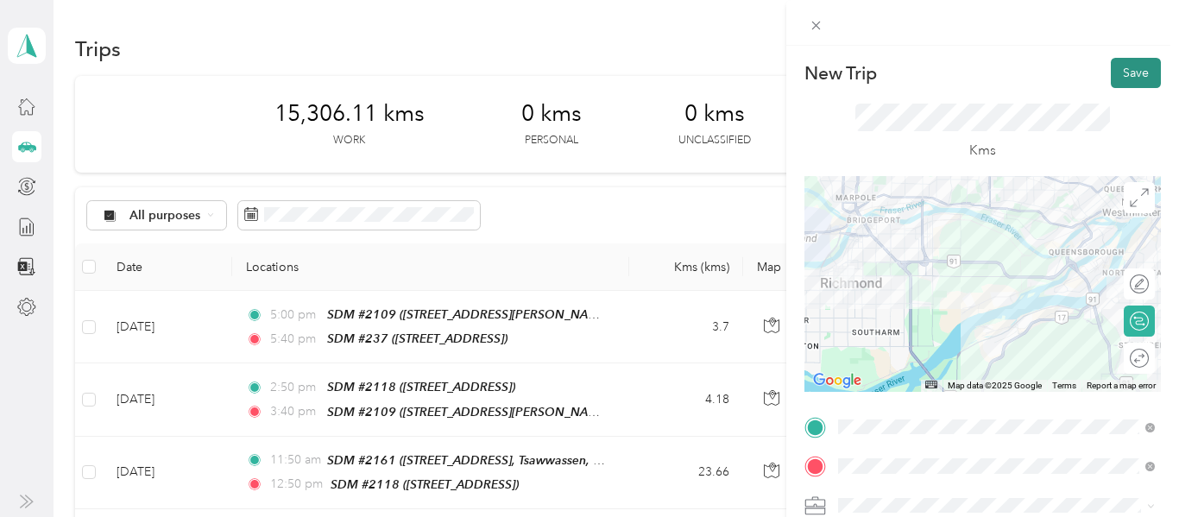
click at [1132, 63] on button "Save" at bounding box center [1136, 73] width 50 height 30
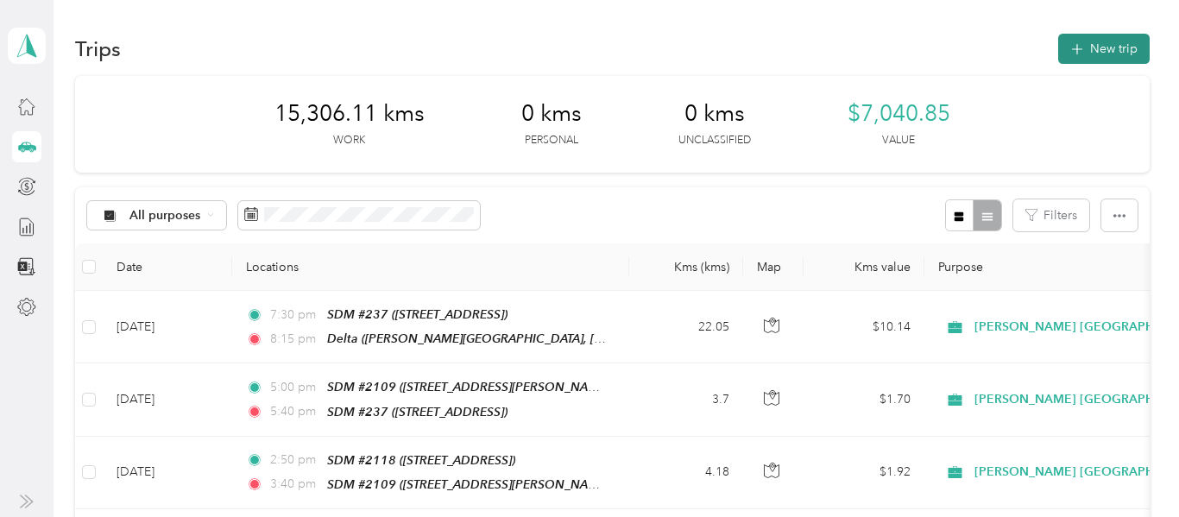
click at [1124, 53] on button "New trip" at bounding box center [1103, 49] width 91 height 30
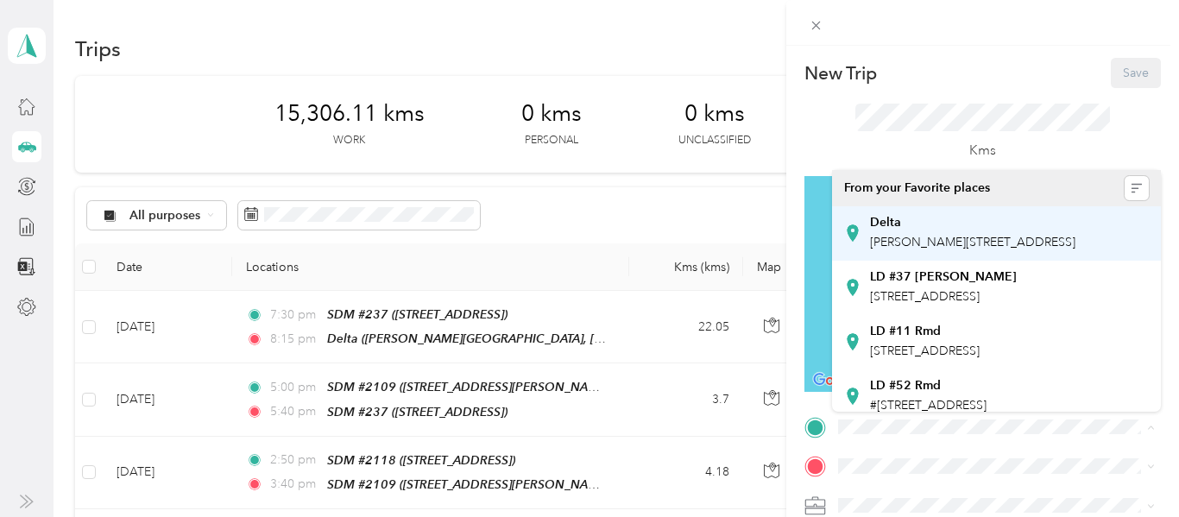
click at [936, 251] on div "Delta [PERSON_NAME][STREET_ADDRESS]" at bounding box center [972, 233] width 205 height 36
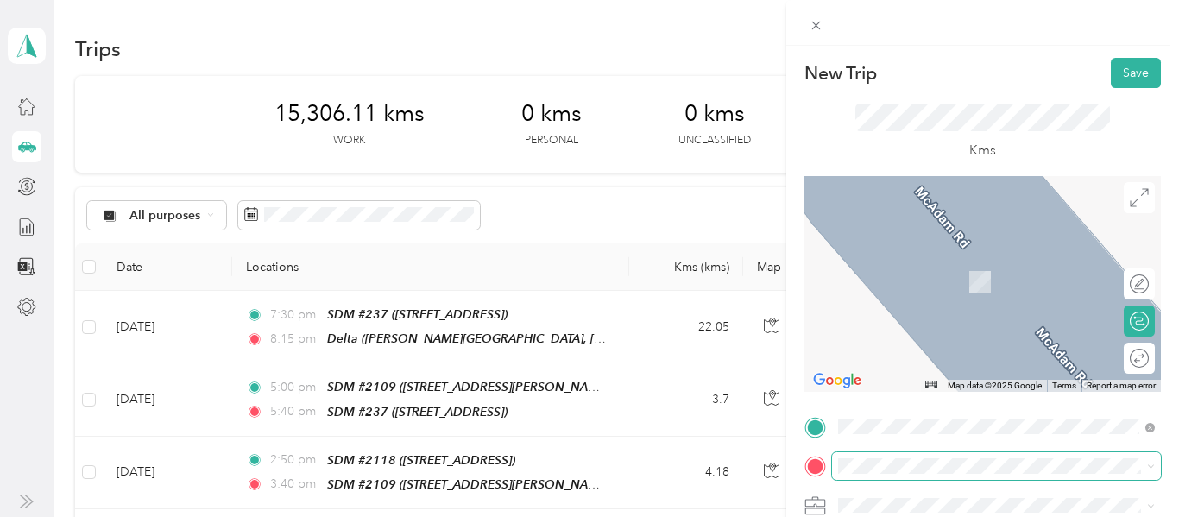
click at [871, 457] on span at bounding box center [996, 466] width 329 height 28
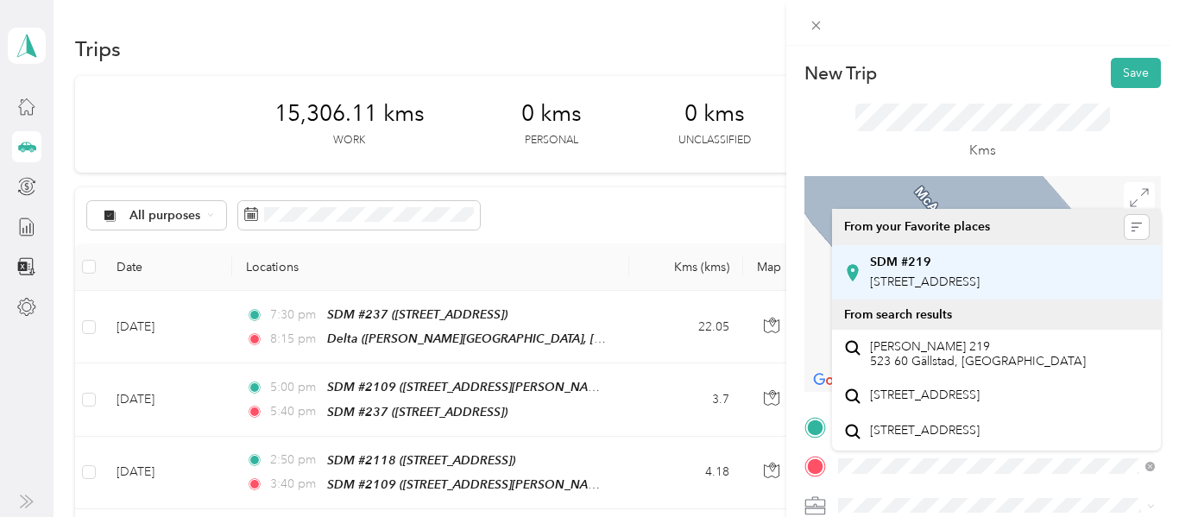
click at [980, 289] on span "[STREET_ADDRESS]" at bounding box center [925, 281] width 110 height 15
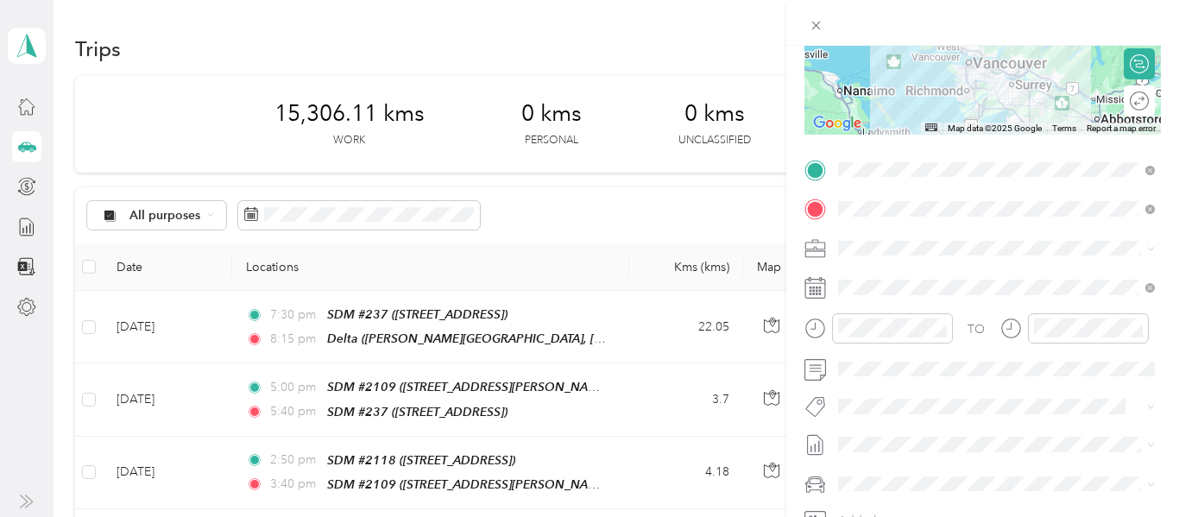
scroll to position [255, 0]
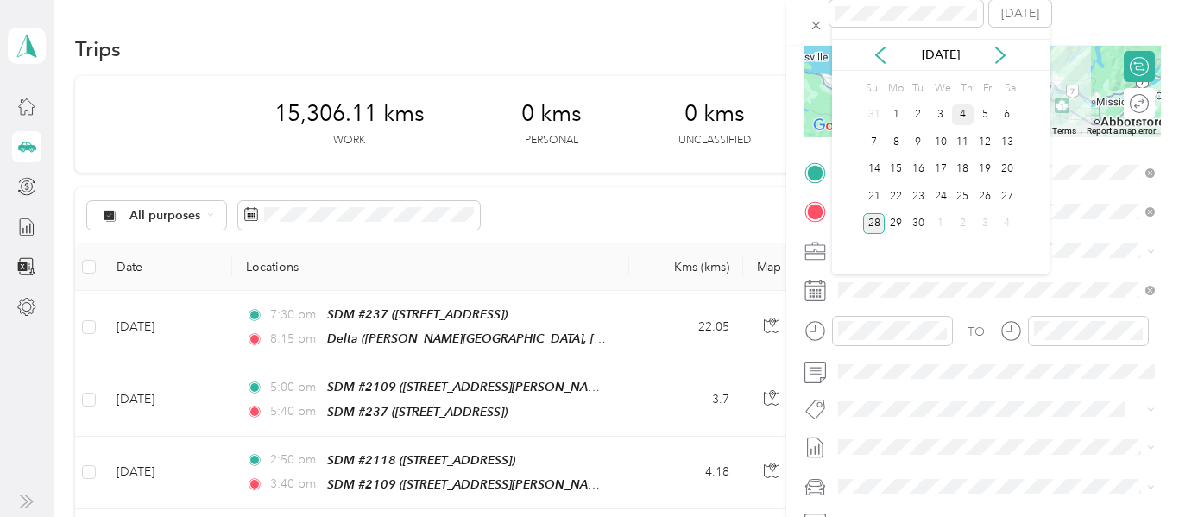
click at [962, 110] on div "4" at bounding box center [963, 115] width 22 height 22
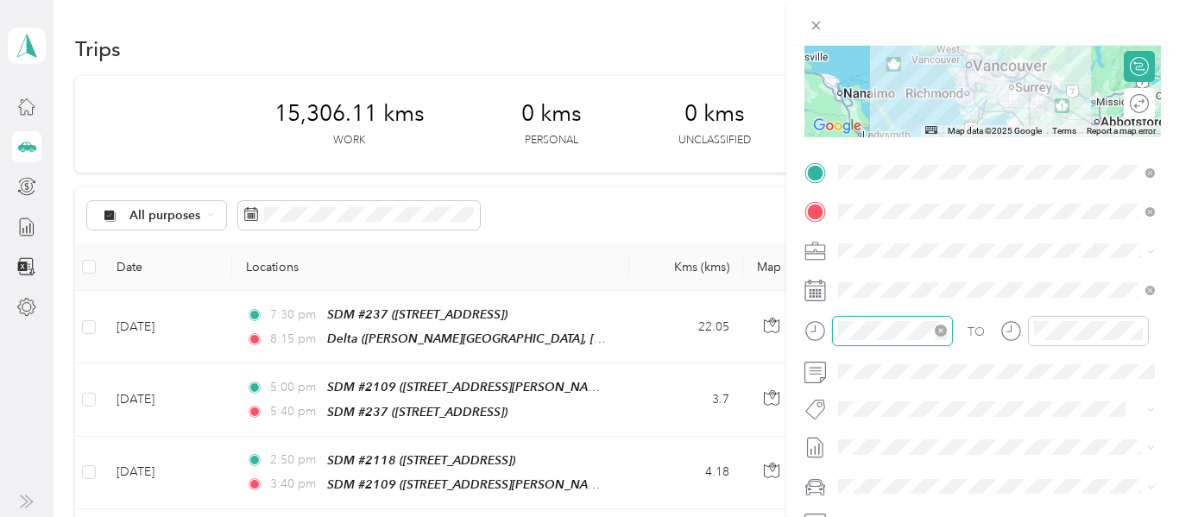
scroll to position [556, 0]
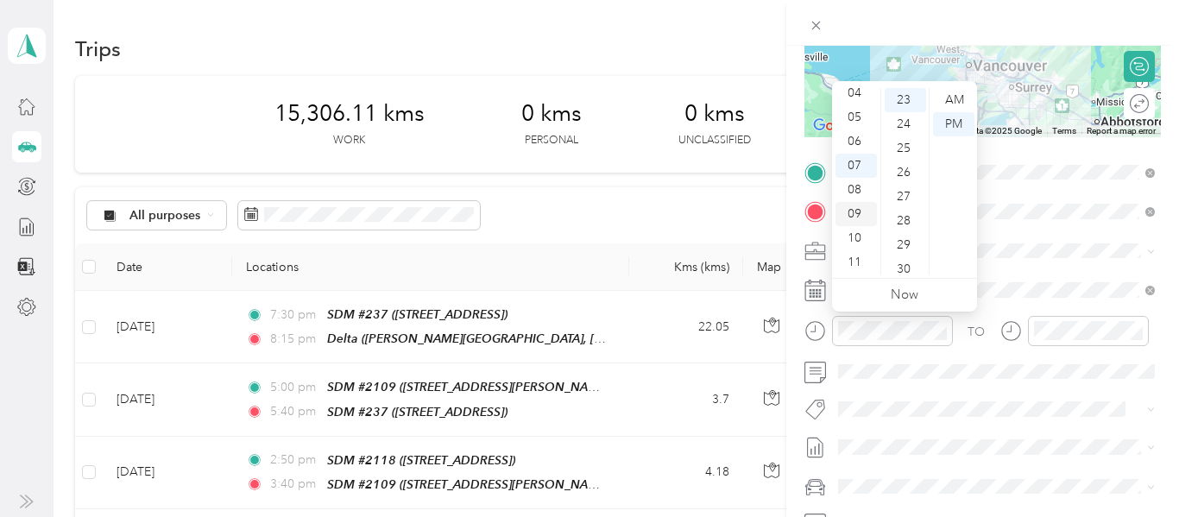
click at [850, 213] on div "09" at bounding box center [855, 214] width 41 height 24
click at [904, 196] on div "20" at bounding box center [905, 198] width 41 height 24
click at [949, 92] on div "AM" at bounding box center [953, 100] width 41 height 24
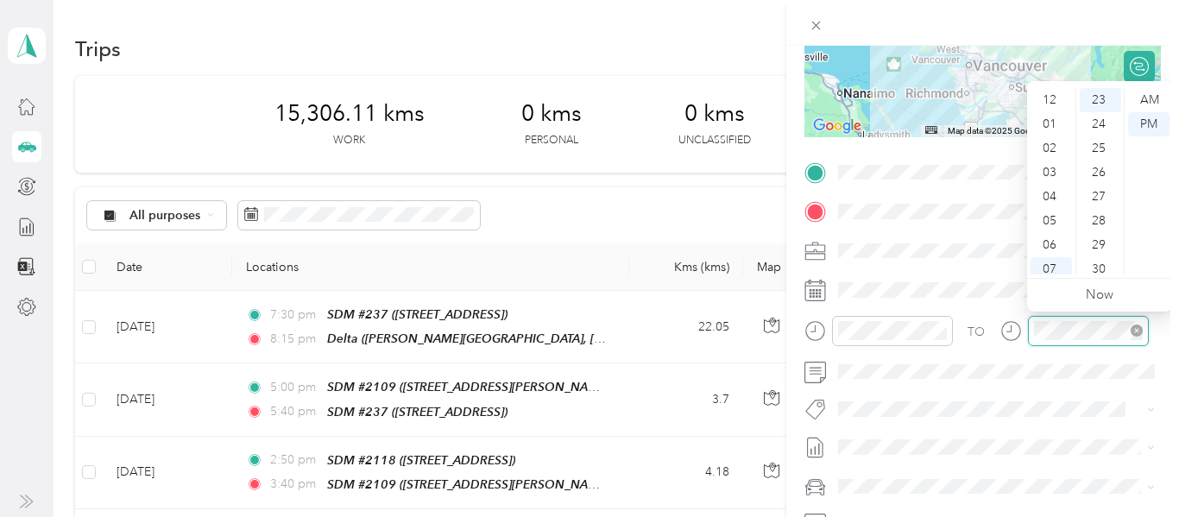
scroll to position [104, 0]
click at [1050, 266] on div "11" at bounding box center [1050, 262] width 41 height 24
click at [1095, 247] on div "35" at bounding box center [1100, 243] width 41 height 24
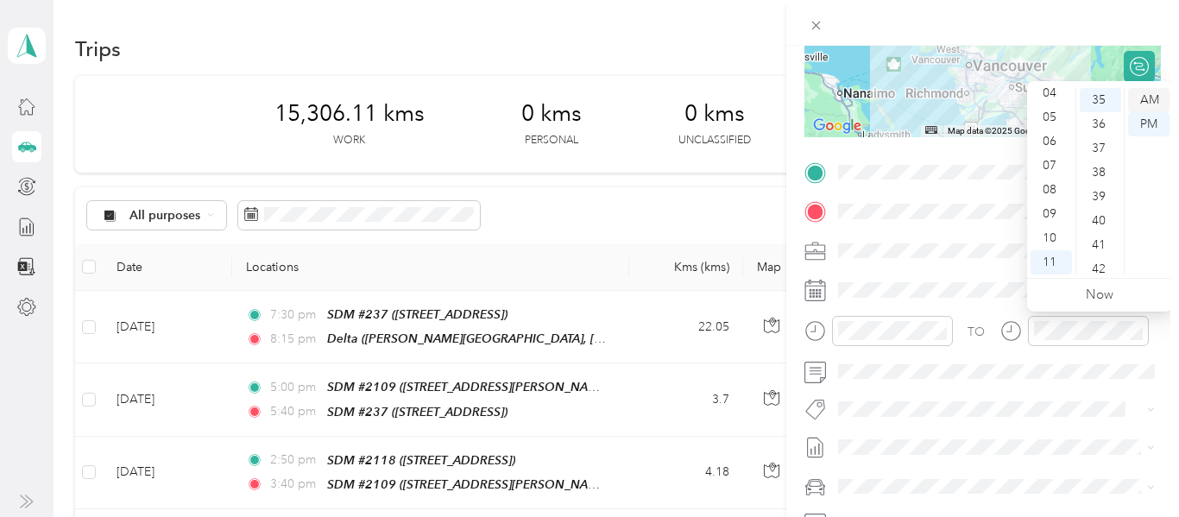
click at [1150, 94] on div "AM" at bounding box center [1148, 100] width 41 height 24
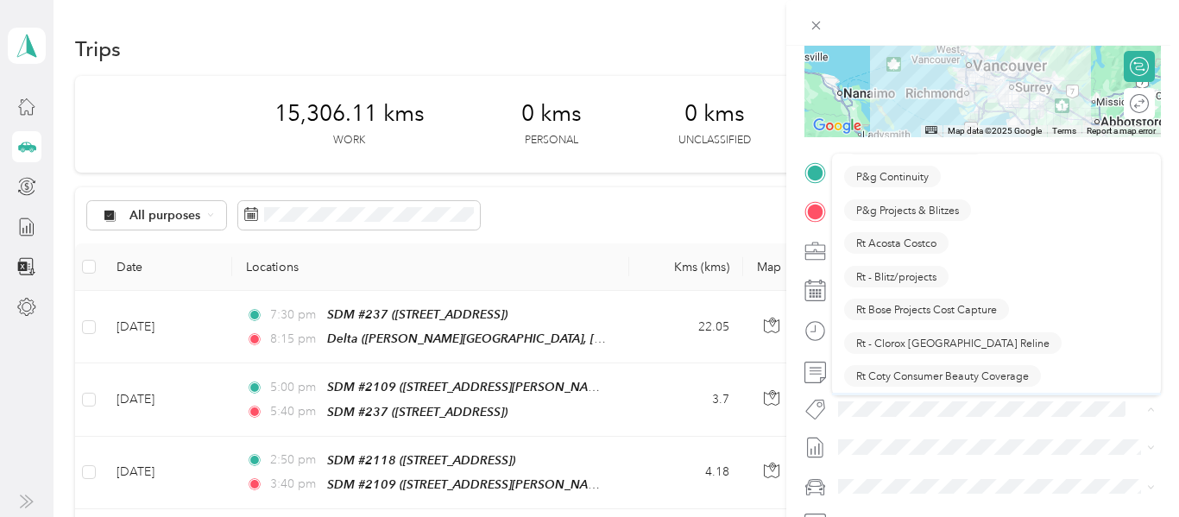
scroll to position [993, 0]
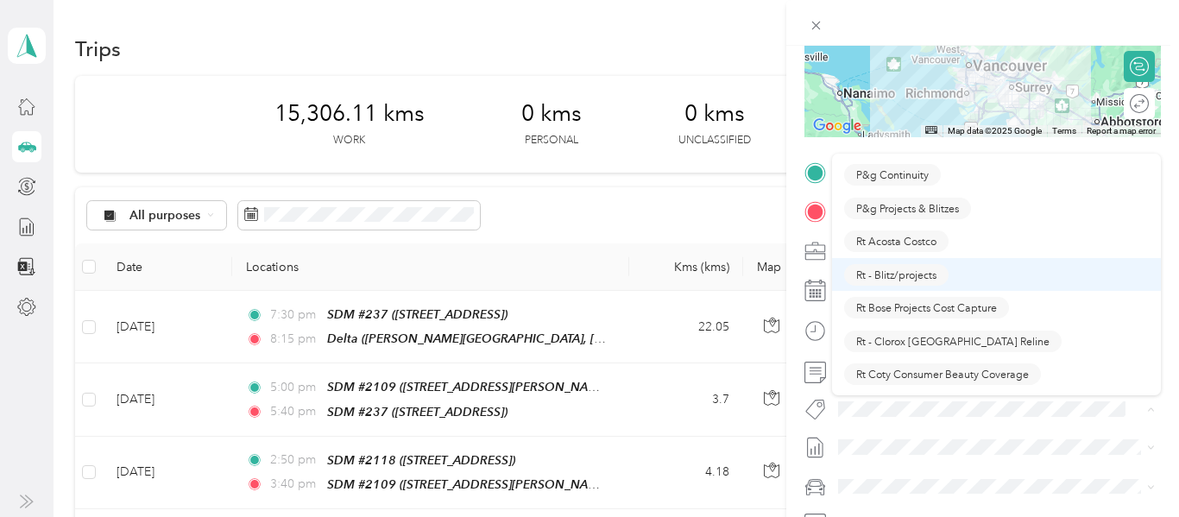
click at [910, 274] on span "Rt - Blitz/projects" at bounding box center [896, 275] width 80 height 16
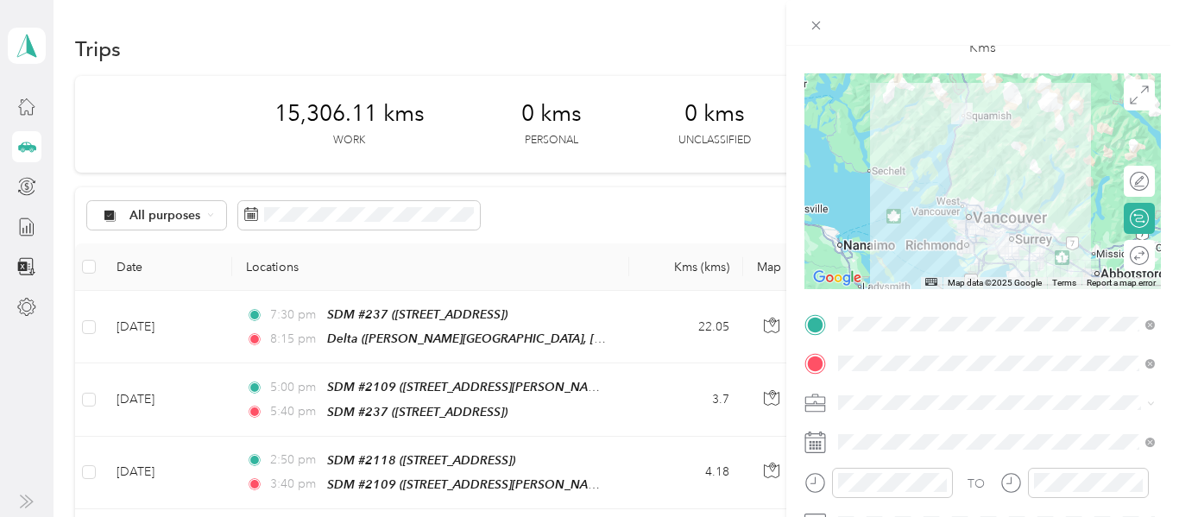
scroll to position [0, 0]
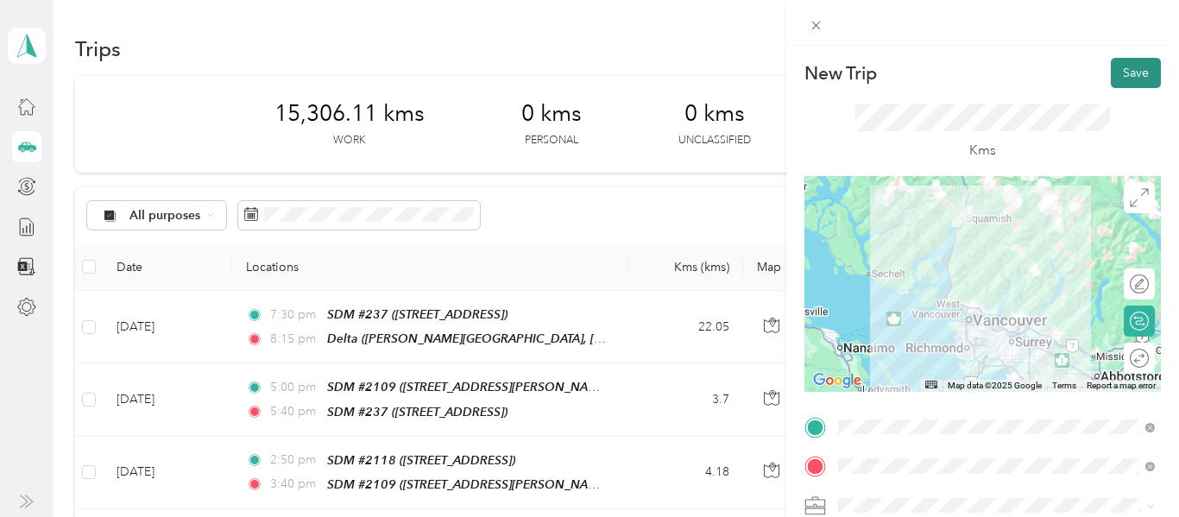
click at [1137, 72] on button "Save" at bounding box center [1136, 73] width 50 height 30
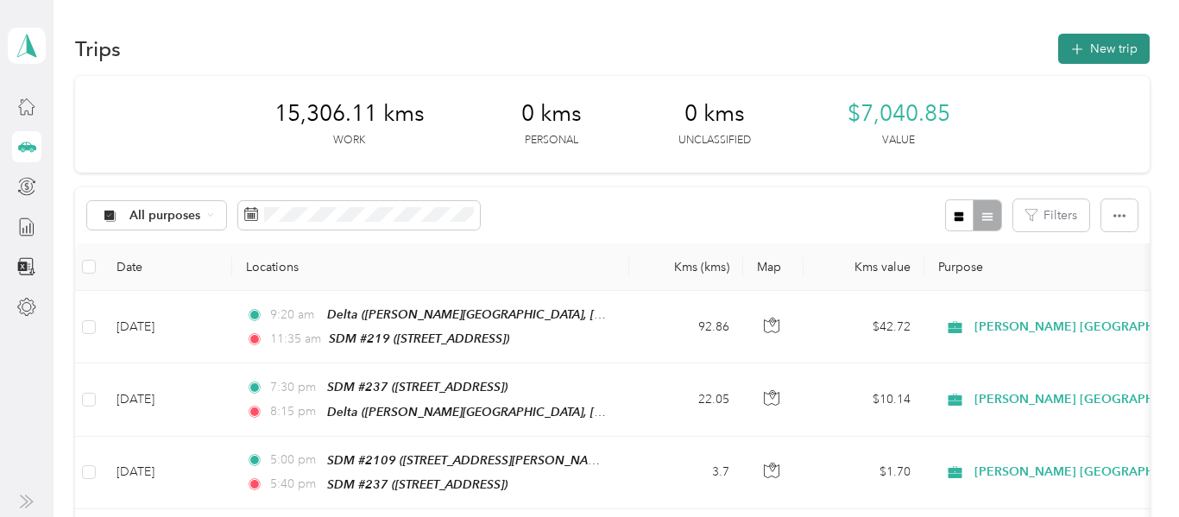
click at [1112, 44] on button "New trip" at bounding box center [1103, 49] width 91 height 30
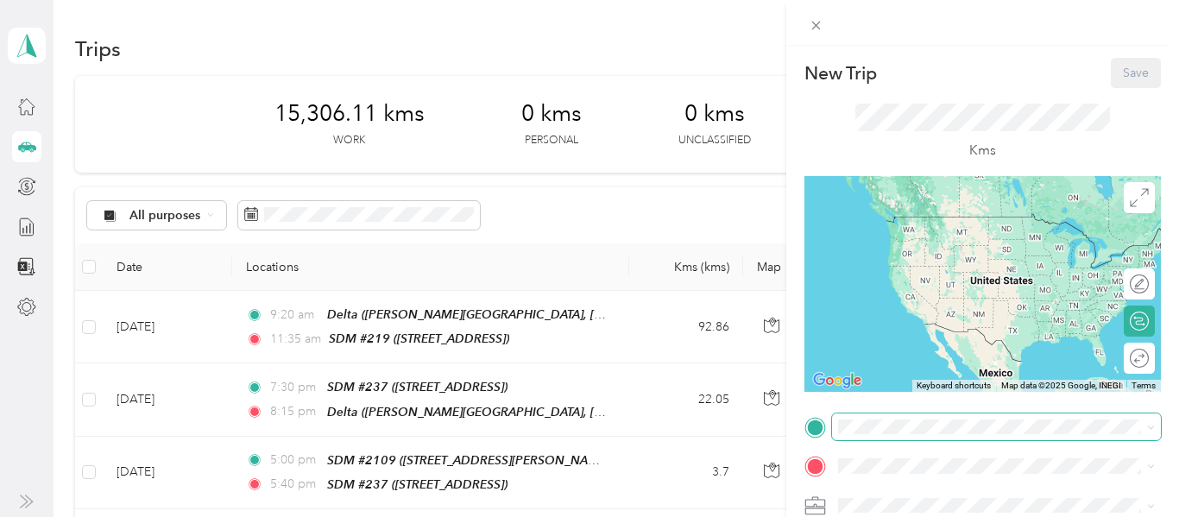
click at [907, 417] on span at bounding box center [996, 427] width 329 height 28
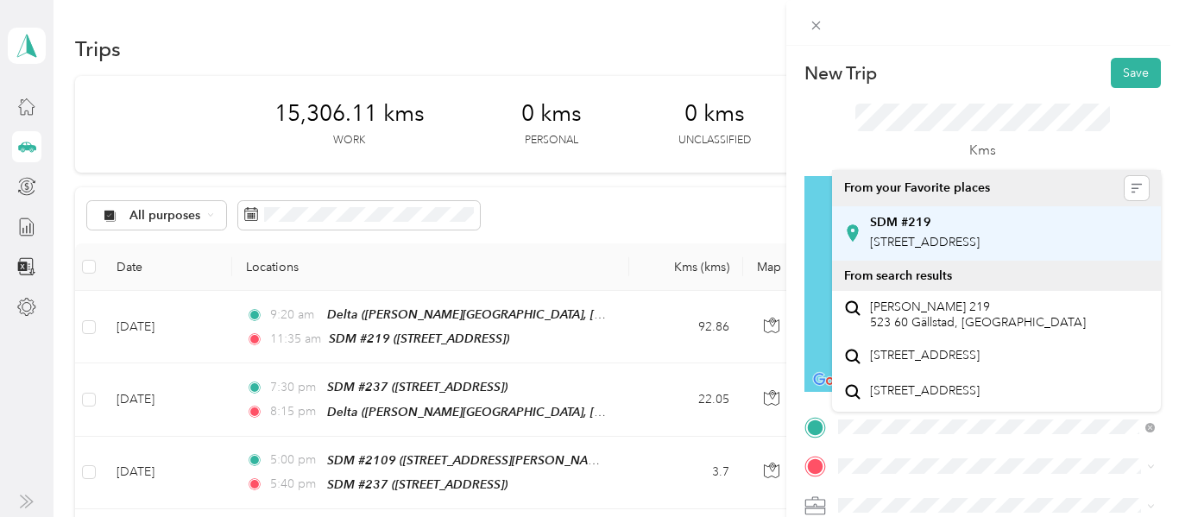
click at [980, 239] on span "[STREET_ADDRESS]" at bounding box center [925, 242] width 110 height 15
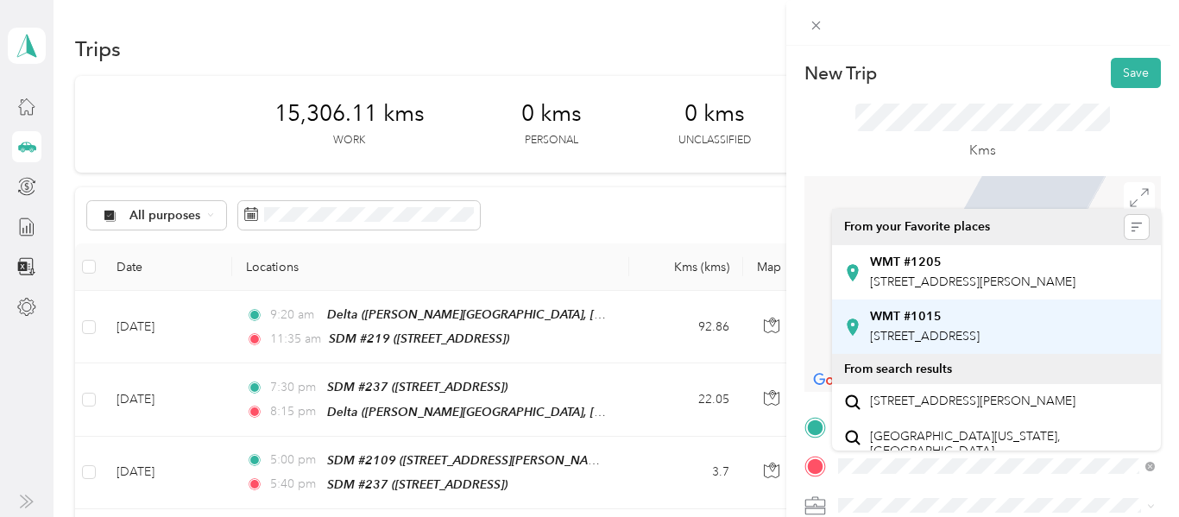
click at [963, 343] on span "[STREET_ADDRESS]" at bounding box center [925, 336] width 110 height 15
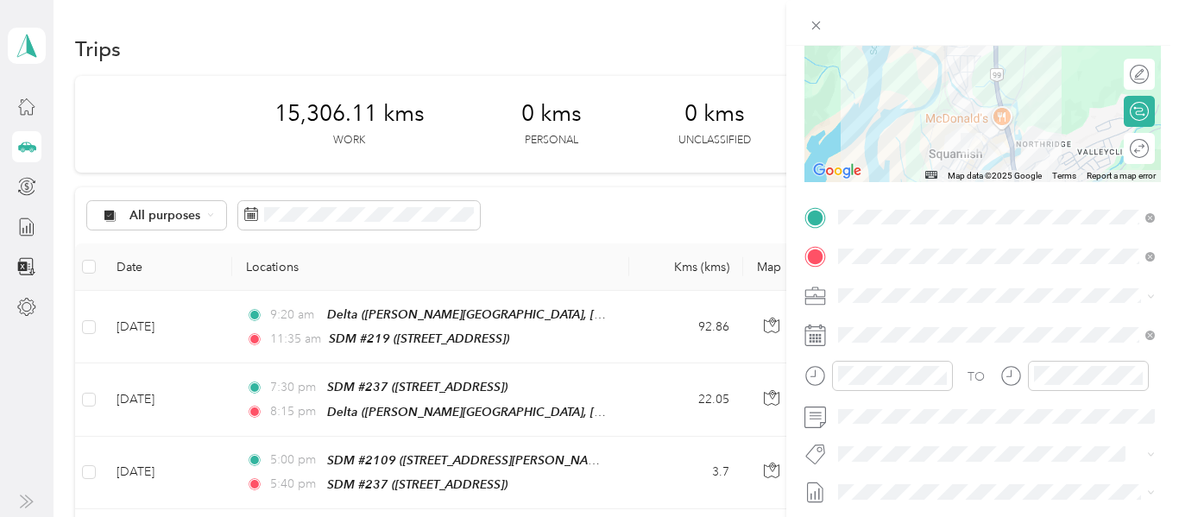
scroll to position [202, 0]
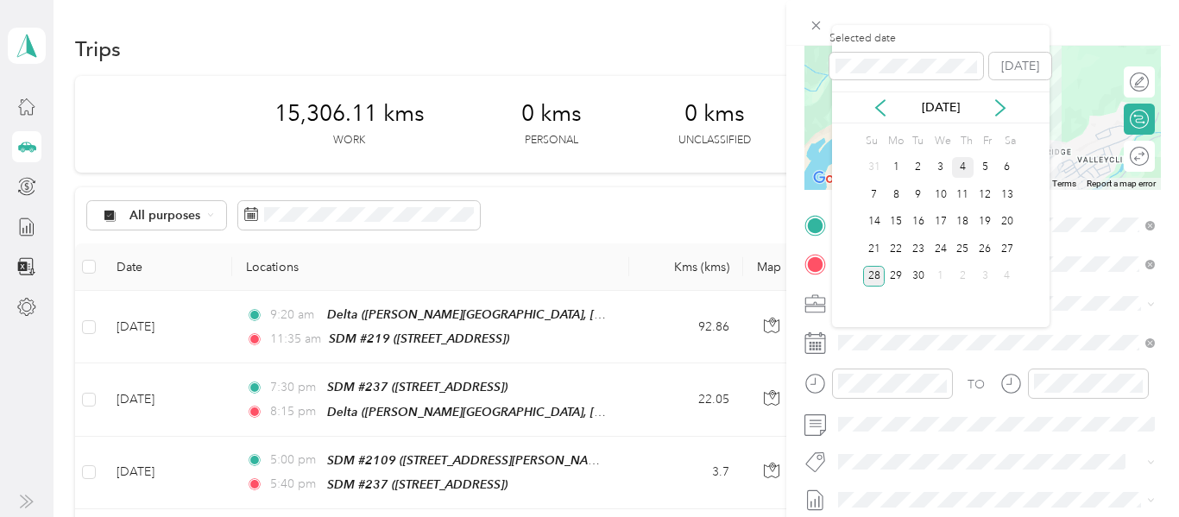
click at [963, 166] on div "4" at bounding box center [963, 168] width 22 height 22
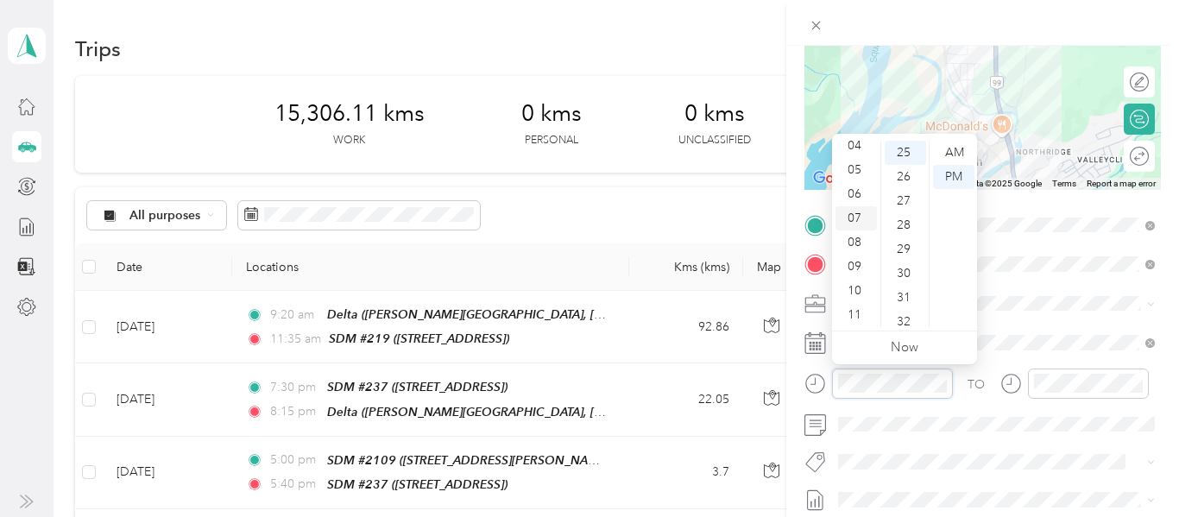
scroll to position [0, 0]
click at [861, 151] on div "12" at bounding box center [855, 153] width 41 height 24
click at [907, 191] on div "15" at bounding box center [905, 191] width 41 height 24
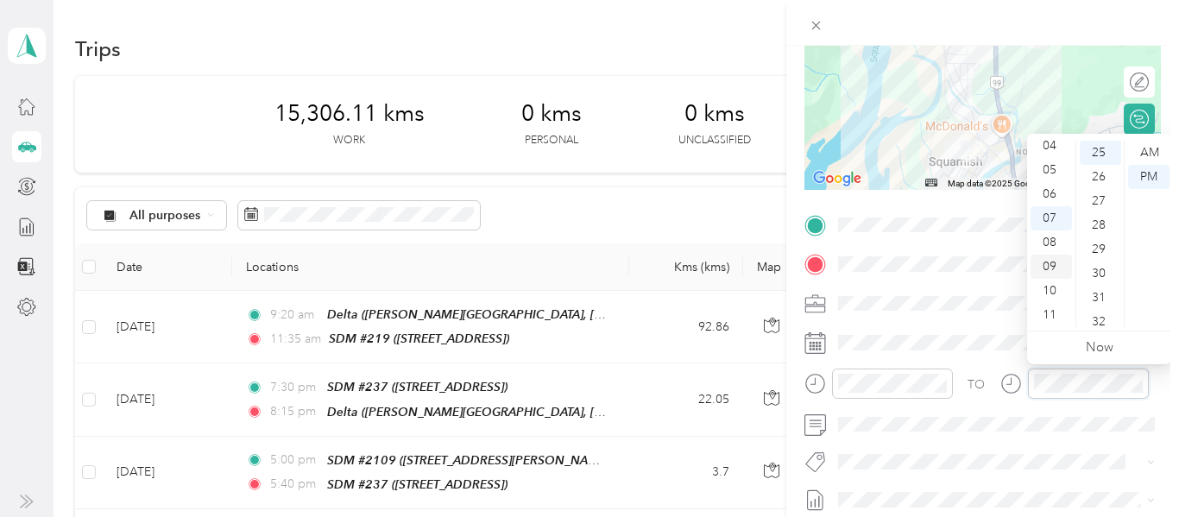
scroll to position [0, 0]
click at [1050, 147] on div "12" at bounding box center [1050, 153] width 41 height 24
click at [1100, 269] on div "50" at bounding box center [1100, 267] width 41 height 24
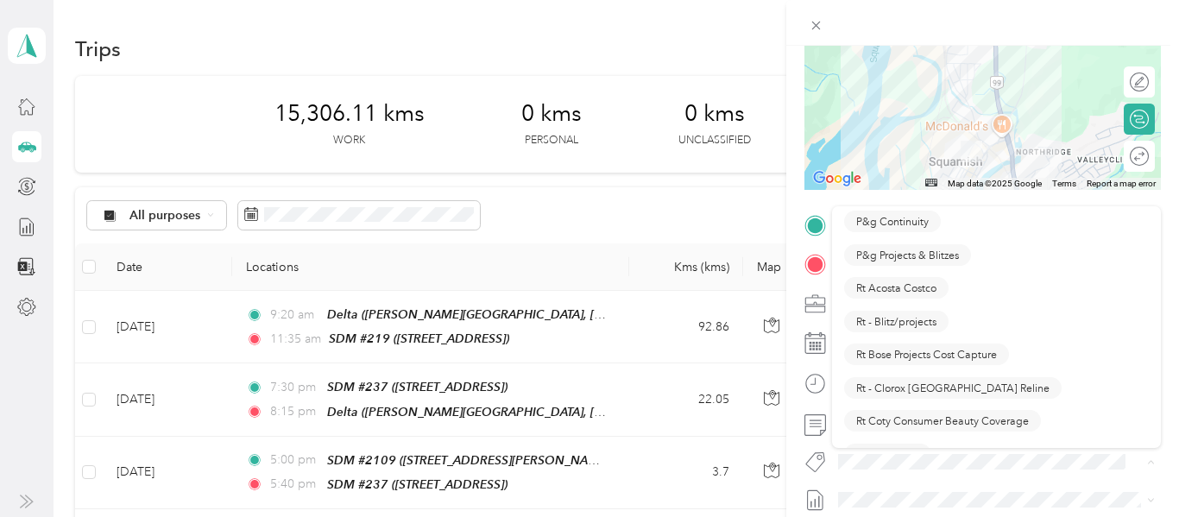
scroll to position [1012, 0]
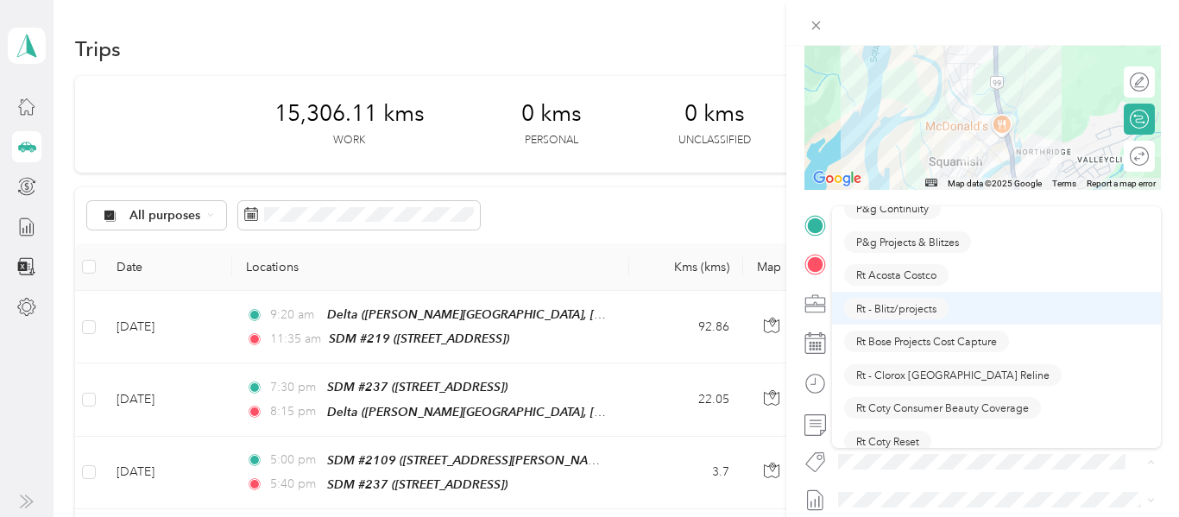
click at [913, 308] on span "Rt - Blitz/projects" at bounding box center [896, 308] width 80 height 16
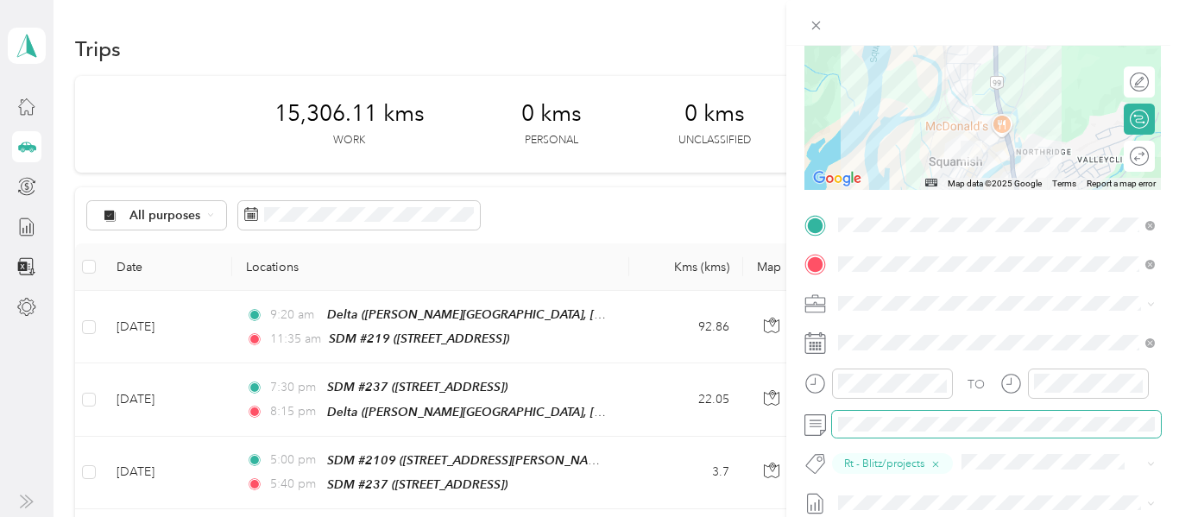
scroll to position [0, 0]
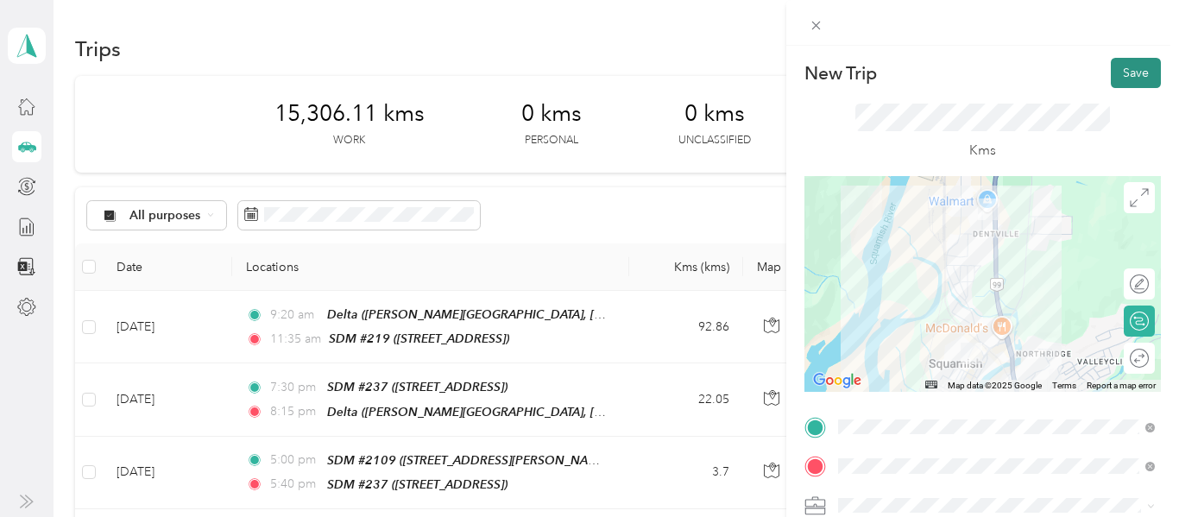
click at [1143, 73] on button "Save" at bounding box center [1136, 73] width 50 height 30
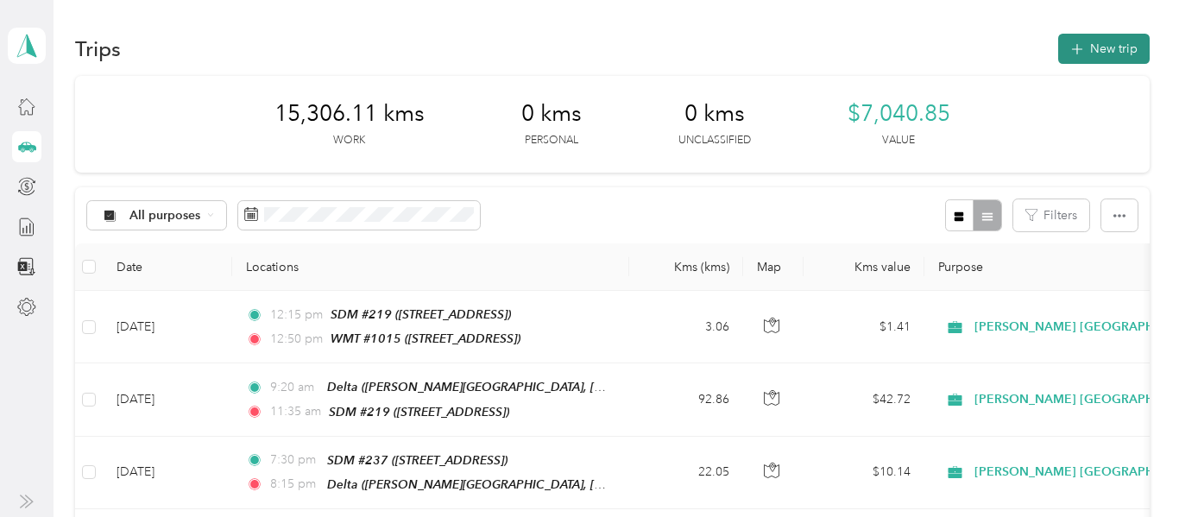
click at [1087, 52] on icon "button" at bounding box center [1077, 50] width 20 height 20
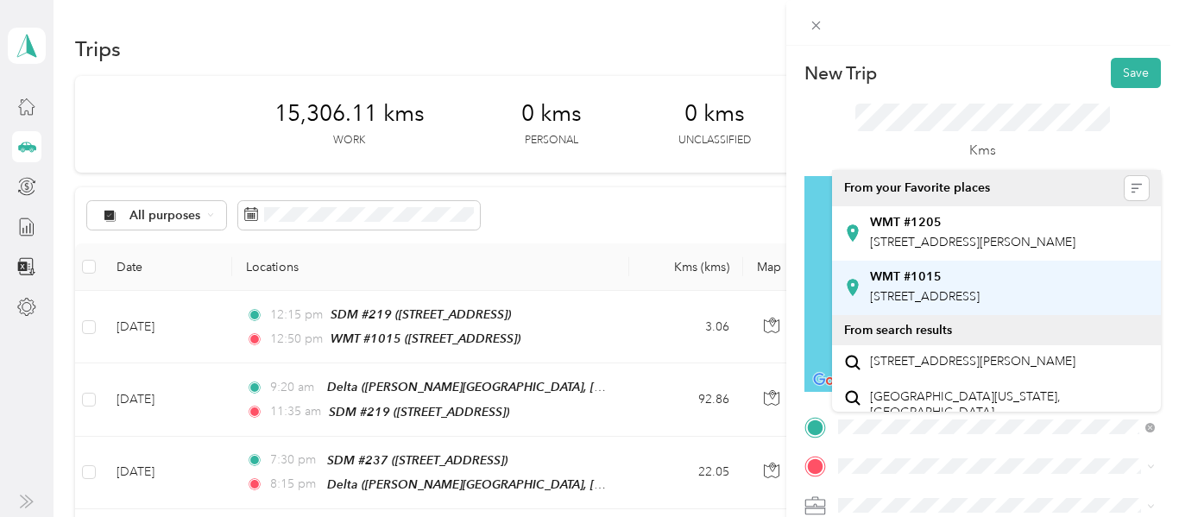
click at [930, 304] on span "[STREET_ADDRESS]" at bounding box center [925, 296] width 110 height 15
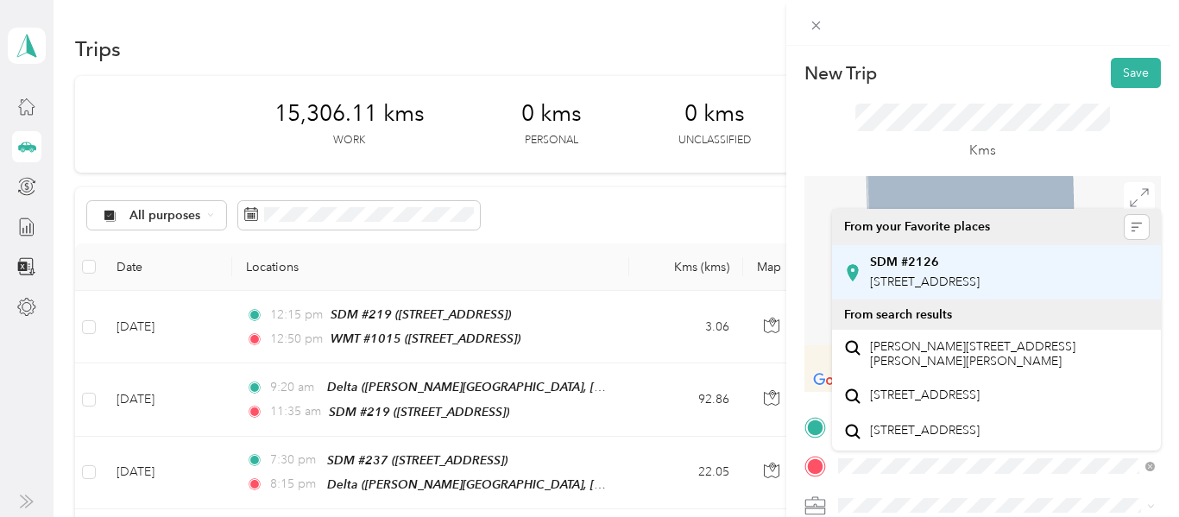
click at [936, 289] on span "[STREET_ADDRESS]" at bounding box center [925, 281] width 110 height 15
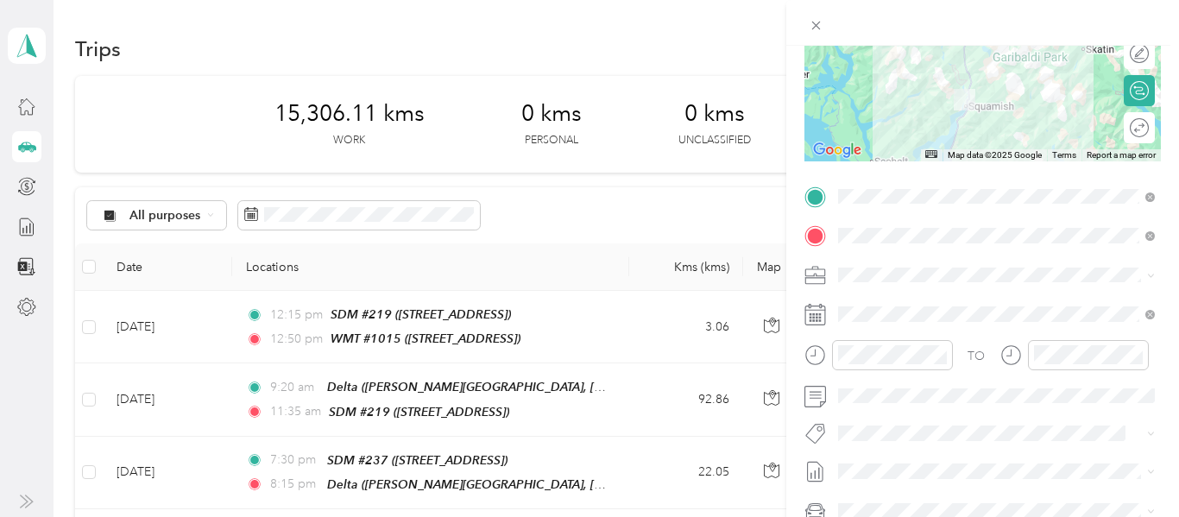
scroll to position [275, 0]
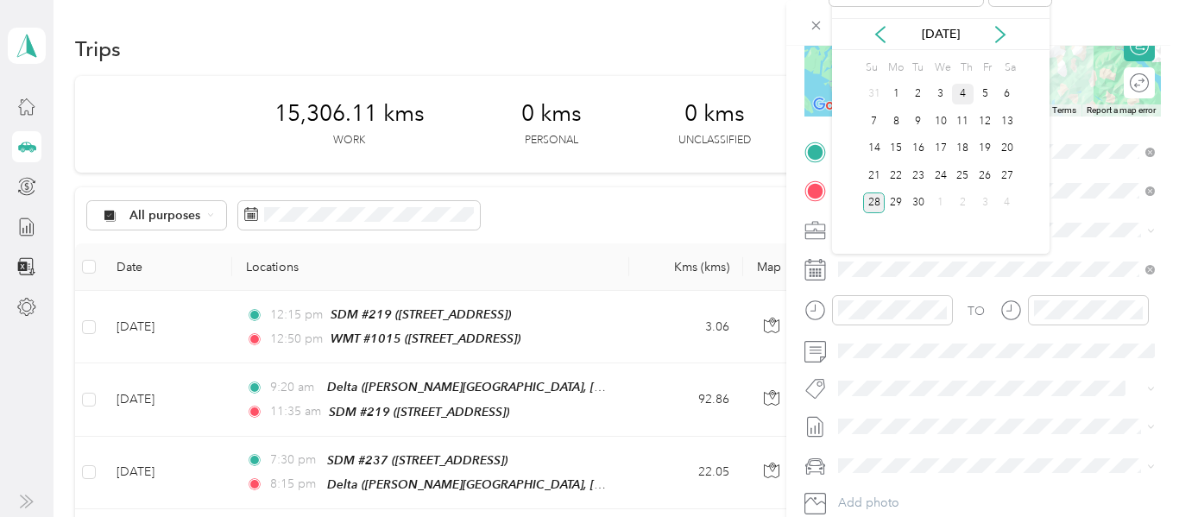
click at [958, 95] on div "4" at bounding box center [963, 95] width 22 height 22
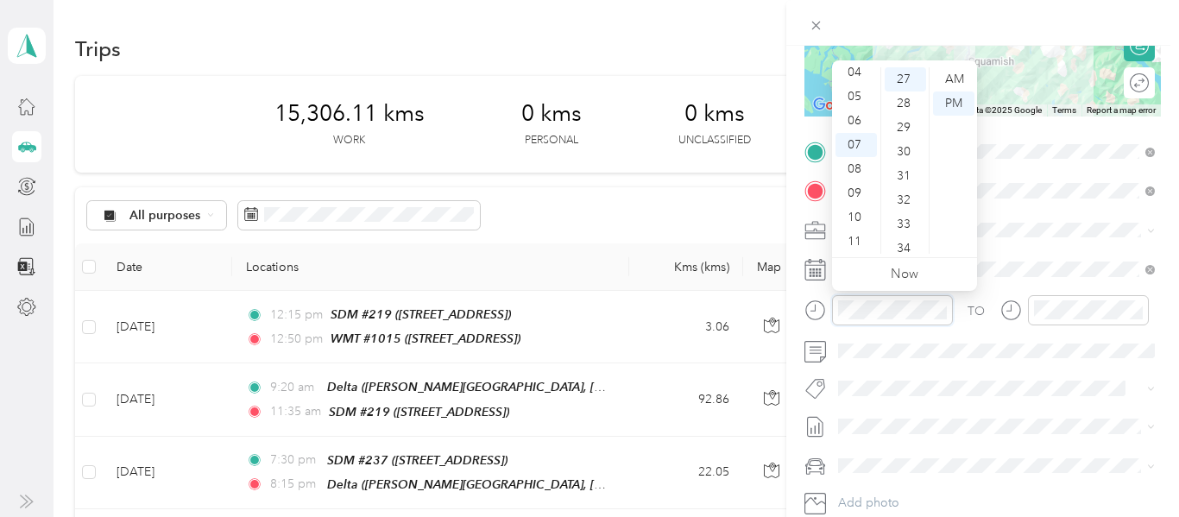
scroll to position [0, 0]
click at [859, 101] on div "01" at bounding box center [855, 103] width 41 height 24
click at [900, 120] on div "20" at bounding box center [905, 117] width 41 height 24
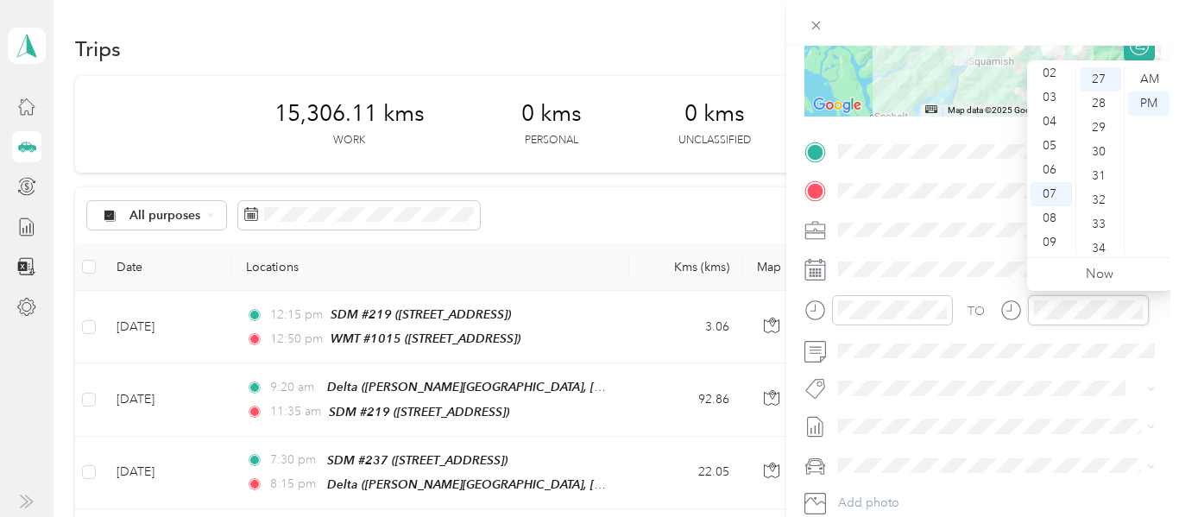
scroll to position [54, 0]
click at [1054, 102] on div "03" at bounding box center [1050, 98] width 41 height 24
click at [1100, 188] on div "32" at bounding box center [1100, 200] width 41 height 24
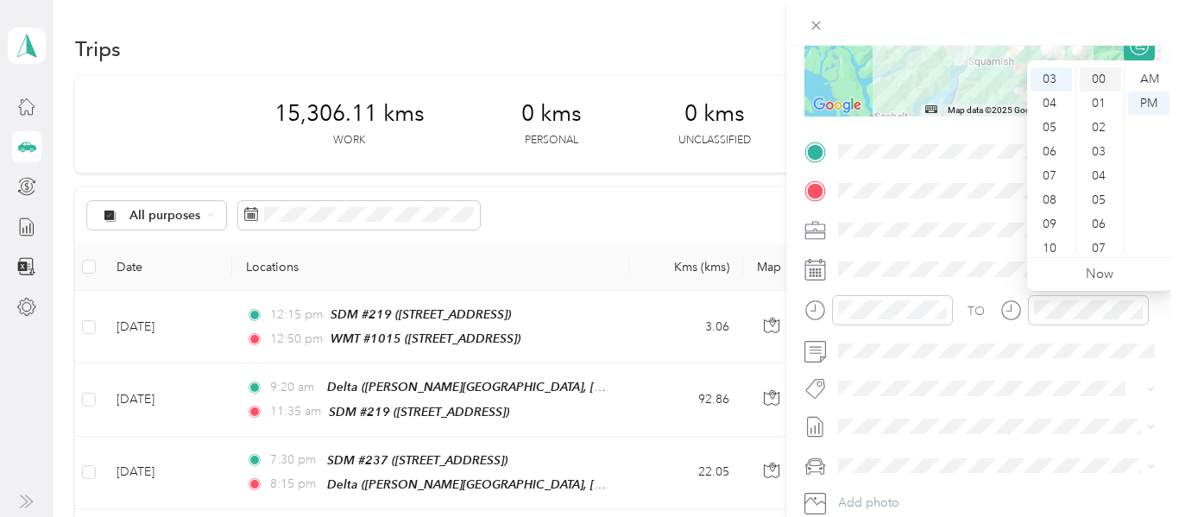
click at [1100, 84] on div "00" at bounding box center [1100, 79] width 41 height 24
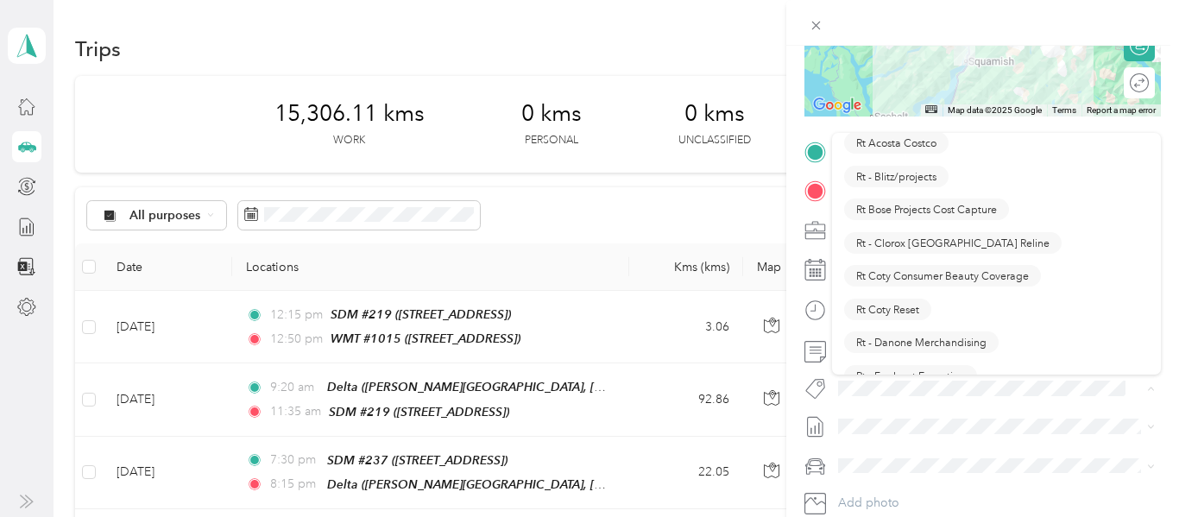
scroll to position [1071, 0]
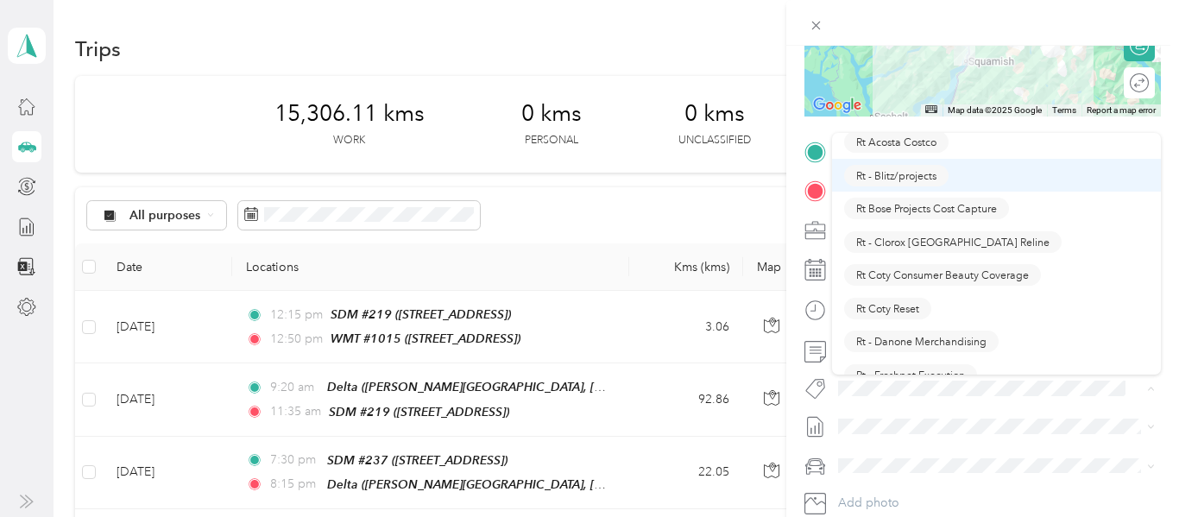
click at [910, 175] on span "Rt - Blitz/projects" at bounding box center [896, 175] width 80 height 16
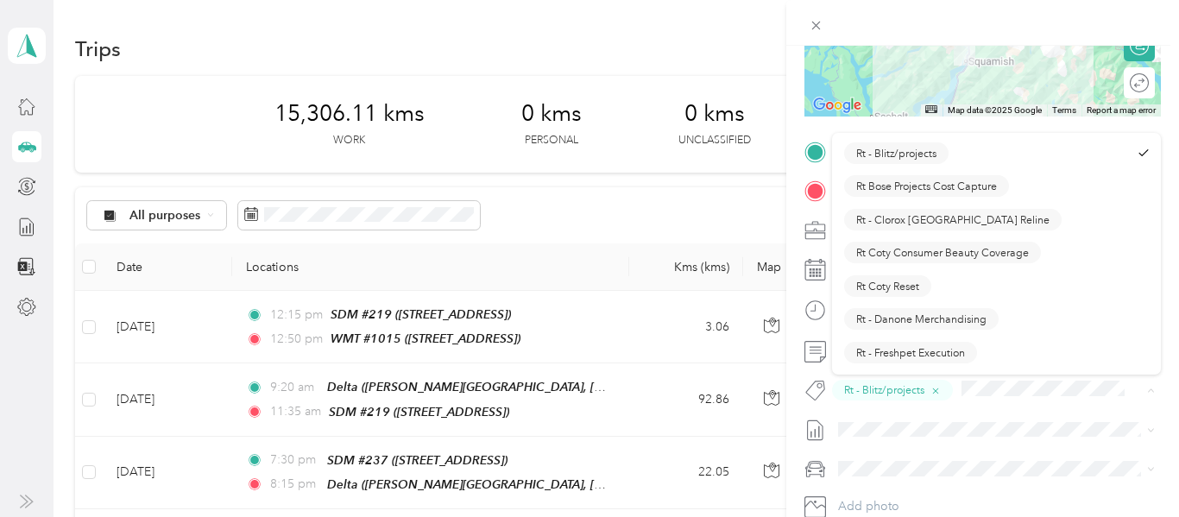
scroll to position [1115, 0]
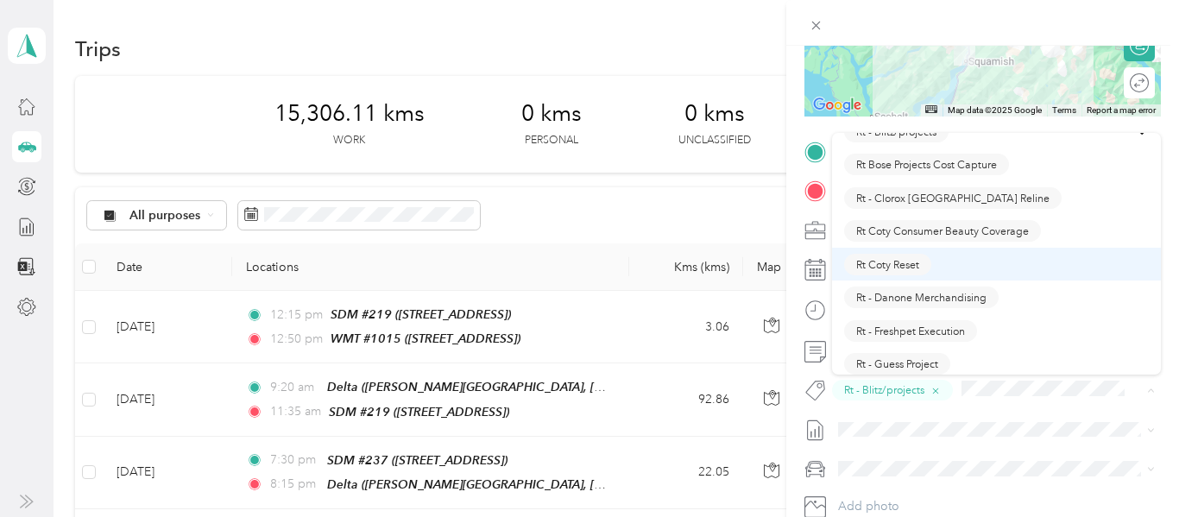
click at [912, 261] on span "Rt Coty Reset" at bounding box center [887, 264] width 63 height 16
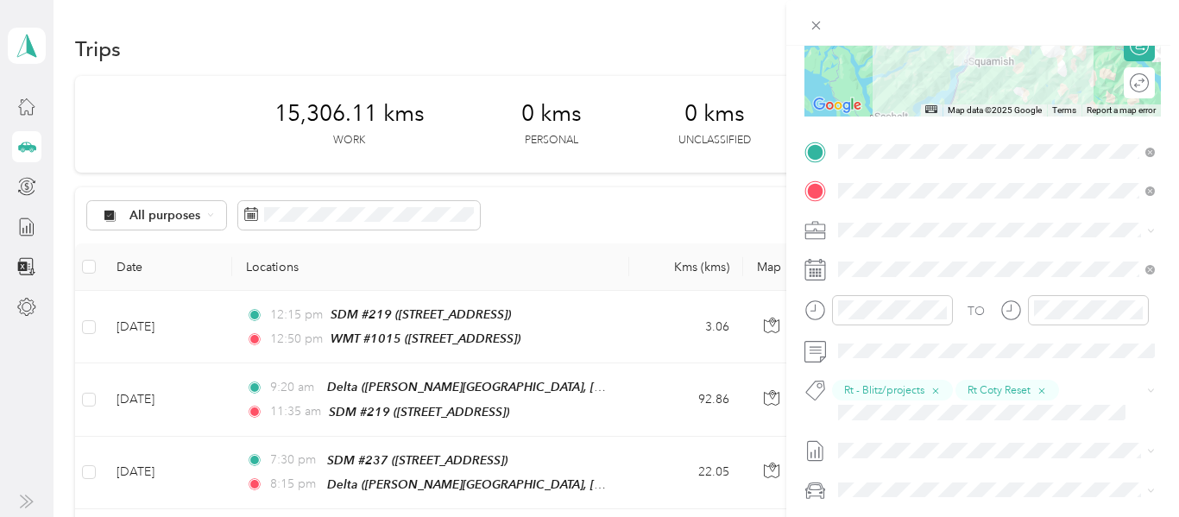
scroll to position [0, 0]
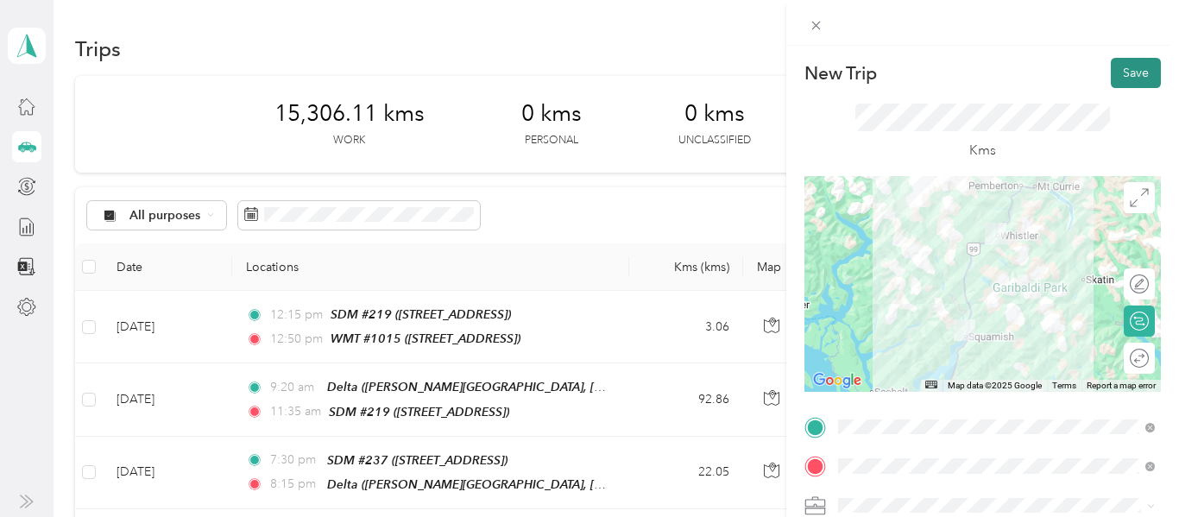
click at [1143, 69] on button "Save" at bounding box center [1136, 73] width 50 height 30
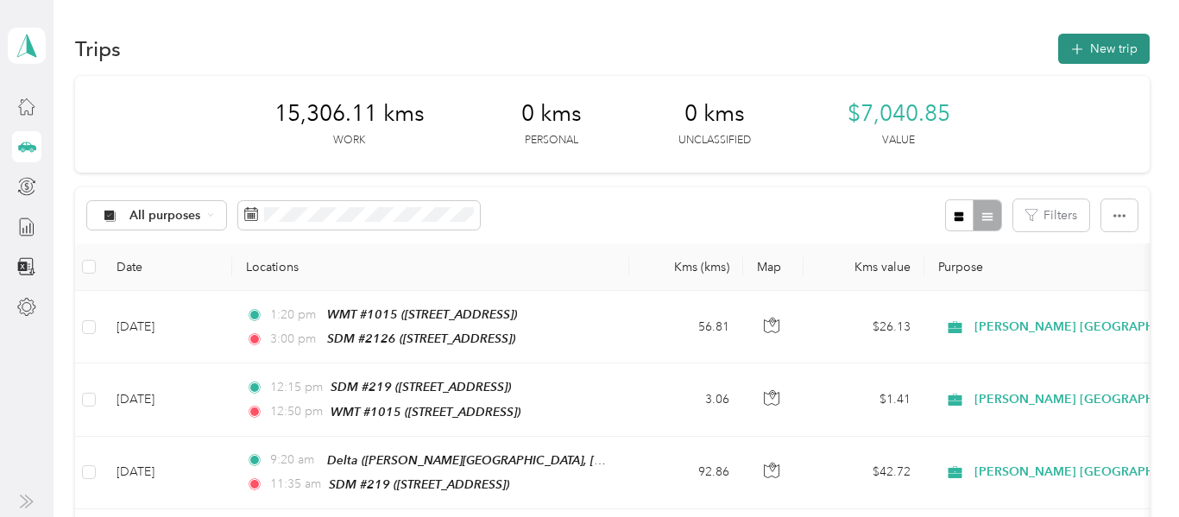
click at [1122, 56] on button "New trip" at bounding box center [1103, 49] width 91 height 30
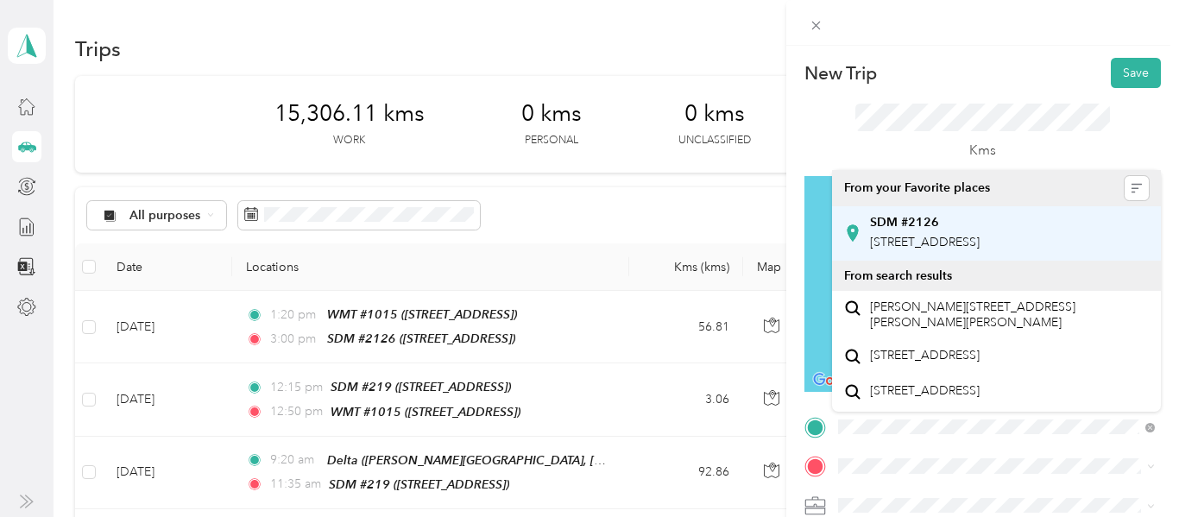
click at [980, 244] on span "[STREET_ADDRESS]" at bounding box center [925, 242] width 110 height 15
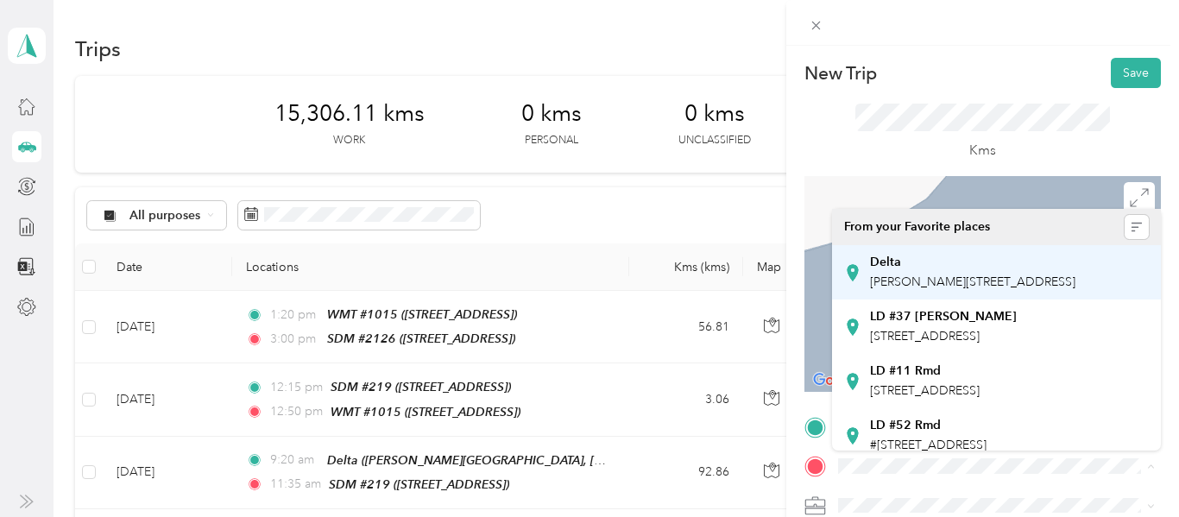
click at [923, 291] on div "Delta [PERSON_NAME][STREET_ADDRESS]" at bounding box center [972, 273] width 205 height 36
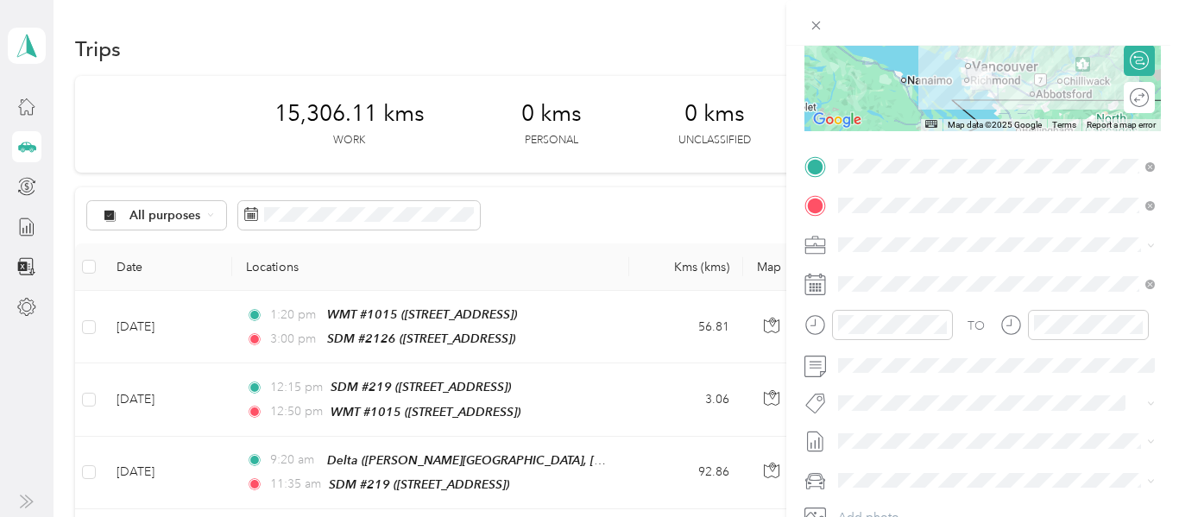
scroll to position [260, 0]
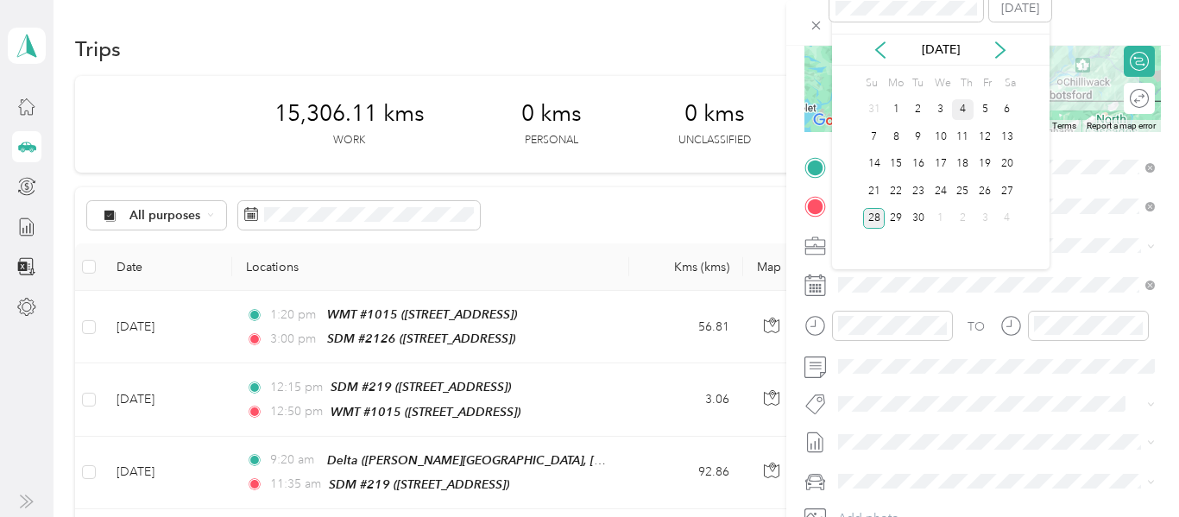
click at [962, 105] on div "4" at bounding box center [963, 110] width 22 height 22
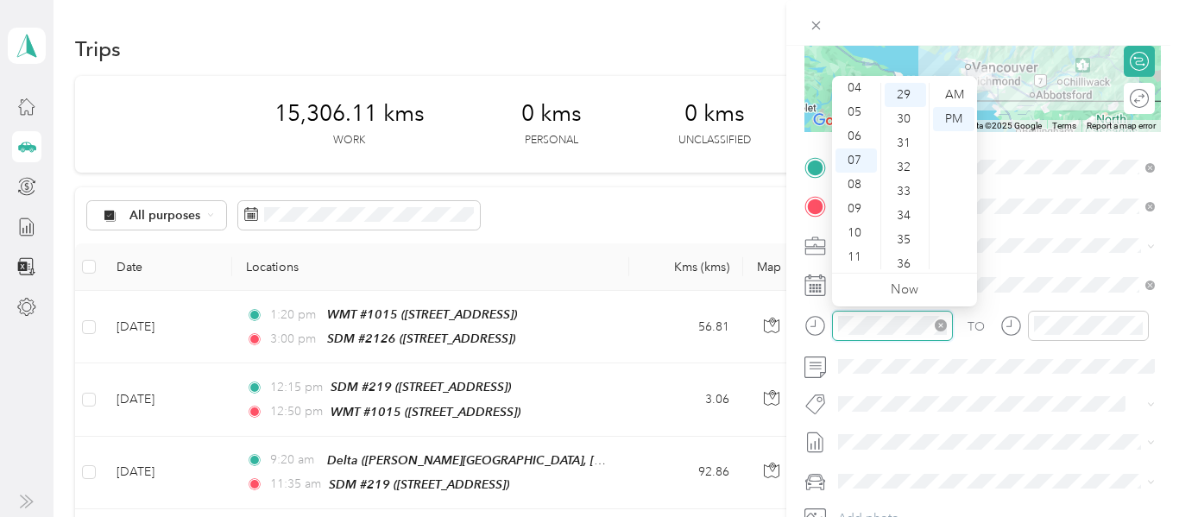
scroll to position [701, 0]
click at [859, 85] on div "04" at bounding box center [855, 88] width 41 height 24
click at [901, 118] on div "30" at bounding box center [905, 119] width 41 height 24
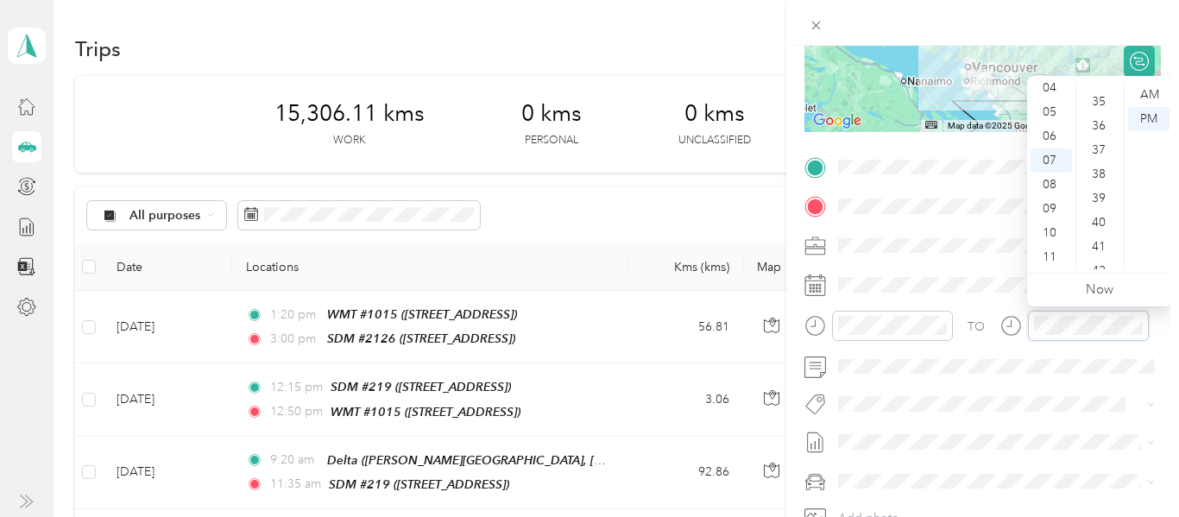
scroll to position [848, 0]
click at [1097, 214] on div "40" at bounding box center [1100, 214] width 41 height 24
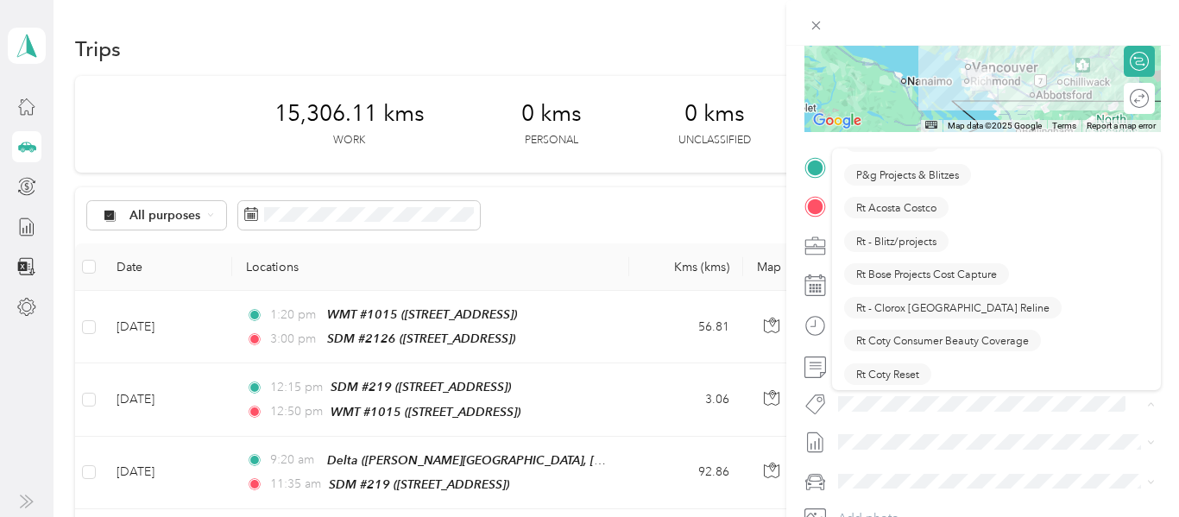
scroll to position [1024, 0]
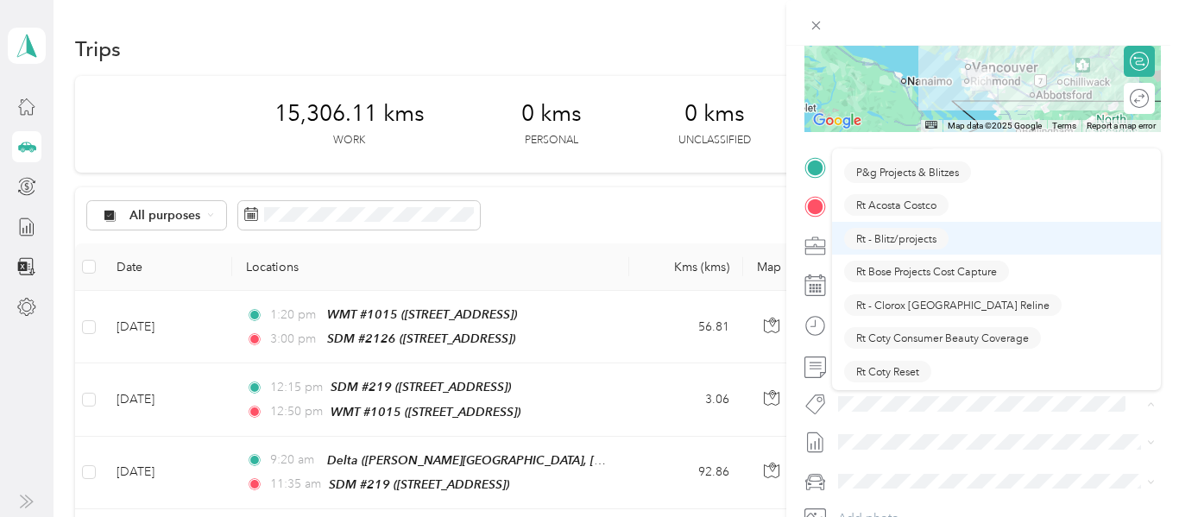
click at [904, 237] on span "Rt - Blitz/projects" at bounding box center [896, 238] width 80 height 16
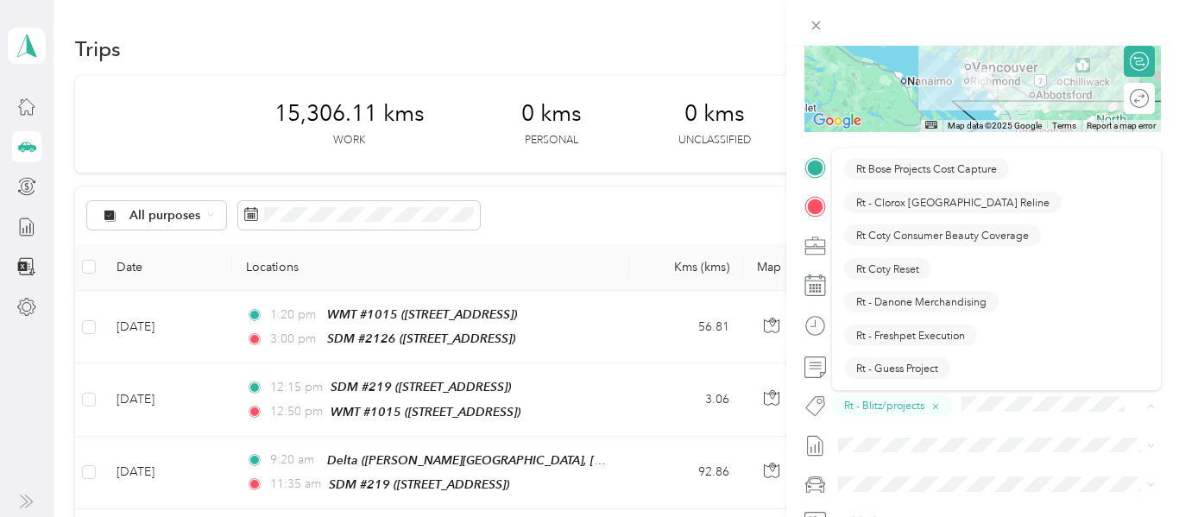
scroll to position [1127, 0]
click at [917, 263] on span "Rt Coty Reset" at bounding box center [887, 268] width 63 height 16
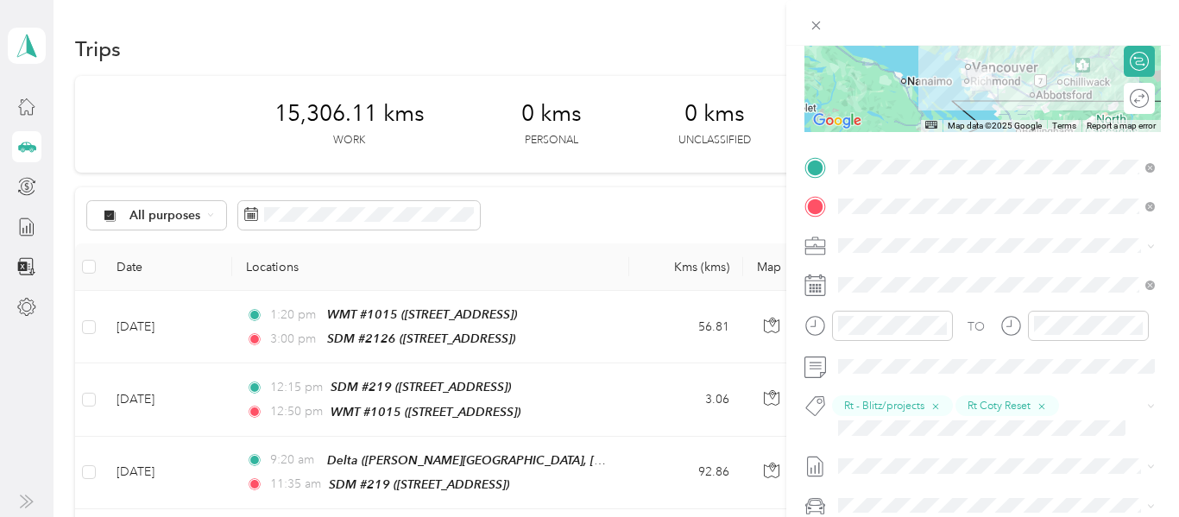
scroll to position [0, 0]
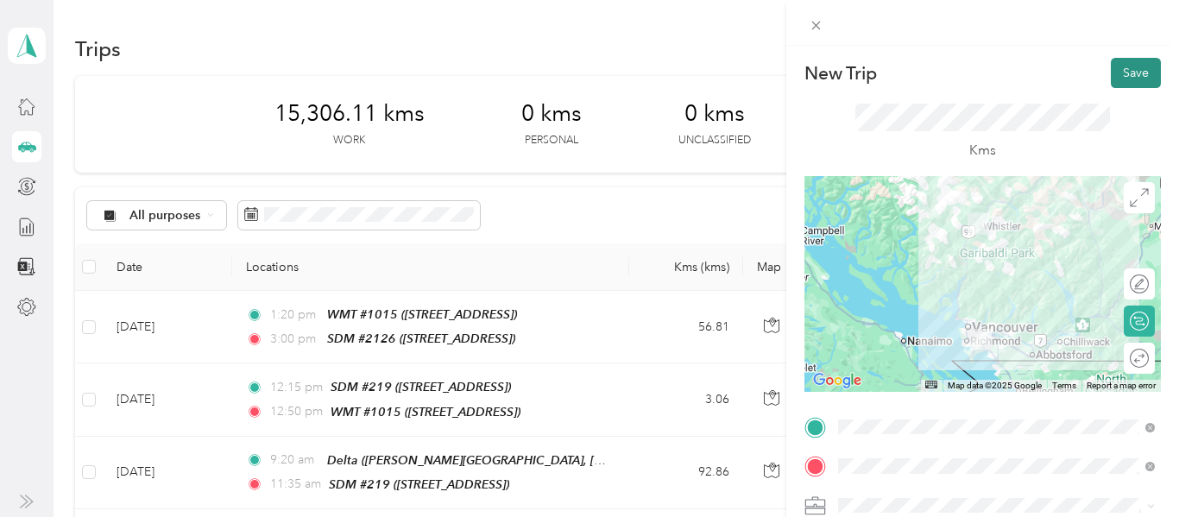
click at [1135, 70] on button "Save" at bounding box center [1136, 73] width 50 height 30
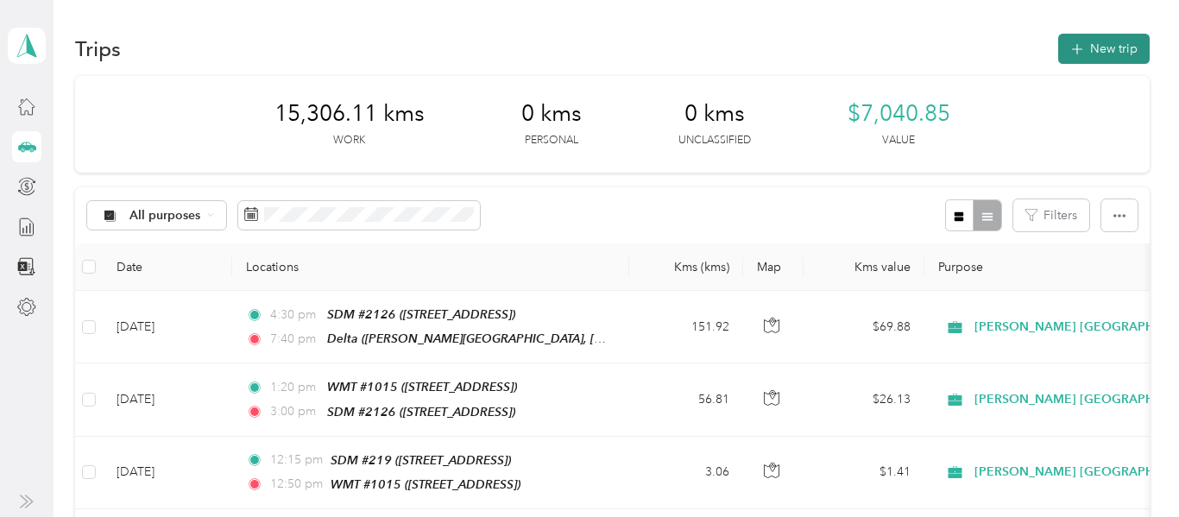
click at [1132, 47] on button "New trip" at bounding box center [1103, 49] width 91 height 30
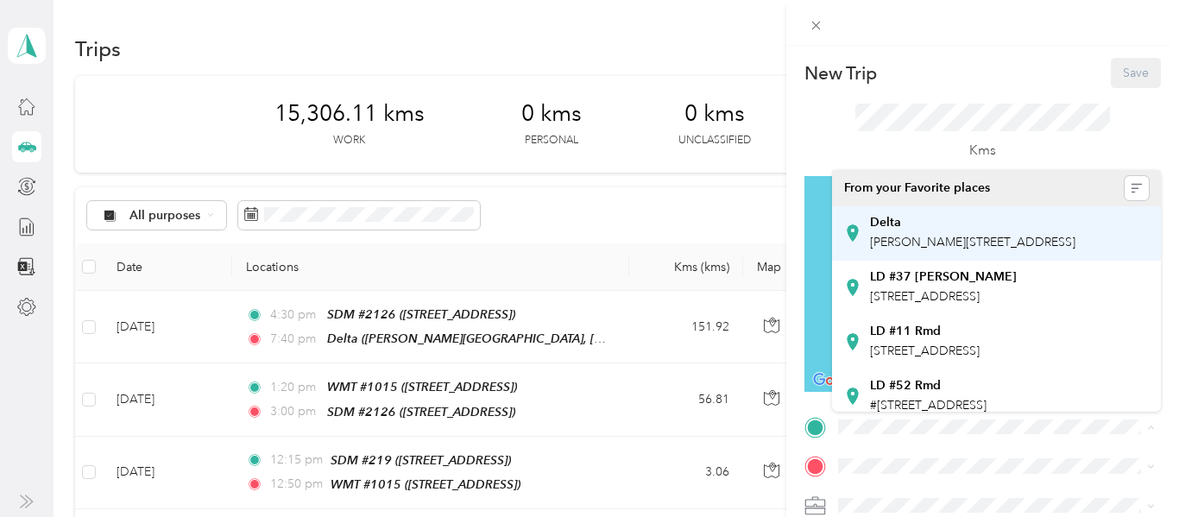
click at [902, 242] on span "[PERSON_NAME][STREET_ADDRESS]" at bounding box center [972, 242] width 205 height 15
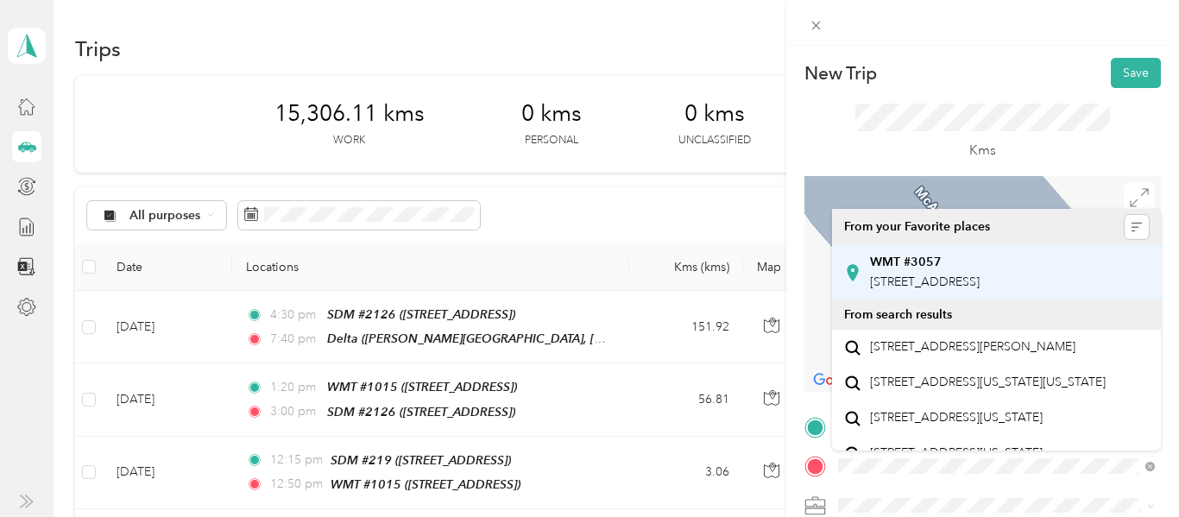
click at [948, 276] on span "[STREET_ADDRESS]" at bounding box center [925, 281] width 110 height 15
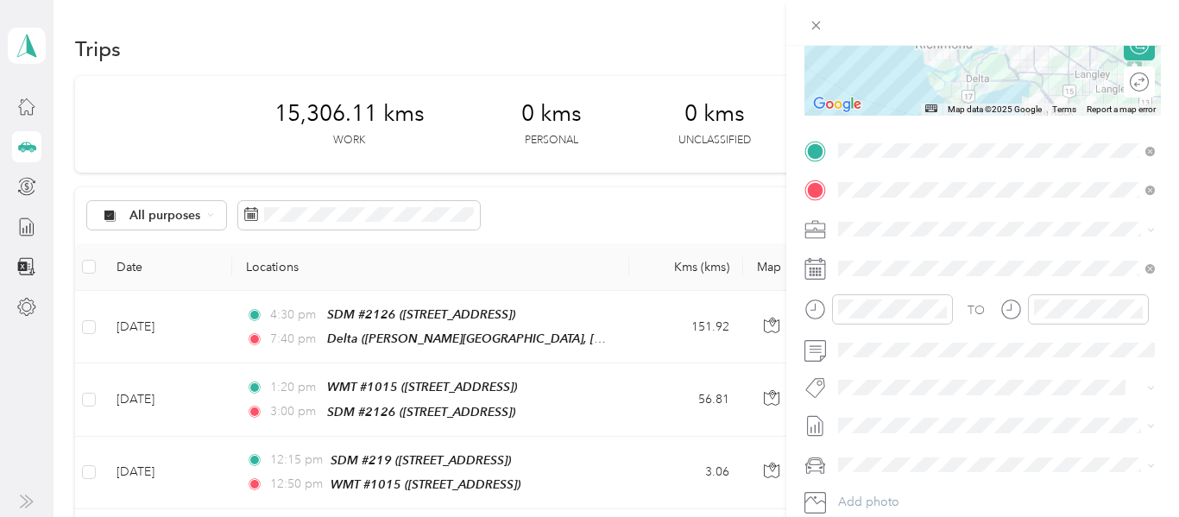
scroll to position [274, 0]
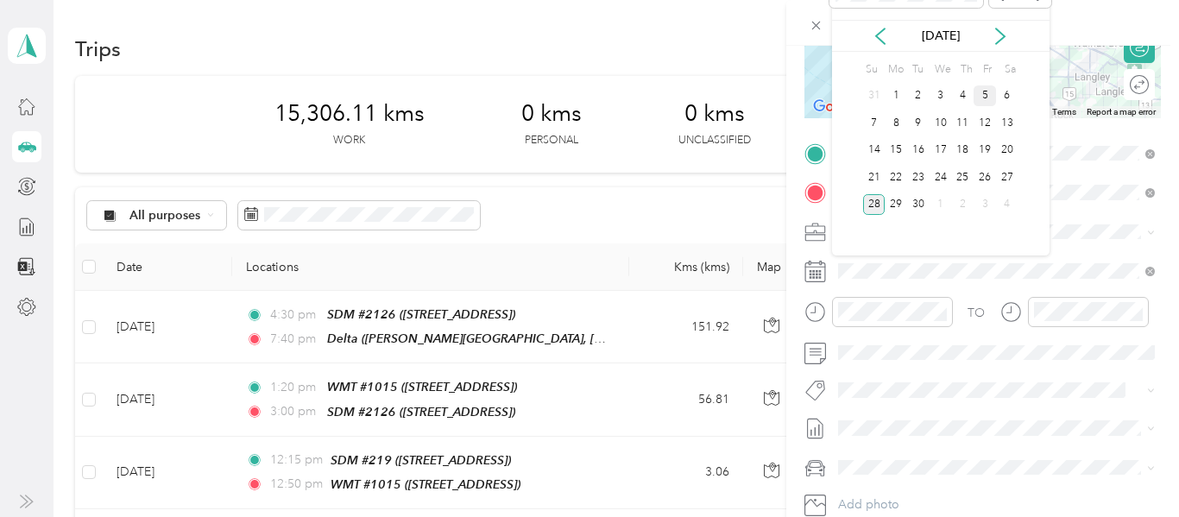
click at [979, 97] on div "5" at bounding box center [985, 96] width 22 height 22
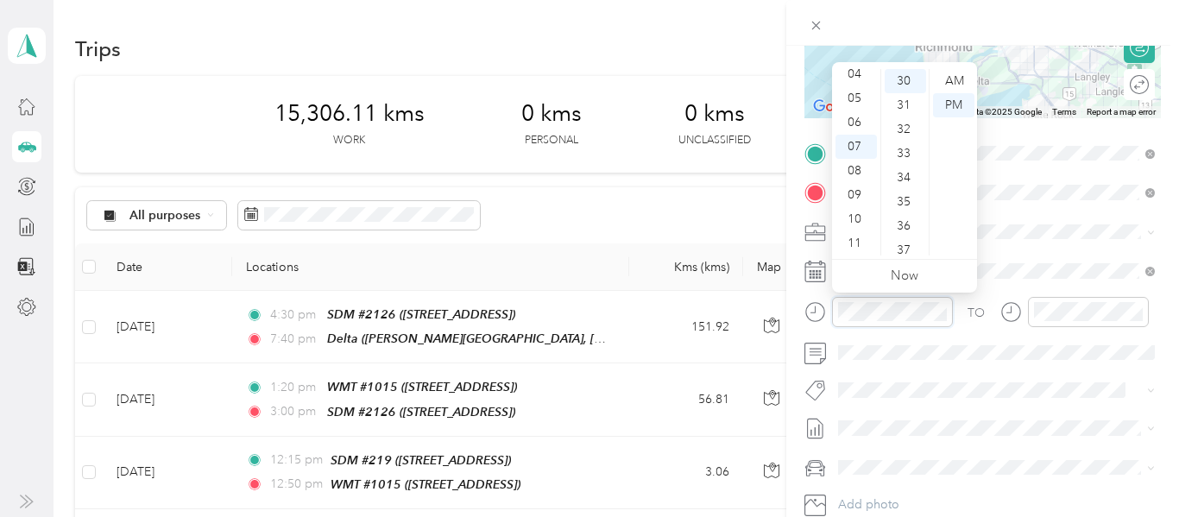
scroll to position [725, 0]
click at [1155, 189] on span at bounding box center [996, 193] width 329 height 28
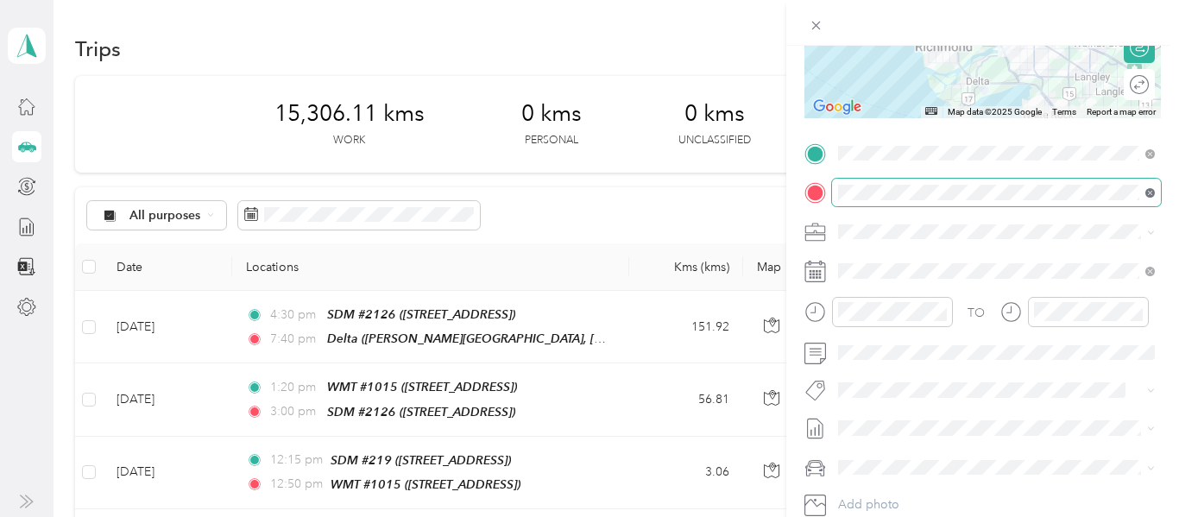
click at [1150, 196] on icon at bounding box center [1149, 192] width 9 height 9
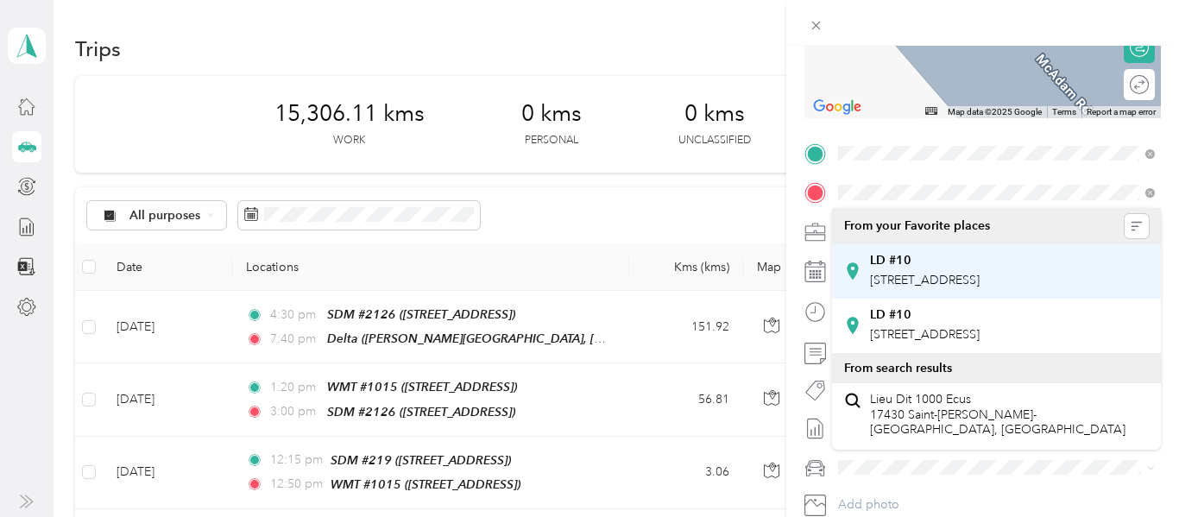
click at [944, 286] on span "[STREET_ADDRESS]" at bounding box center [925, 280] width 110 height 15
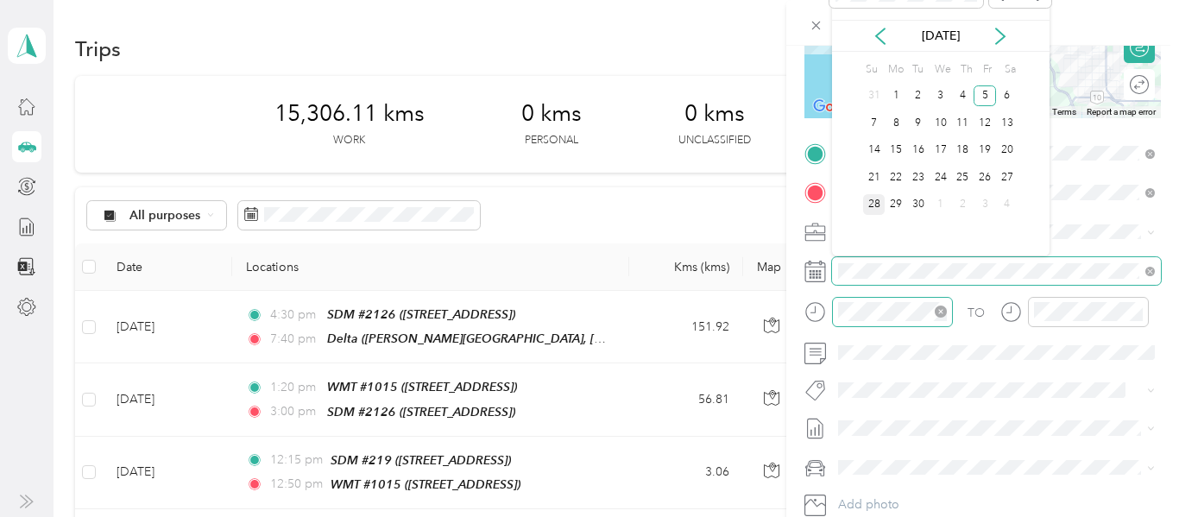
click at [911, 324] on div at bounding box center [892, 312] width 121 height 30
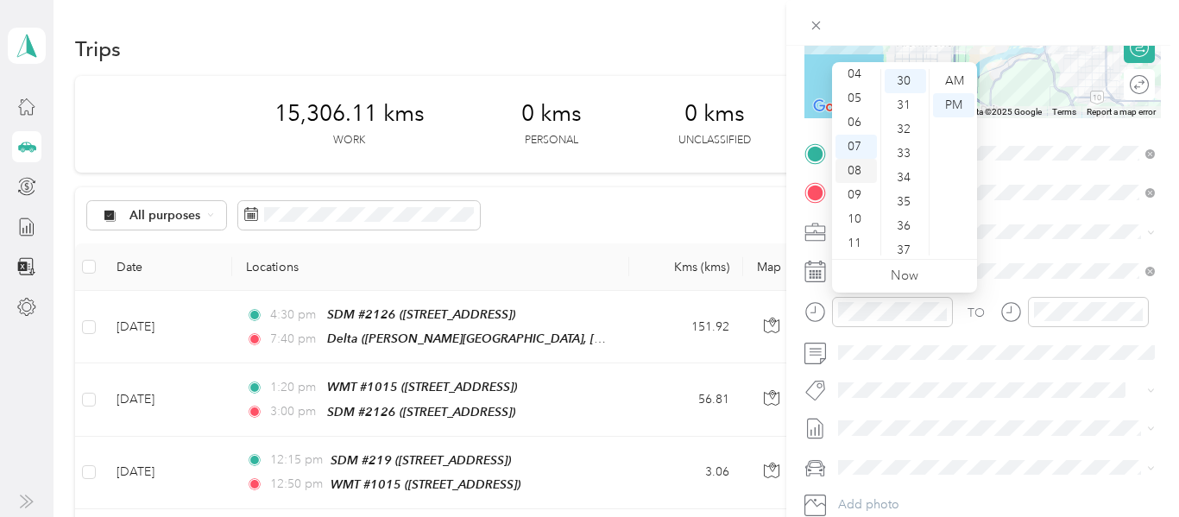
click at [854, 175] on div "08" at bounding box center [855, 171] width 41 height 24
click at [905, 220] on div "40" at bounding box center [905, 225] width 41 height 24
click at [950, 84] on div "AM" at bounding box center [953, 81] width 41 height 24
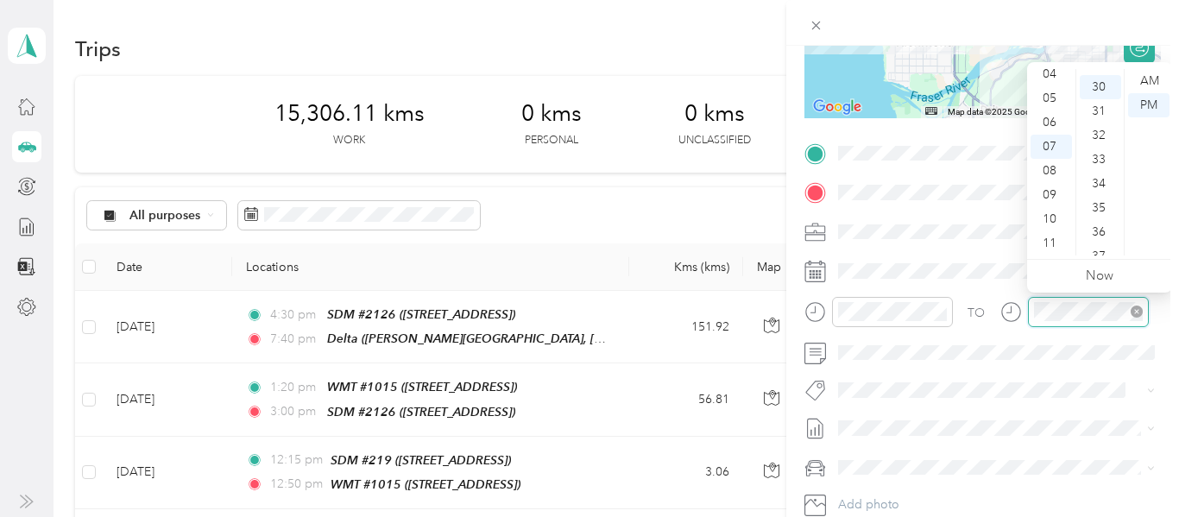
scroll to position [725, 0]
click at [1049, 194] on div "09" at bounding box center [1050, 195] width 41 height 24
click at [1094, 205] on div "45" at bounding box center [1100, 204] width 41 height 24
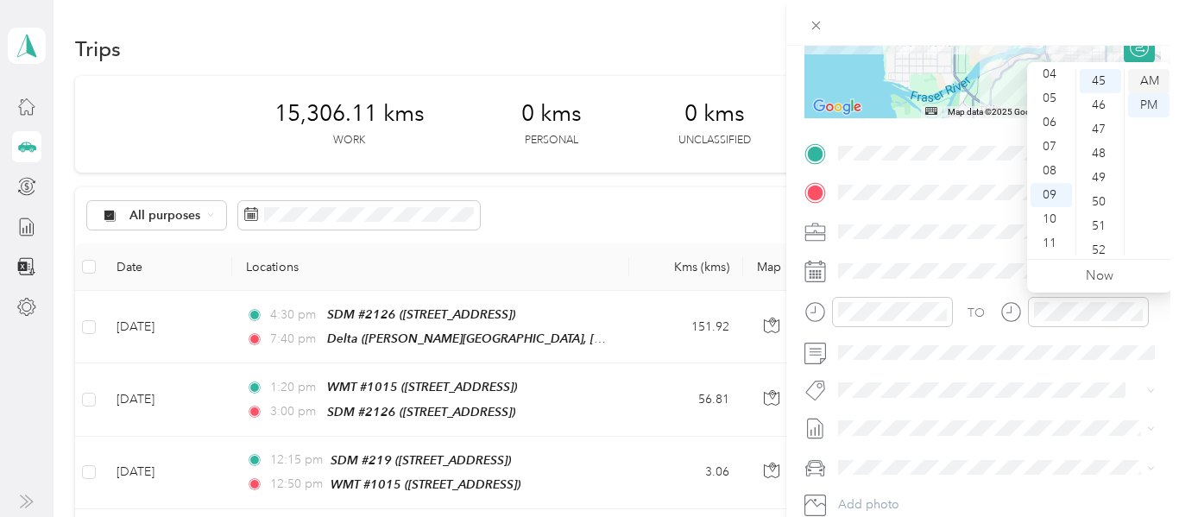
click at [1150, 81] on div "AM" at bounding box center [1148, 81] width 41 height 24
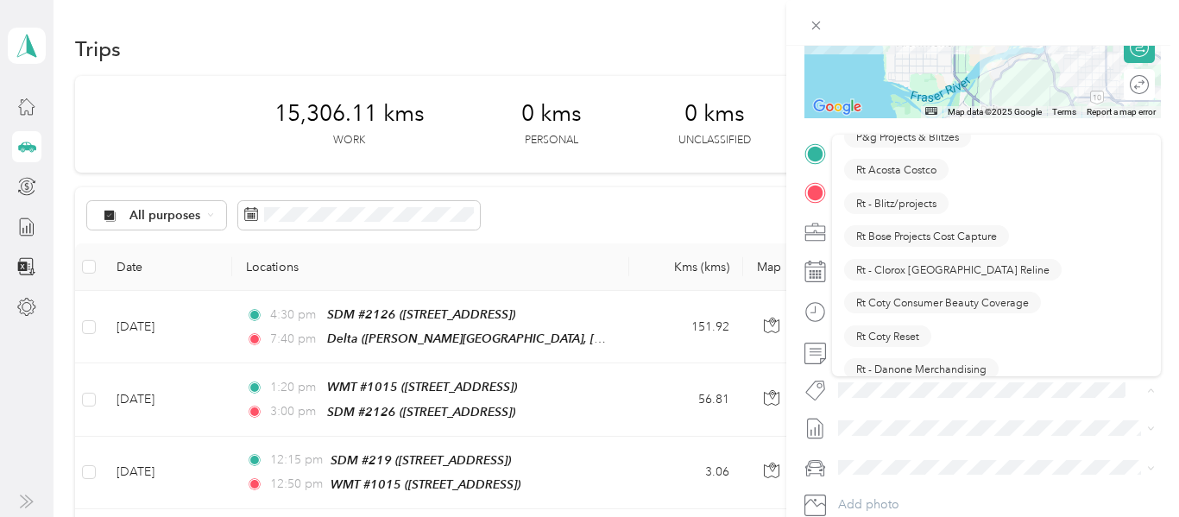
scroll to position [1049, 0]
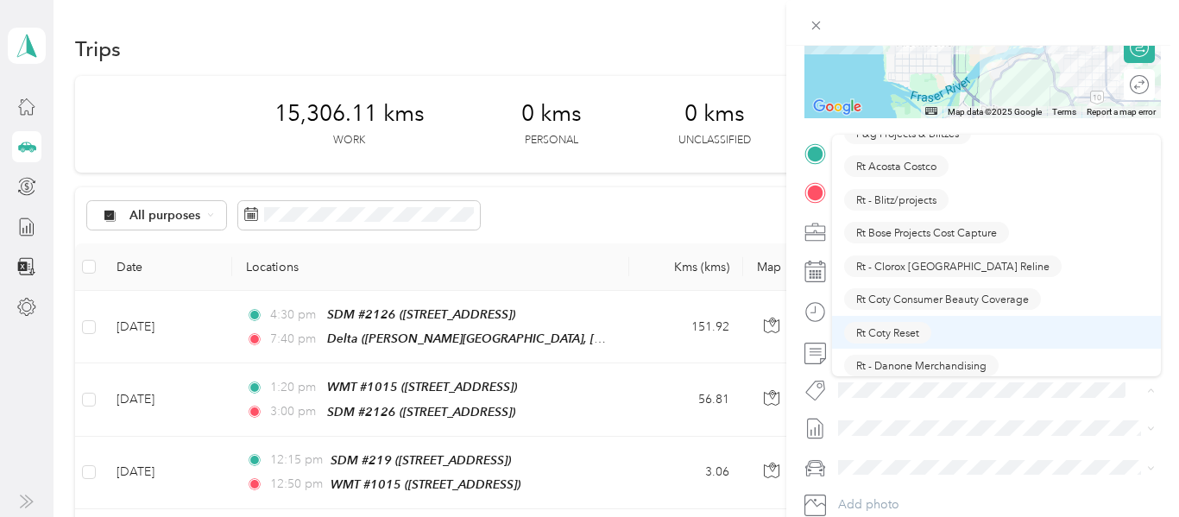
click at [889, 337] on span "Rt Coty Reset" at bounding box center [887, 333] width 63 height 16
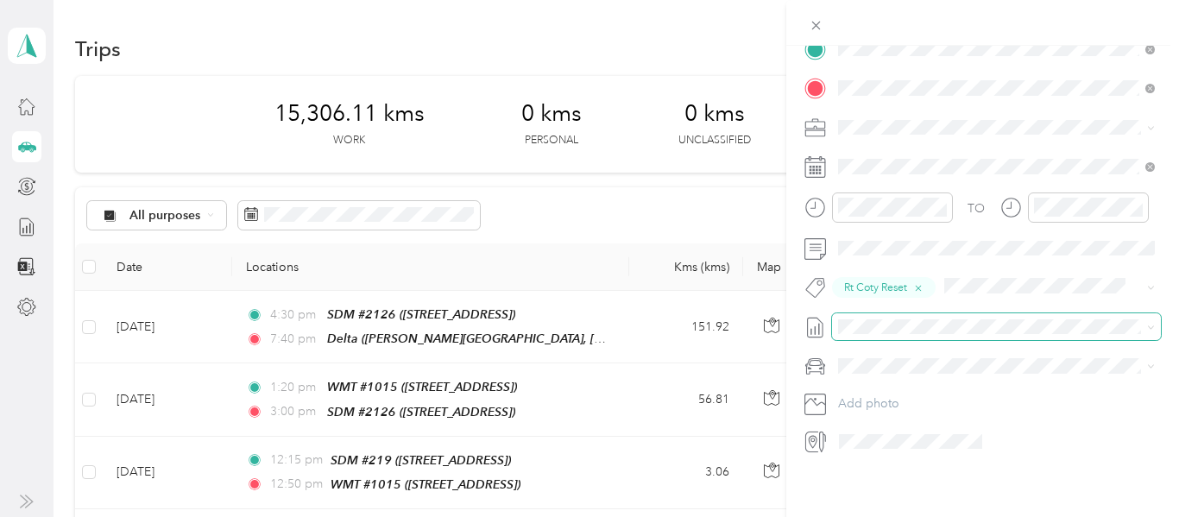
scroll to position [0, 0]
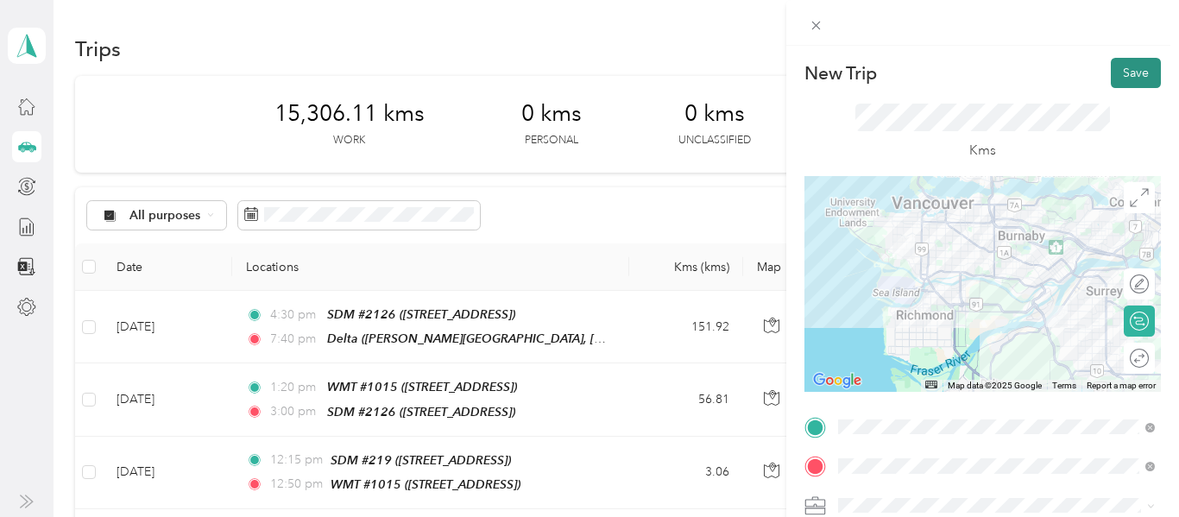
click at [1138, 77] on button "Save" at bounding box center [1136, 73] width 50 height 30
